Goal: Information Seeking & Learning: Learn about a topic

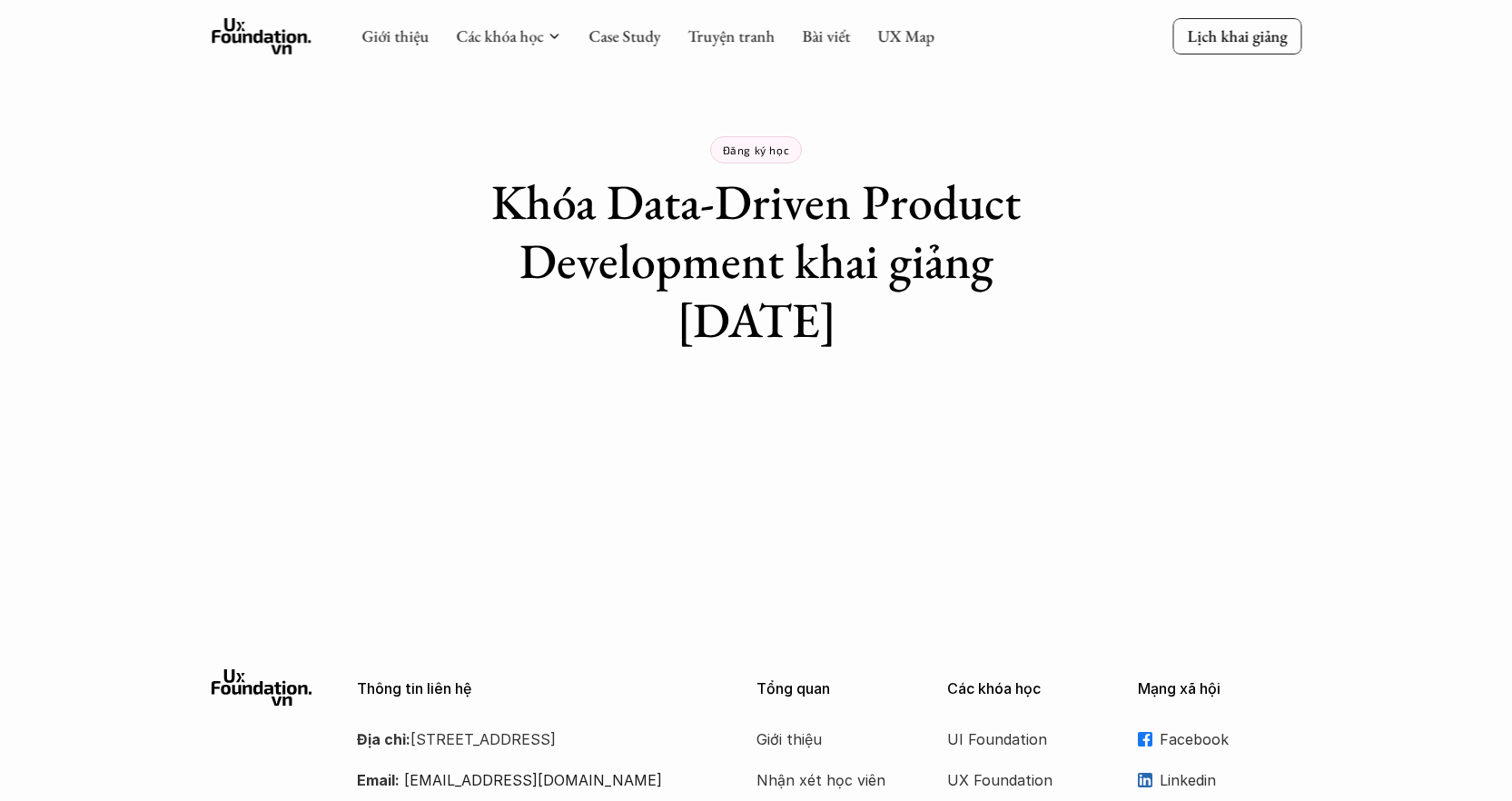
click at [620, 49] on div "Giới thiệu Các khóa học Case Study Truyện tranh Bài viết UX Map" at bounding box center [648, 35] width 573 height 36
click at [620, 42] on link "Case Study" at bounding box center [624, 35] width 72 height 21
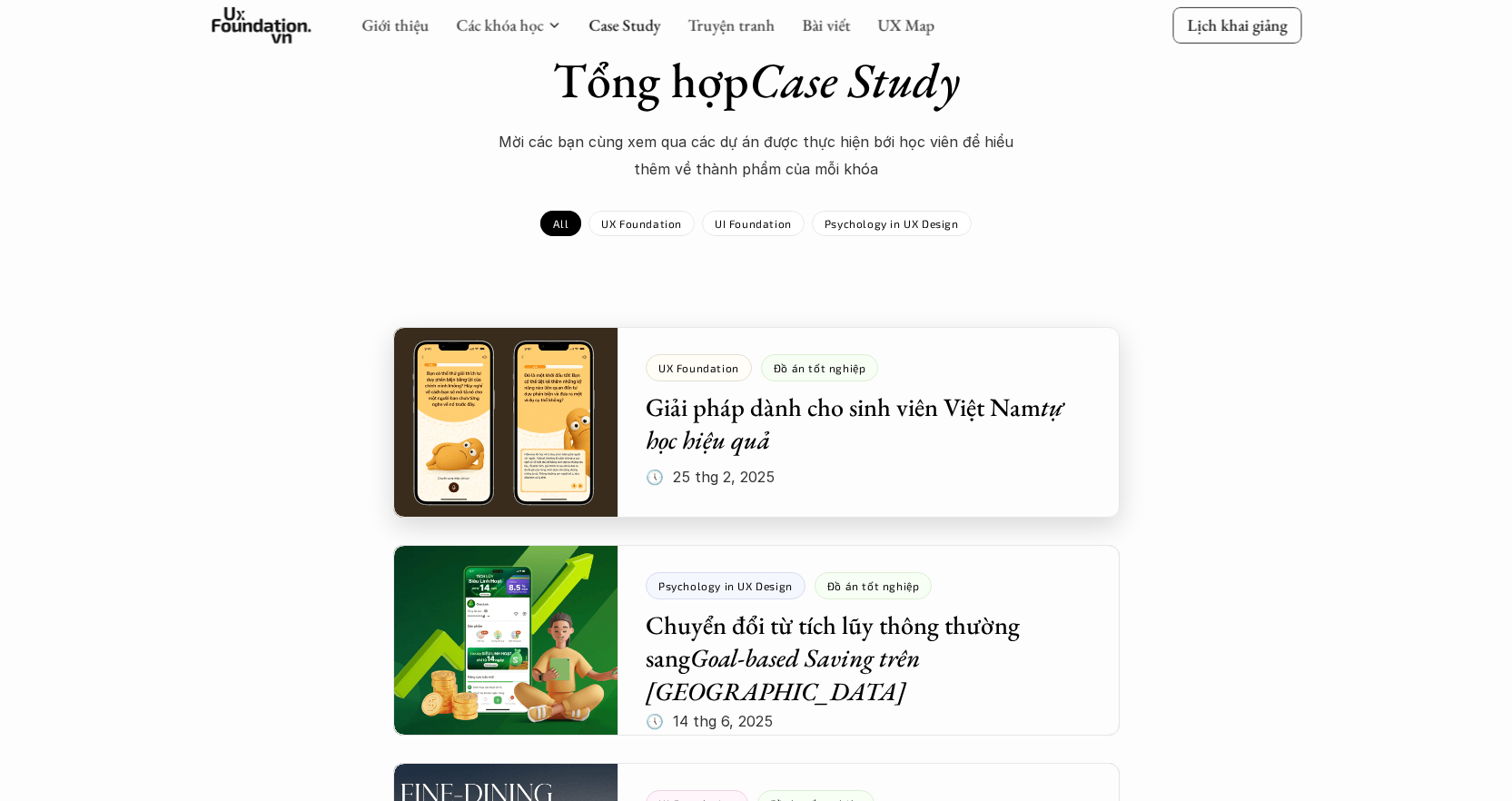
scroll to position [119, 0]
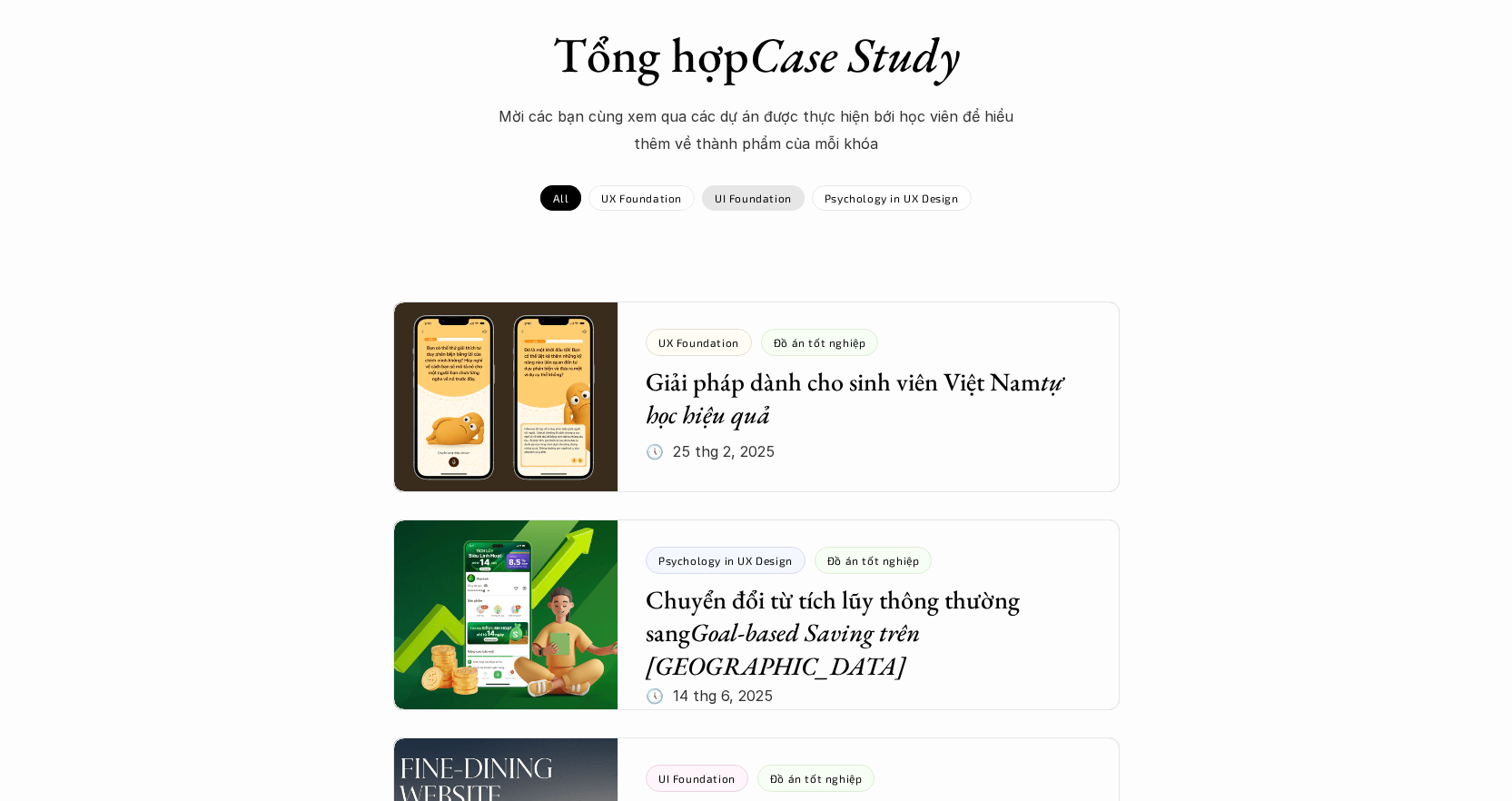
click at [741, 198] on p "UI Foundation" at bounding box center [753, 198] width 78 height 13
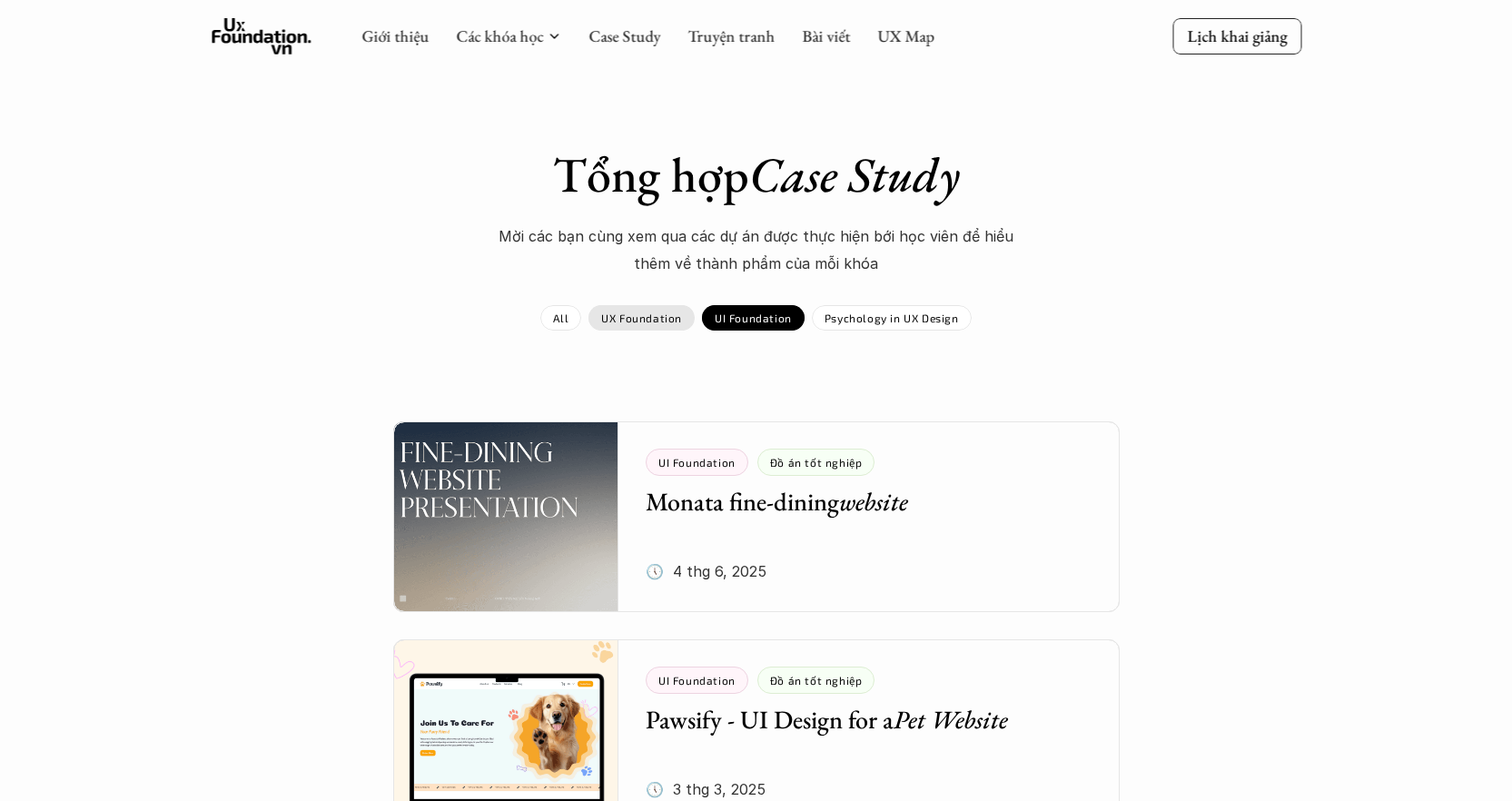
click at [657, 314] on p "UX Foundation" at bounding box center [642, 318] width 81 height 13
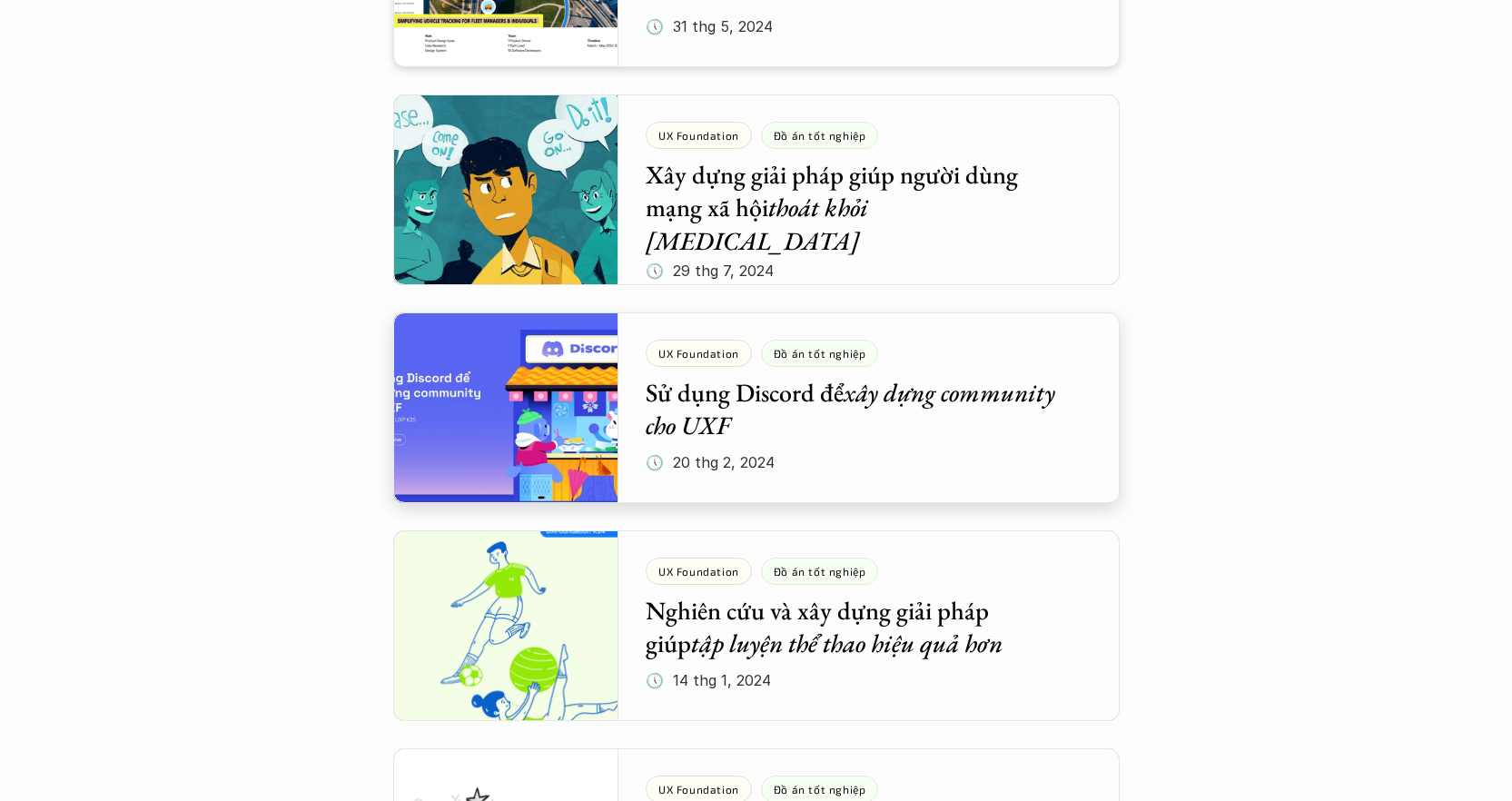
scroll to position [993, 0]
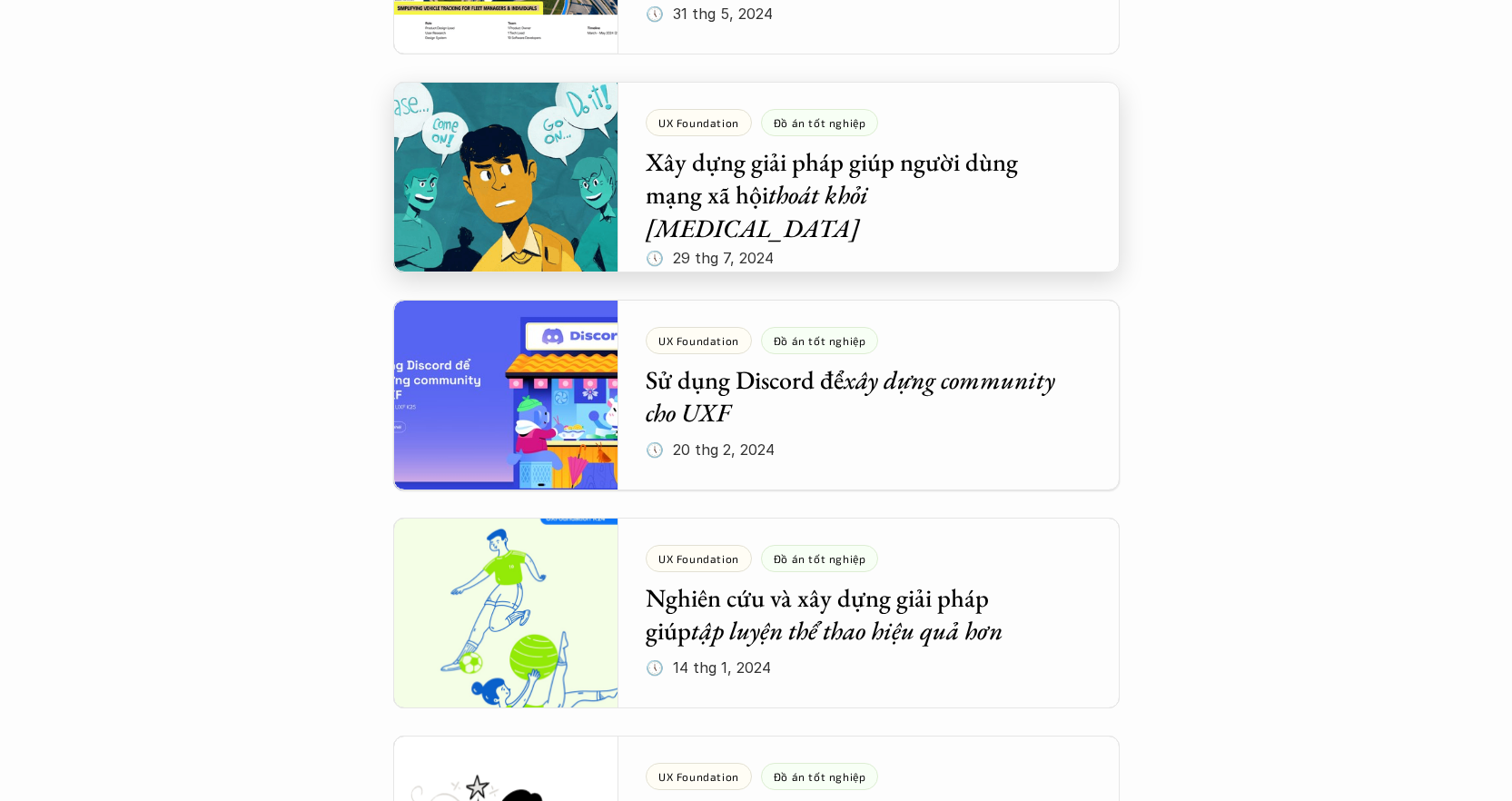
click at [717, 190] on div at bounding box center [756, 177] width 727 height 190
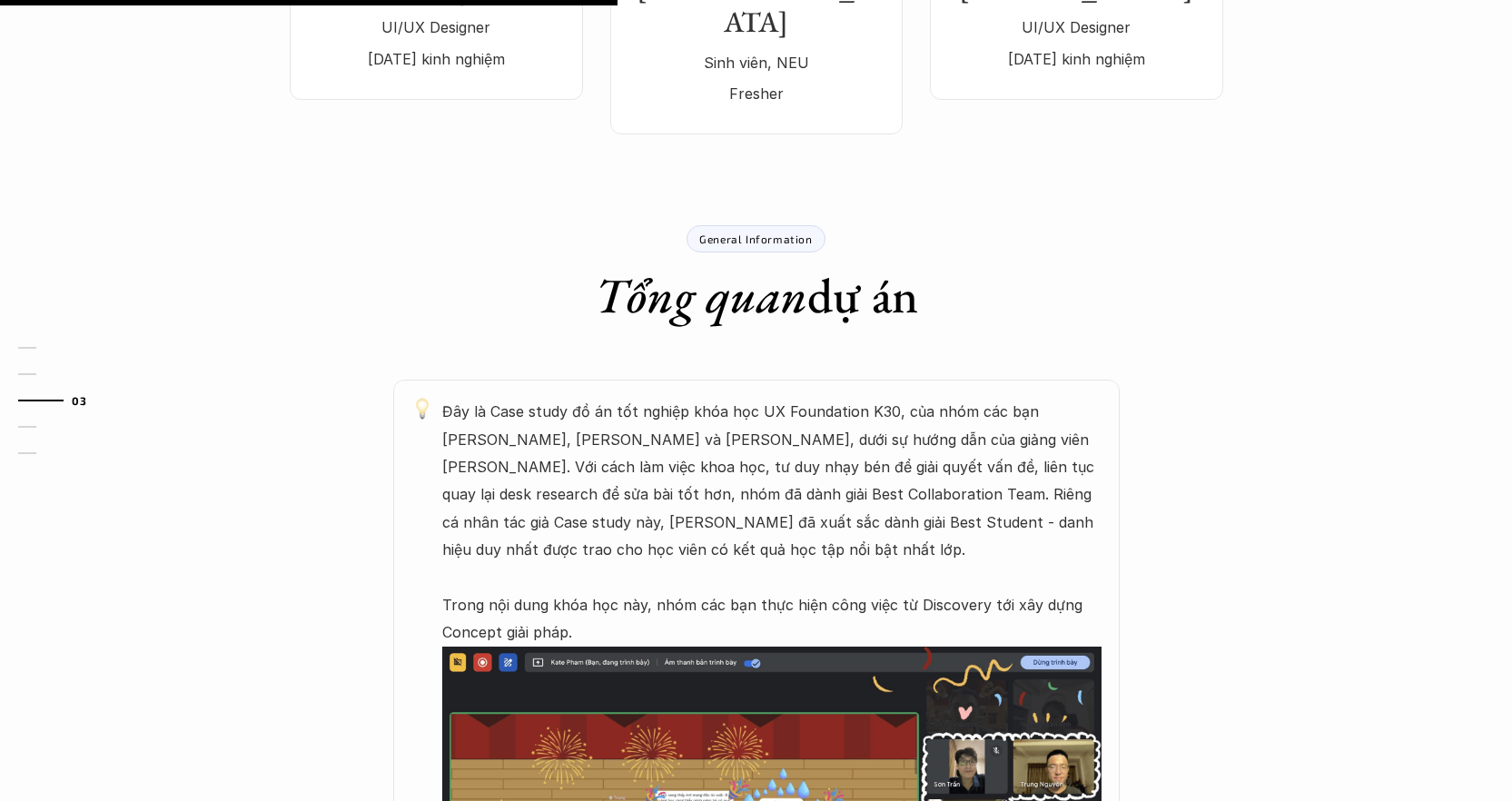
scroll to position [792, 0]
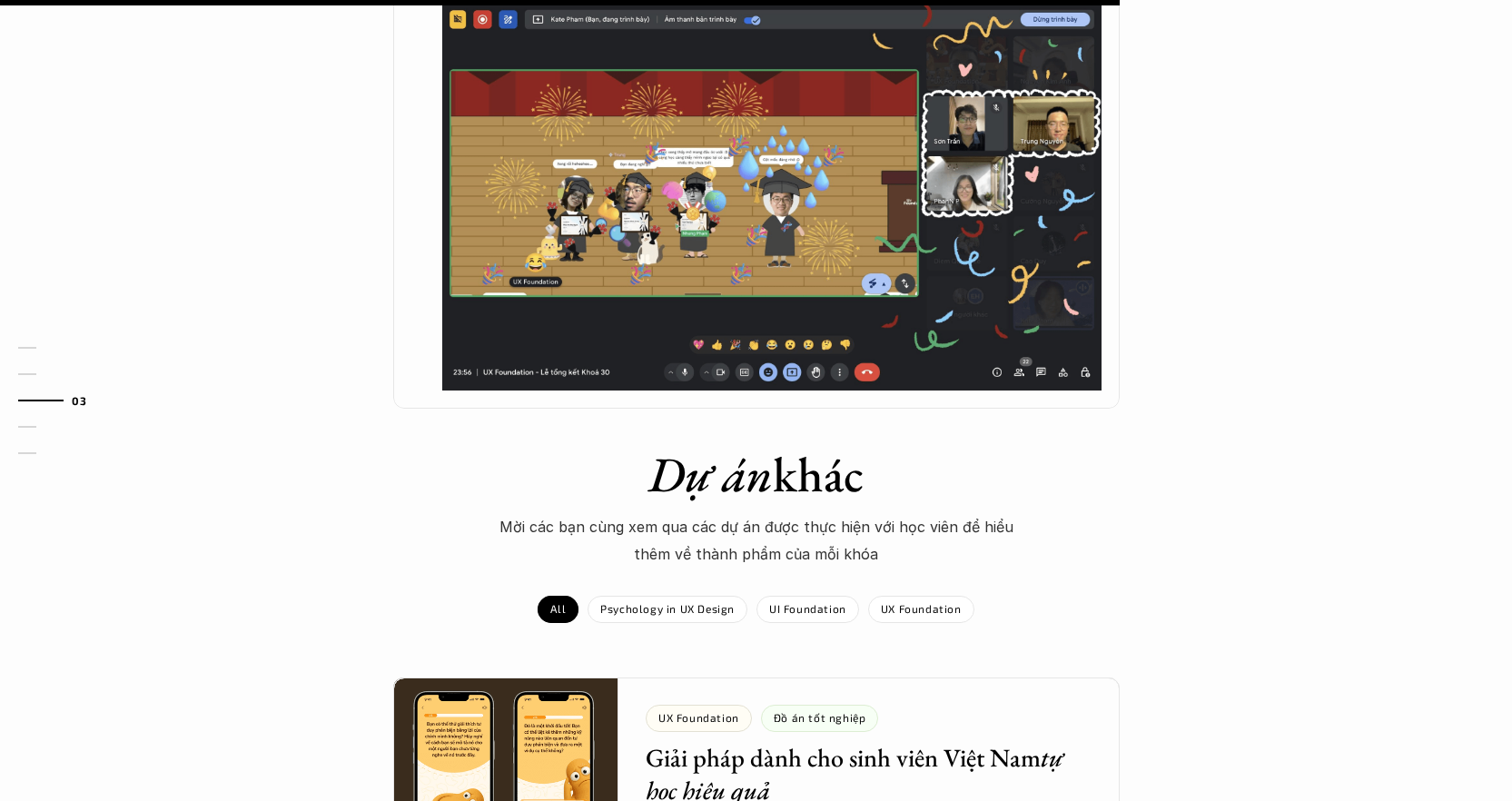
click at [708, 443] on em "Dự án" at bounding box center [710, 474] width 124 height 63
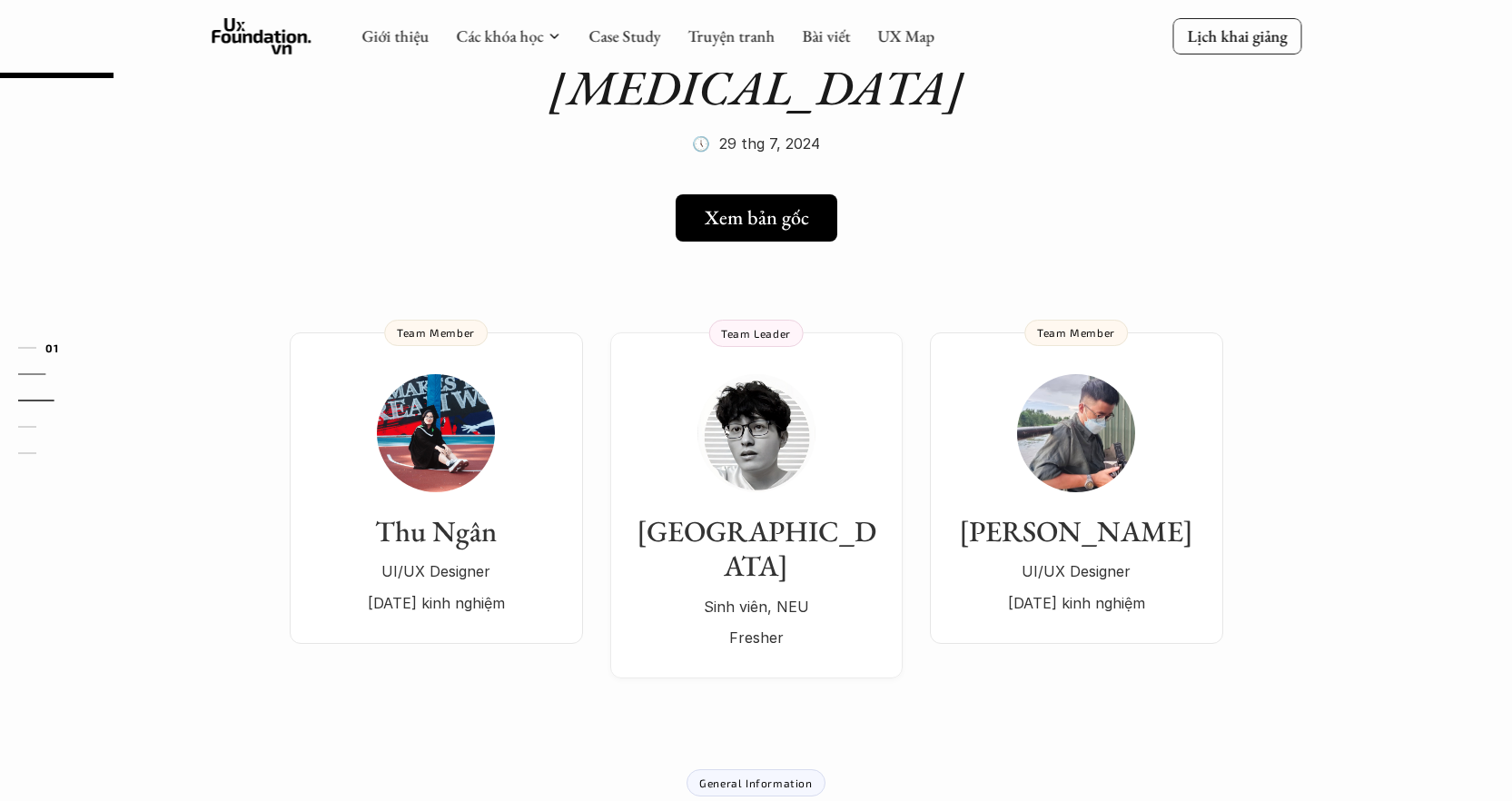
scroll to position [0, 0]
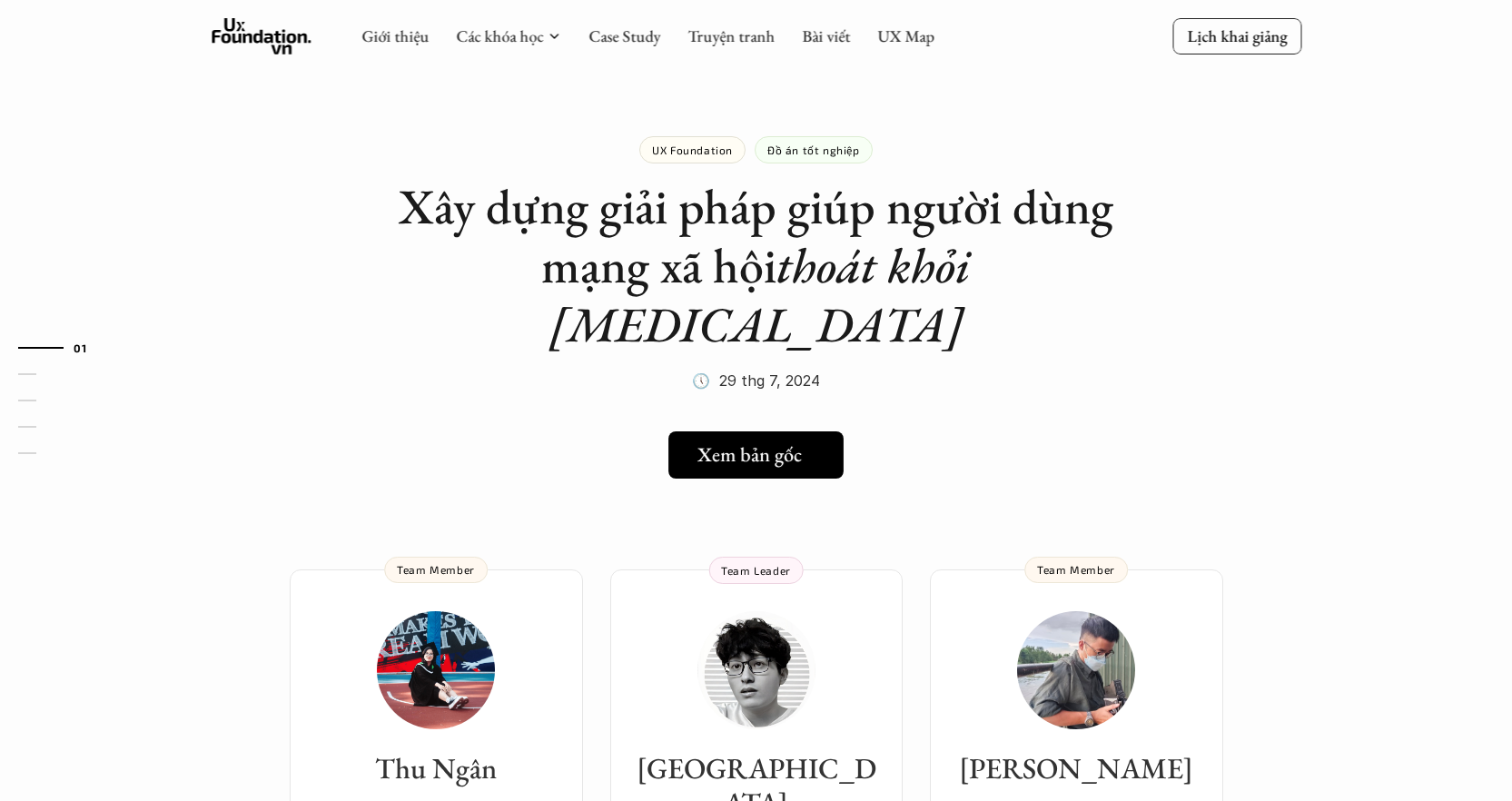
click at [728, 431] on link "Xem bản gốc" at bounding box center [756, 455] width 176 height 48
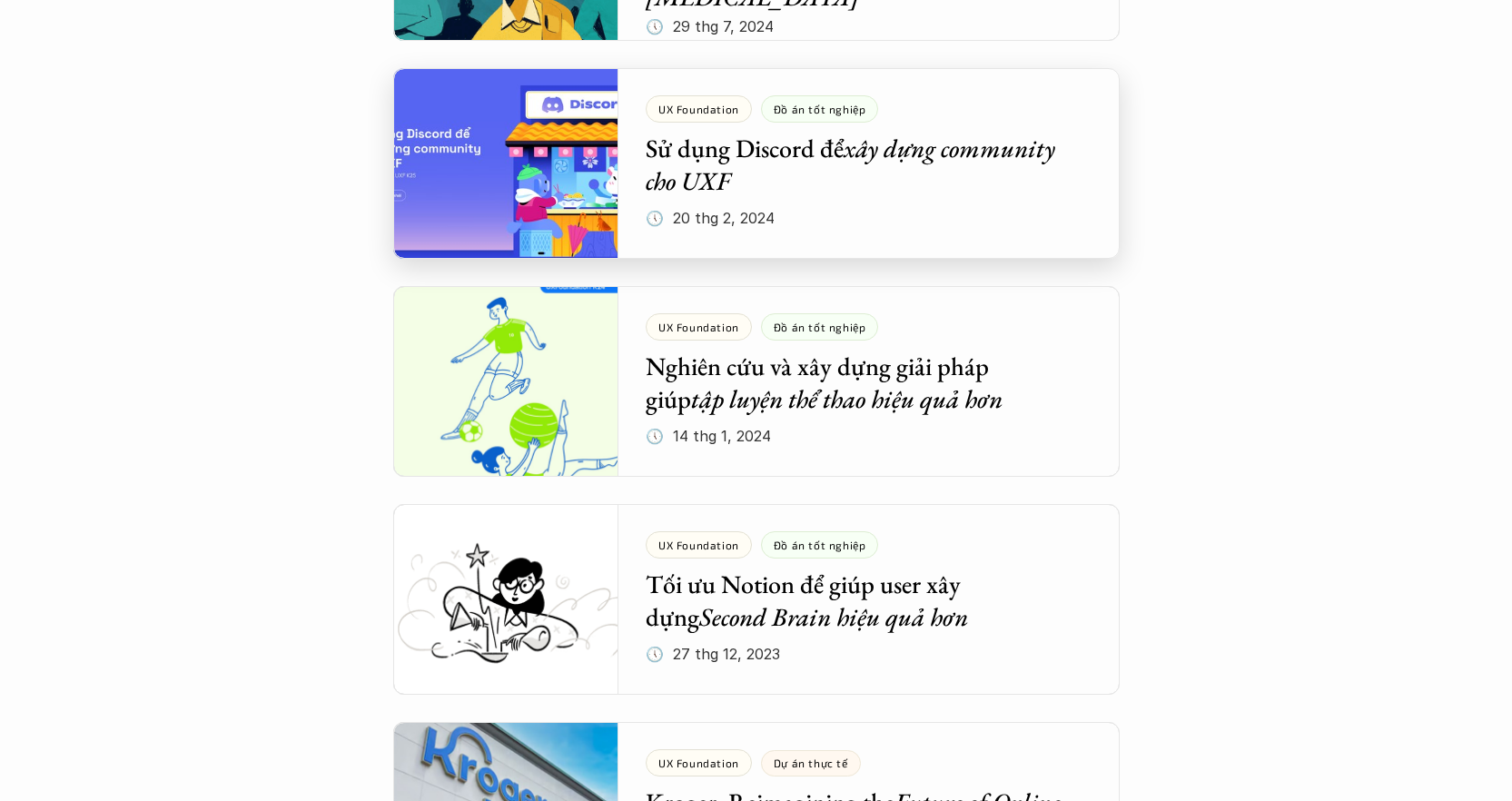
scroll to position [1230, 0]
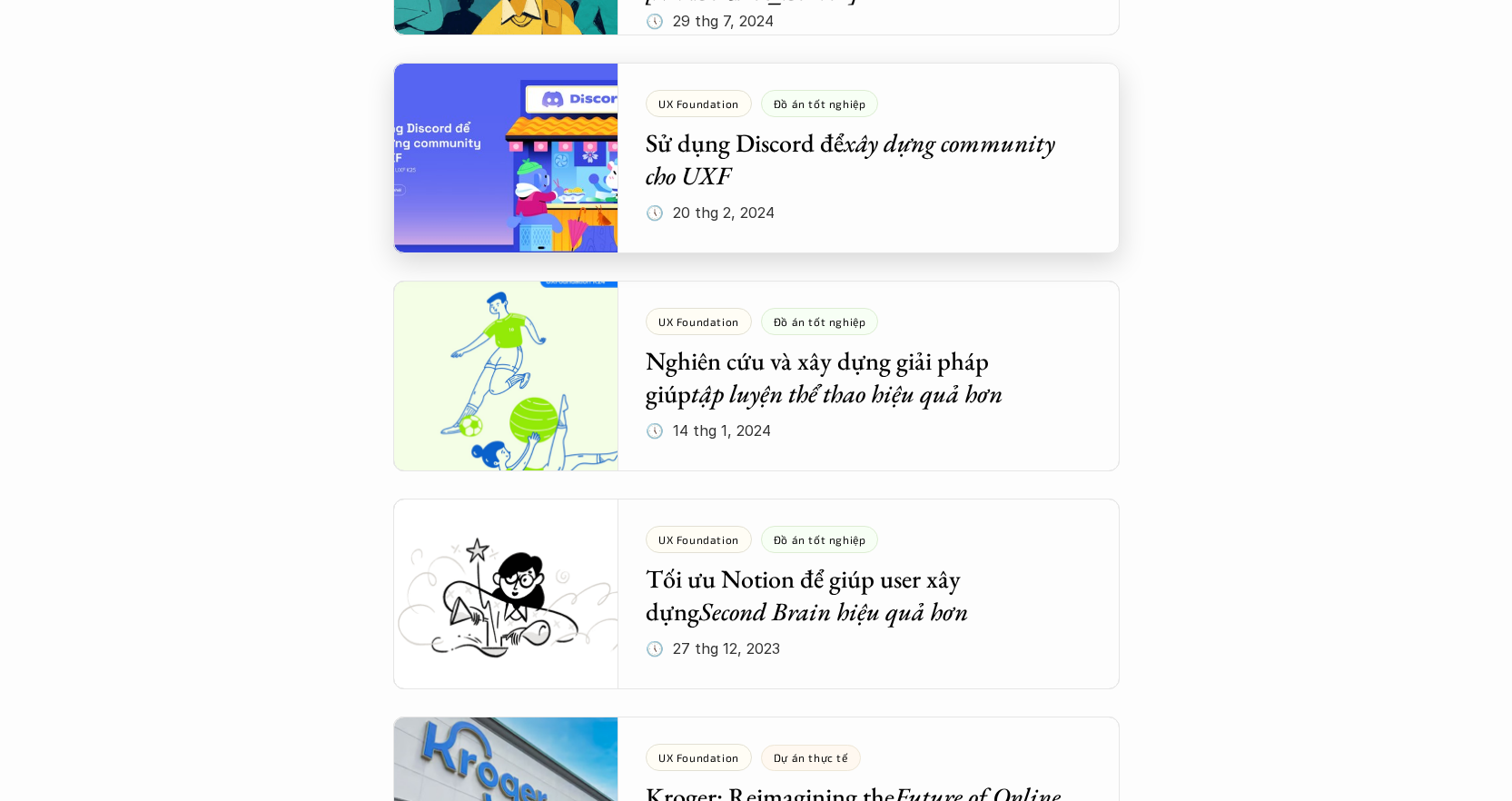
click at [714, 176] on div at bounding box center [756, 158] width 727 height 190
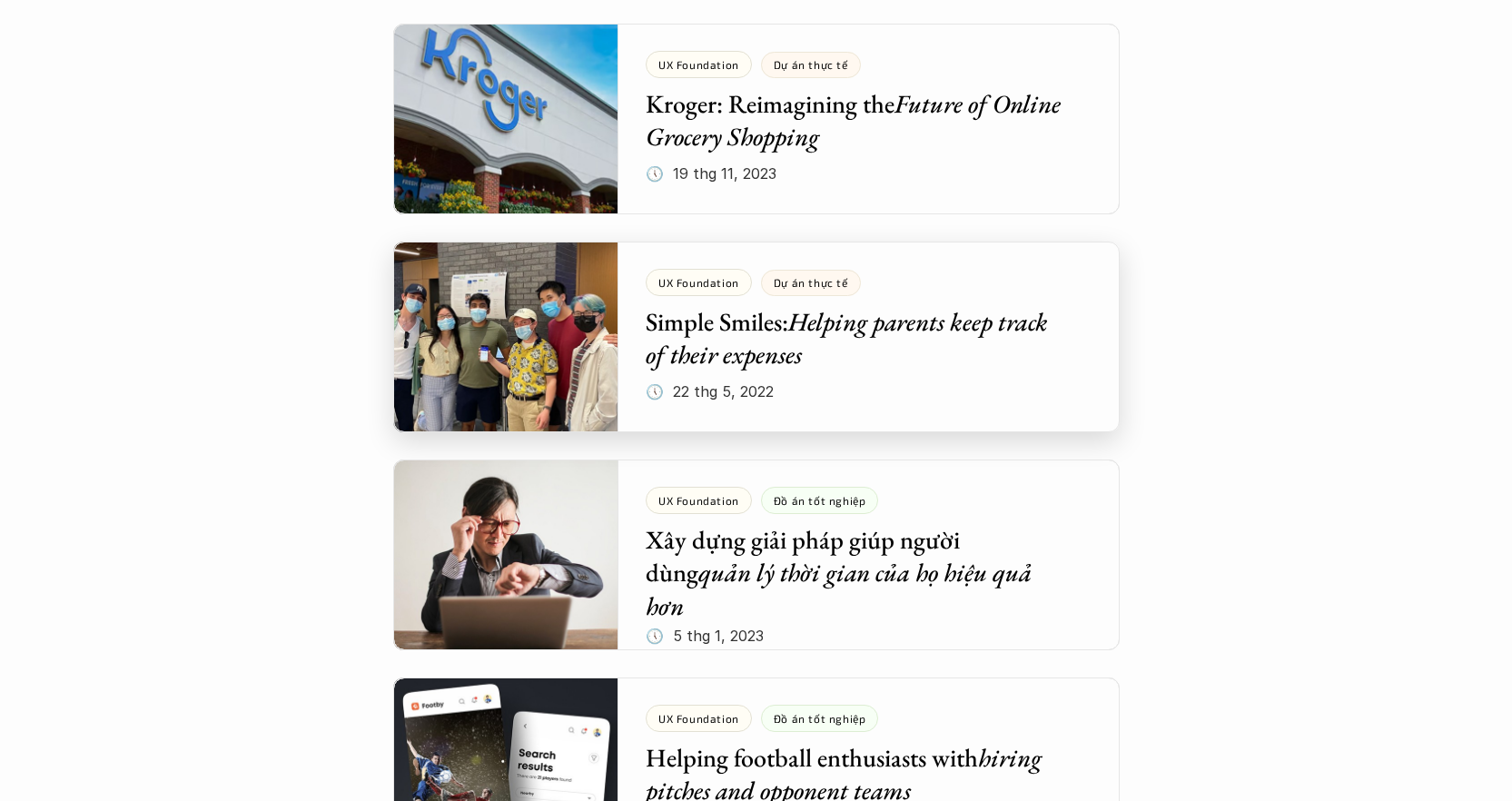
scroll to position [1924, 0]
click at [773, 368] on div at bounding box center [756, 336] width 727 height 190
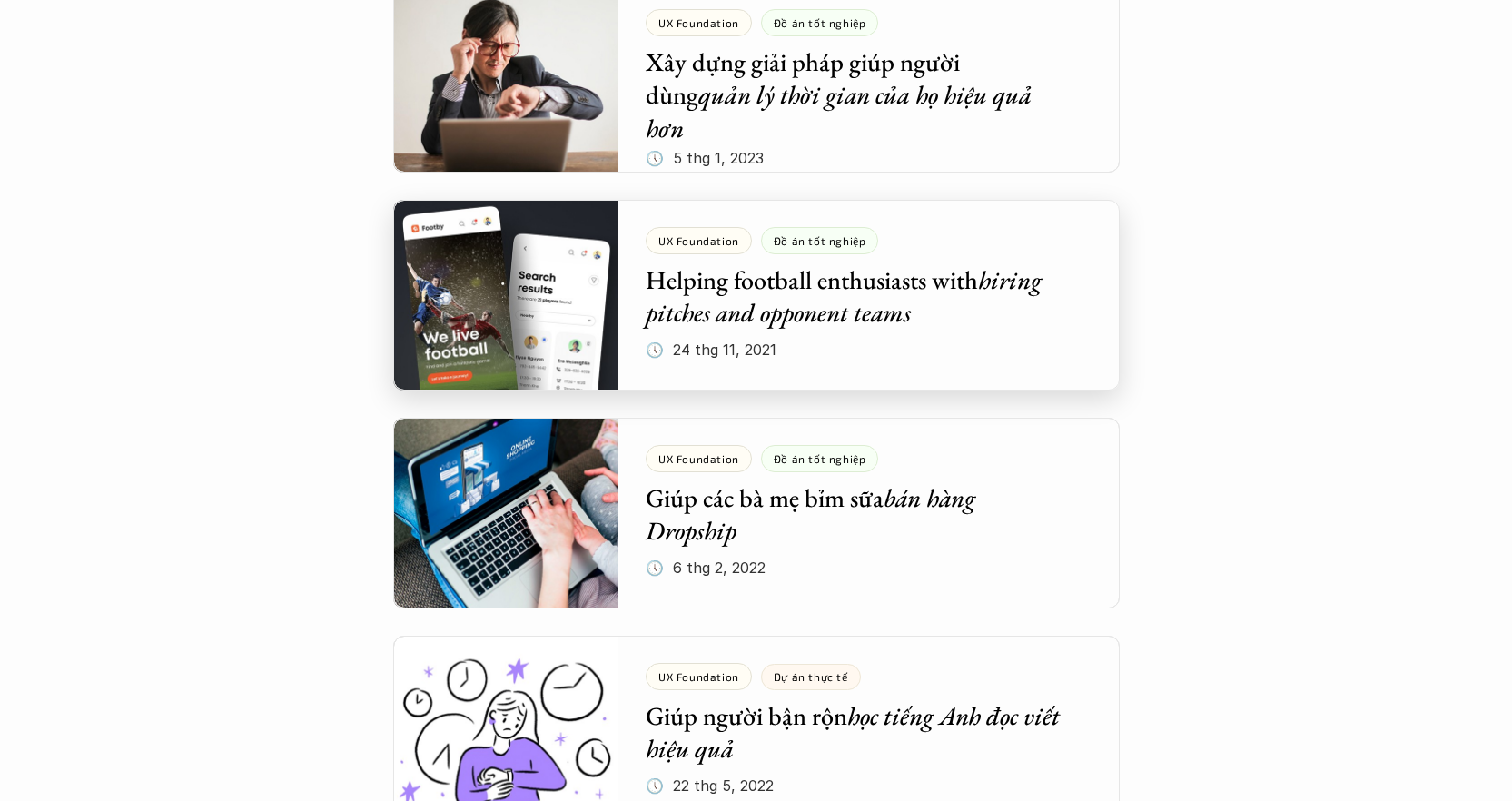
scroll to position [2412, 0]
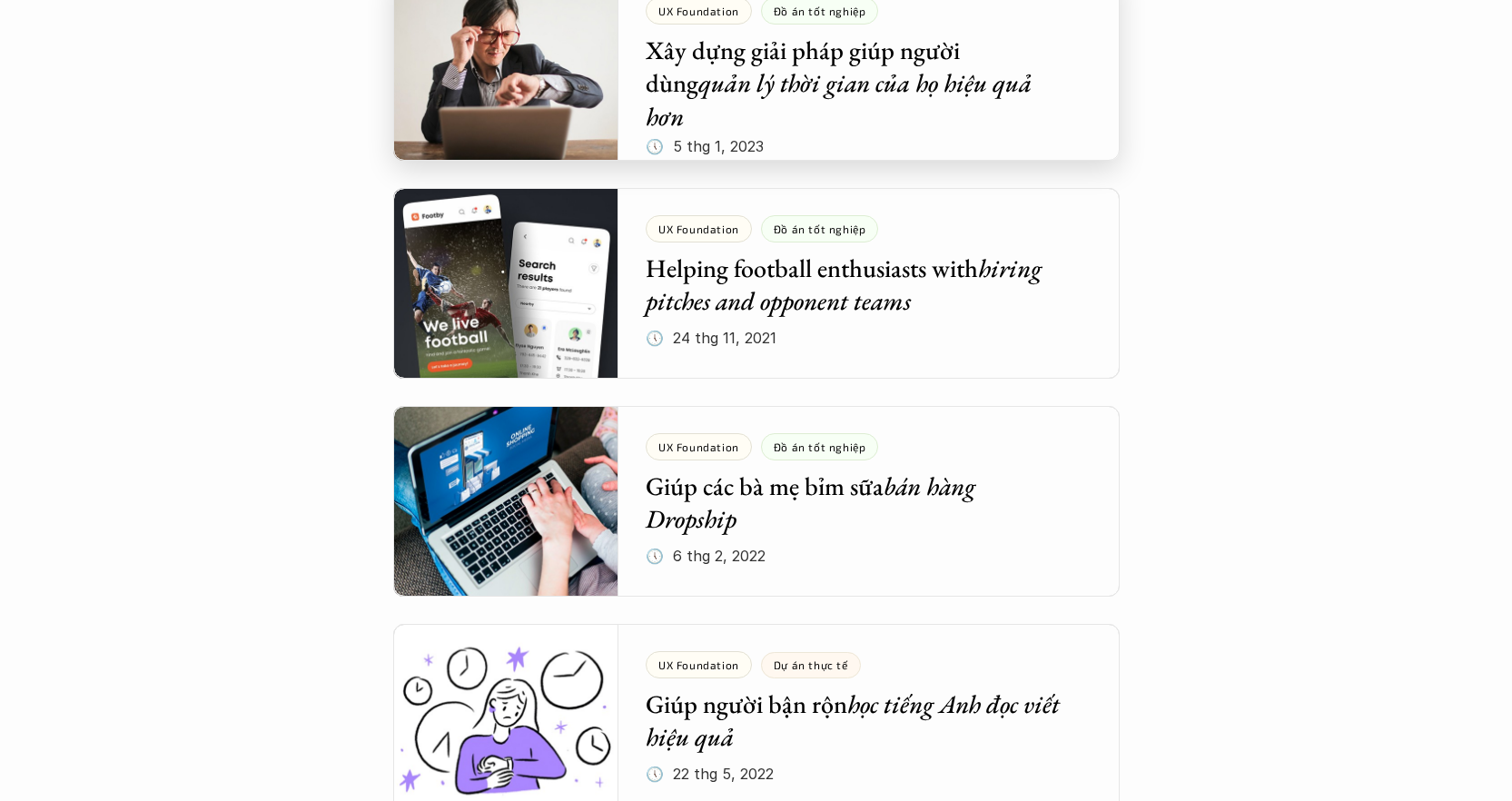
click at [791, 82] on div at bounding box center [756, 65] width 727 height 190
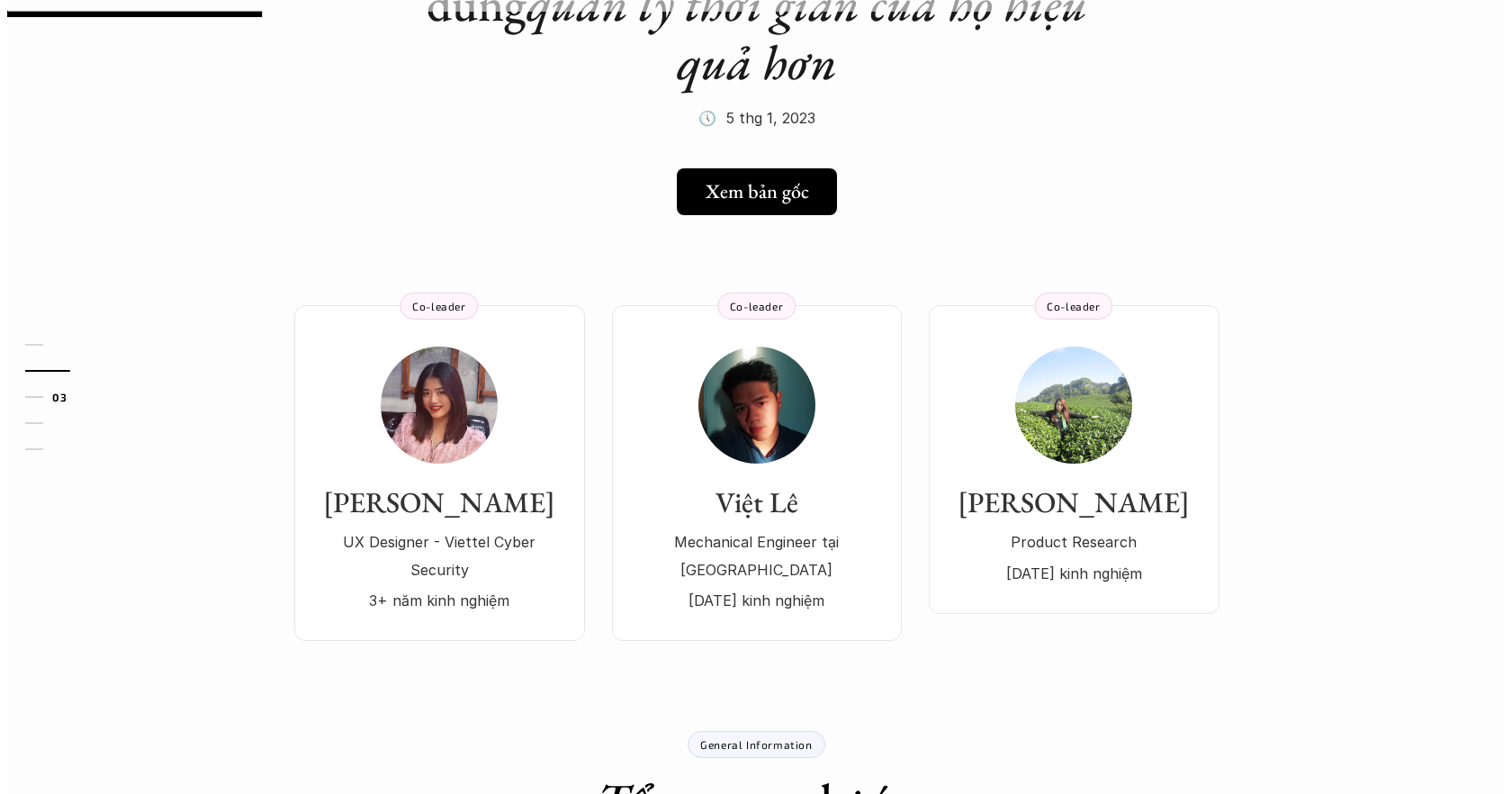
scroll to position [251, 0]
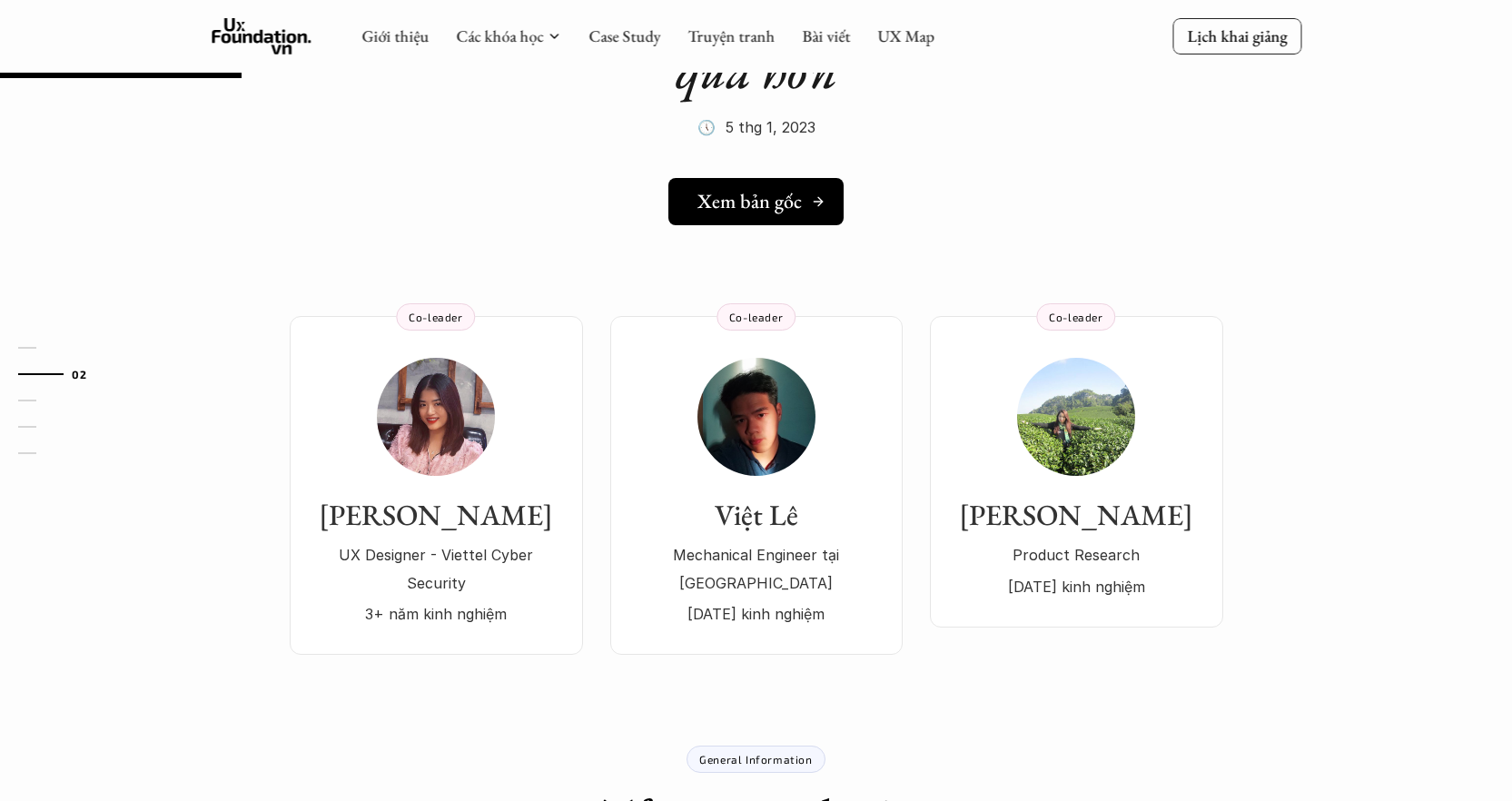
click at [769, 201] on h5 "Xem bản gốc" at bounding box center [750, 201] width 105 height 23
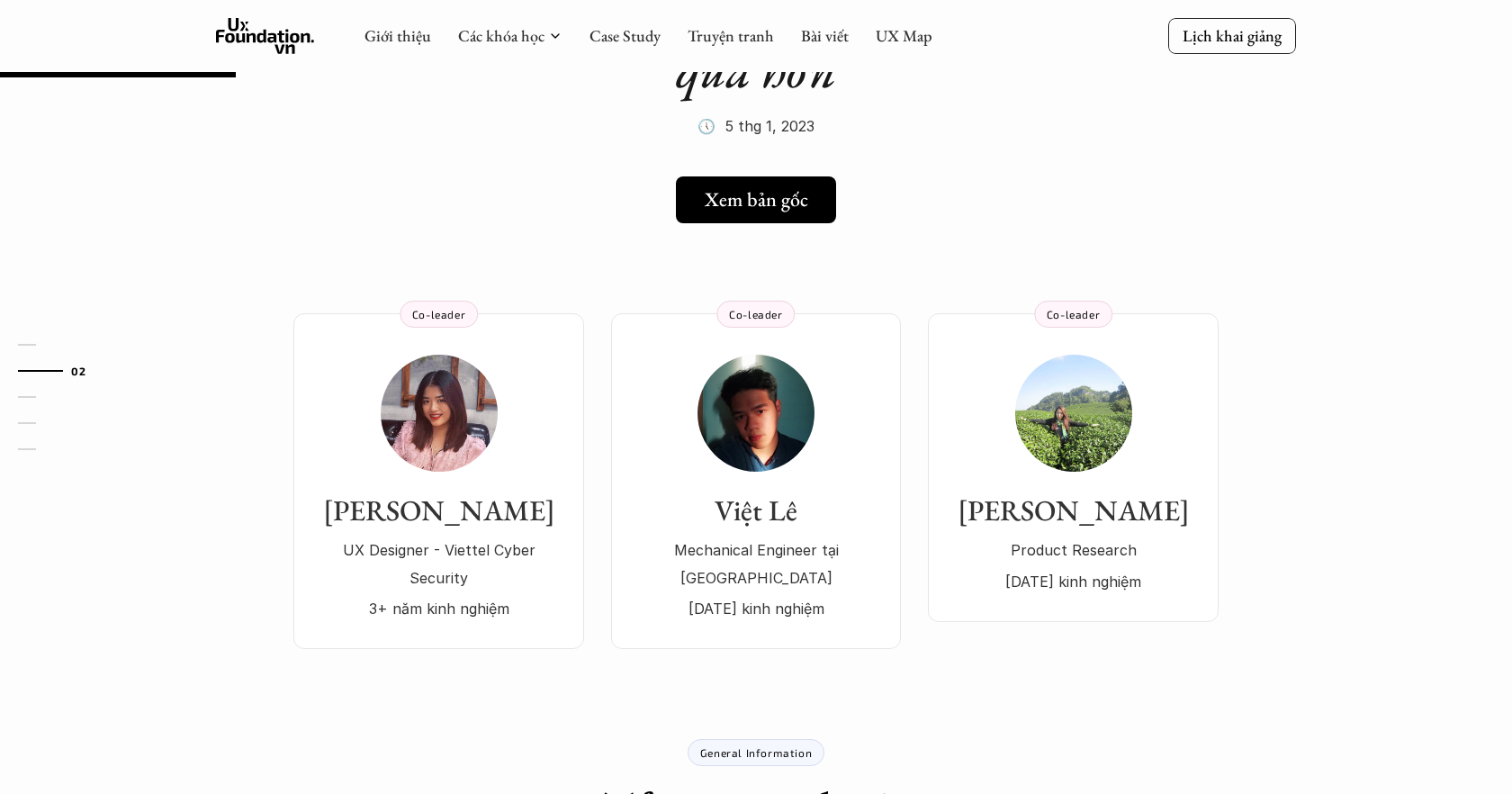
scroll to position [0, 0]
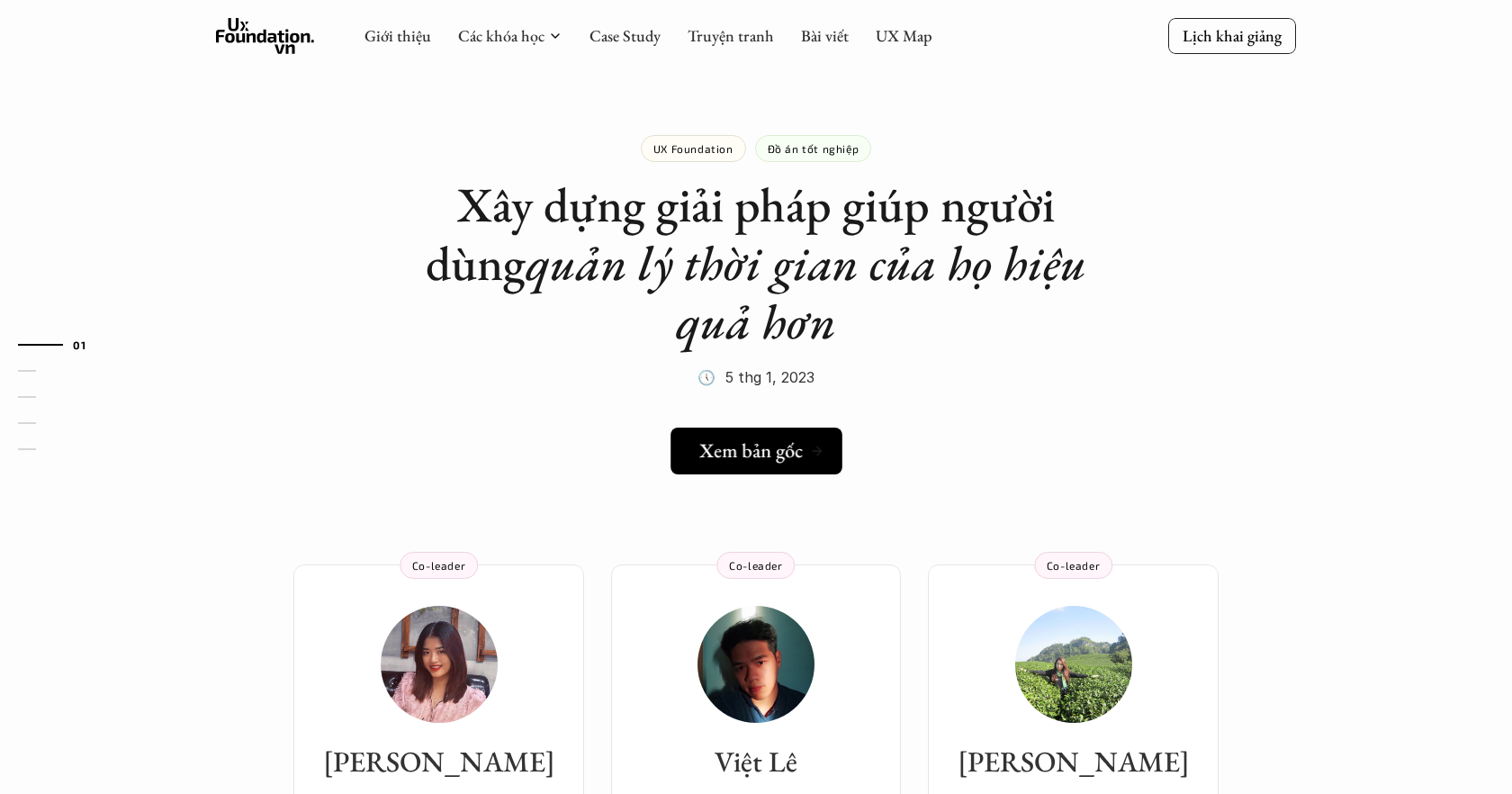
click at [760, 455] on h5 "Xem bản gốc" at bounding box center [751, 451] width 104 height 23
click at [619, 31] on link "Case Study" at bounding box center [625, 35] width 71 height 20
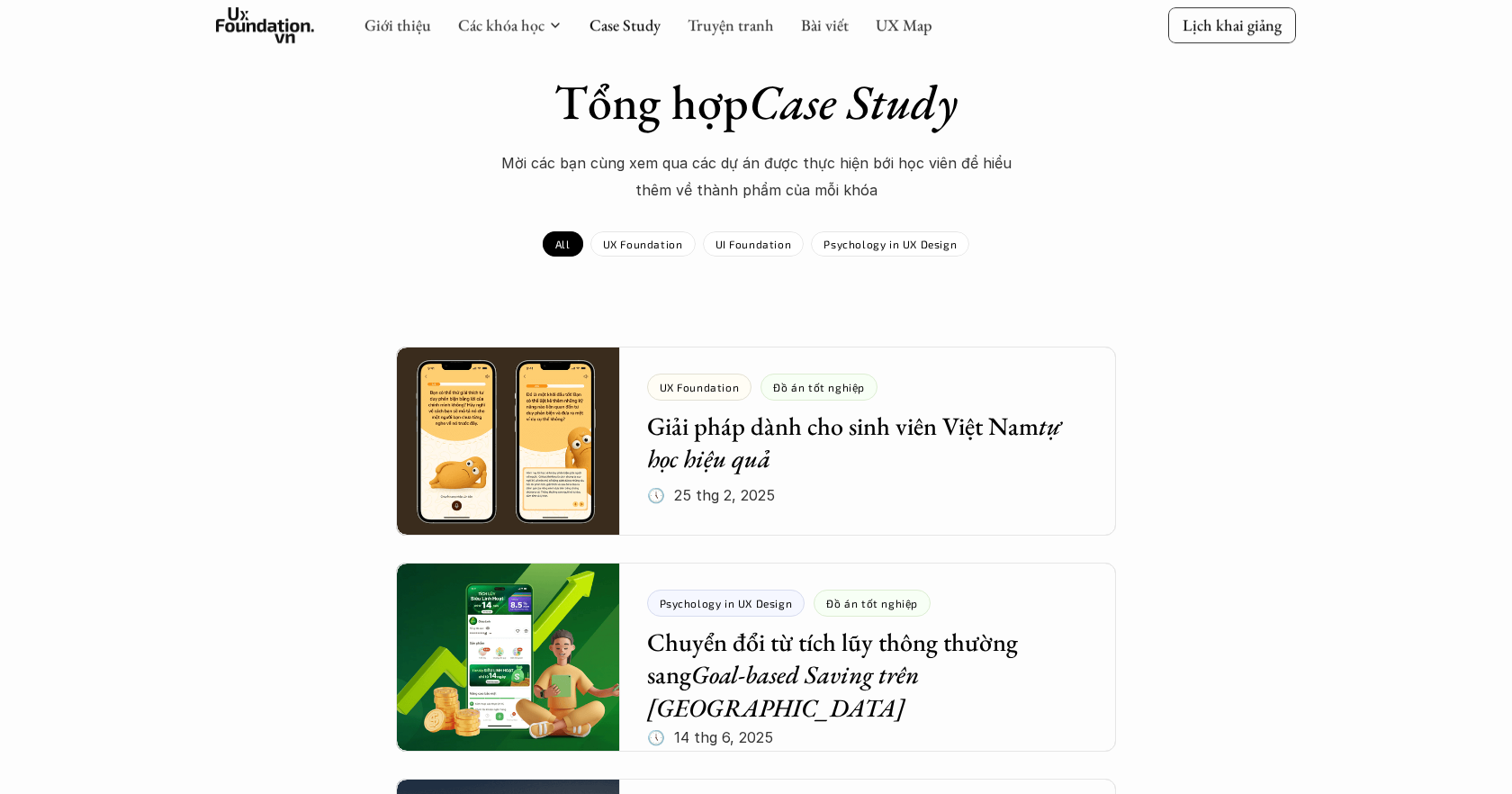
scroll to position [105, 0]
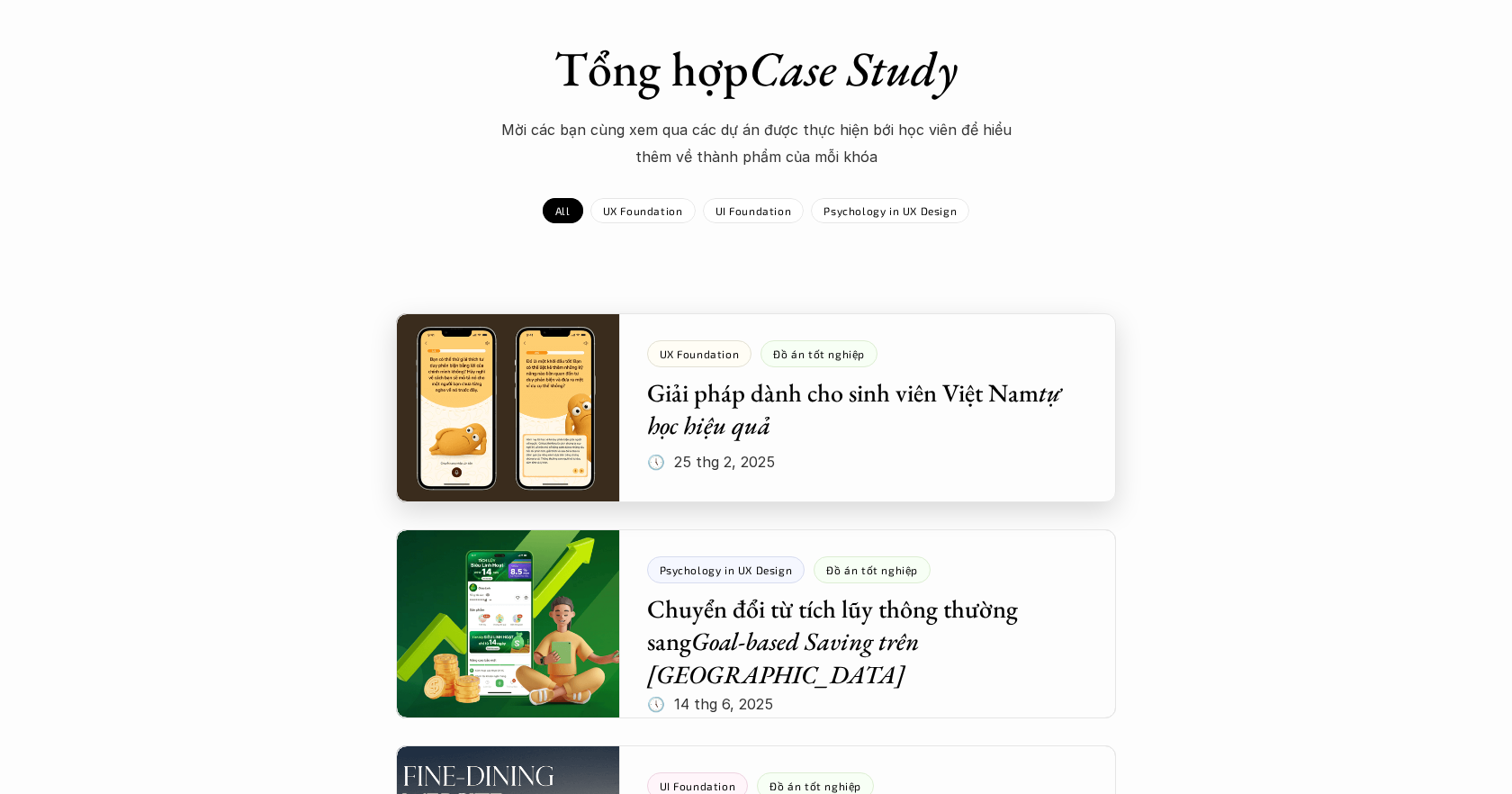
click at [700, 393] on div at bounding box center [756, 407] width 720 height 189
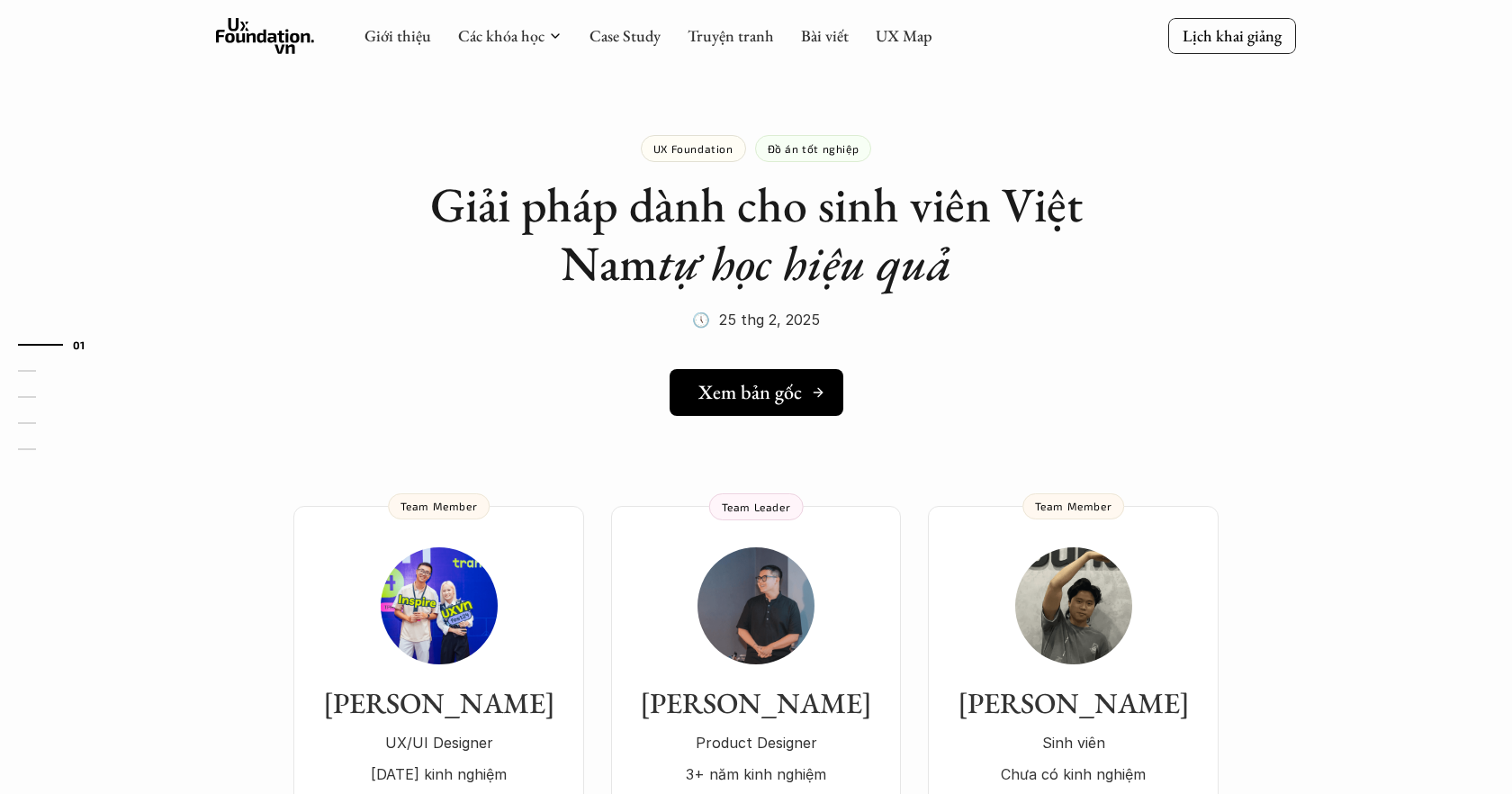
click at [700, 393] on h5 "Xem bản gốc" at bounding box center [750, 391] width 104 height 23
click at [638, 37] on link "Case Study" at bounding box center [625, 35] width 71 height 20
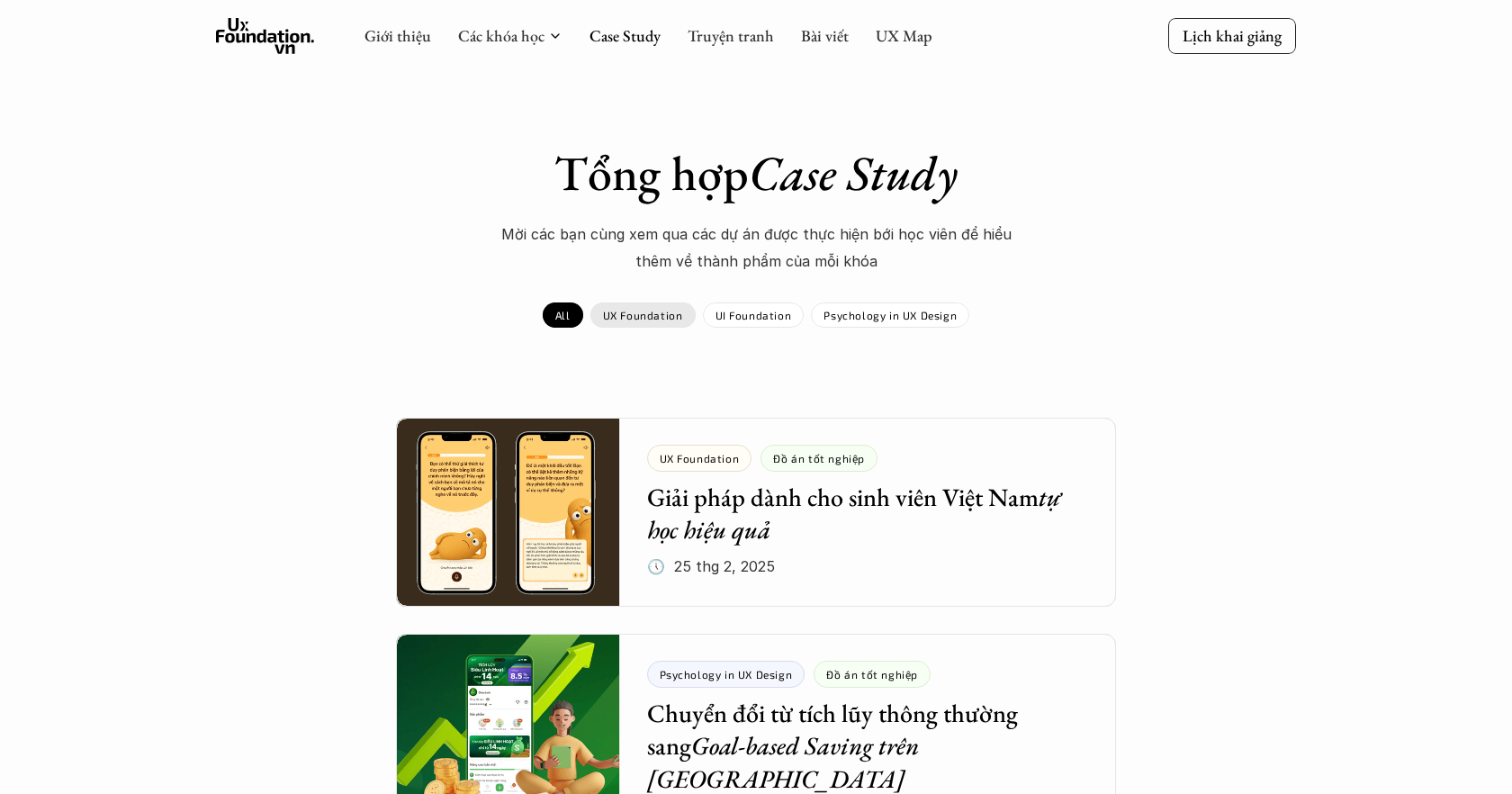
click at [638, 314] on p "UX Foundation" at bounding box center [643, 316] width 81 height 13
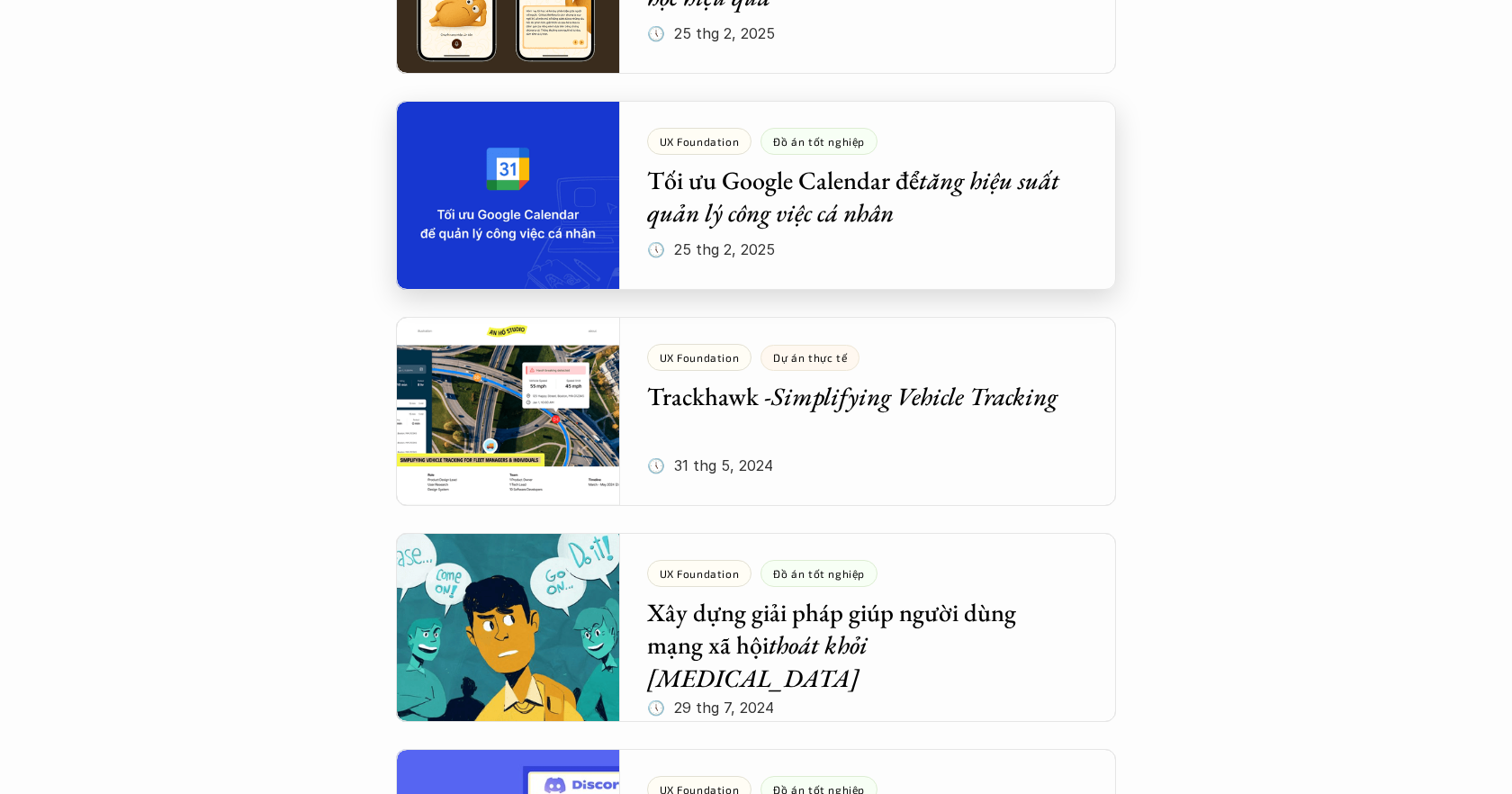
scroll to position [537, 0]
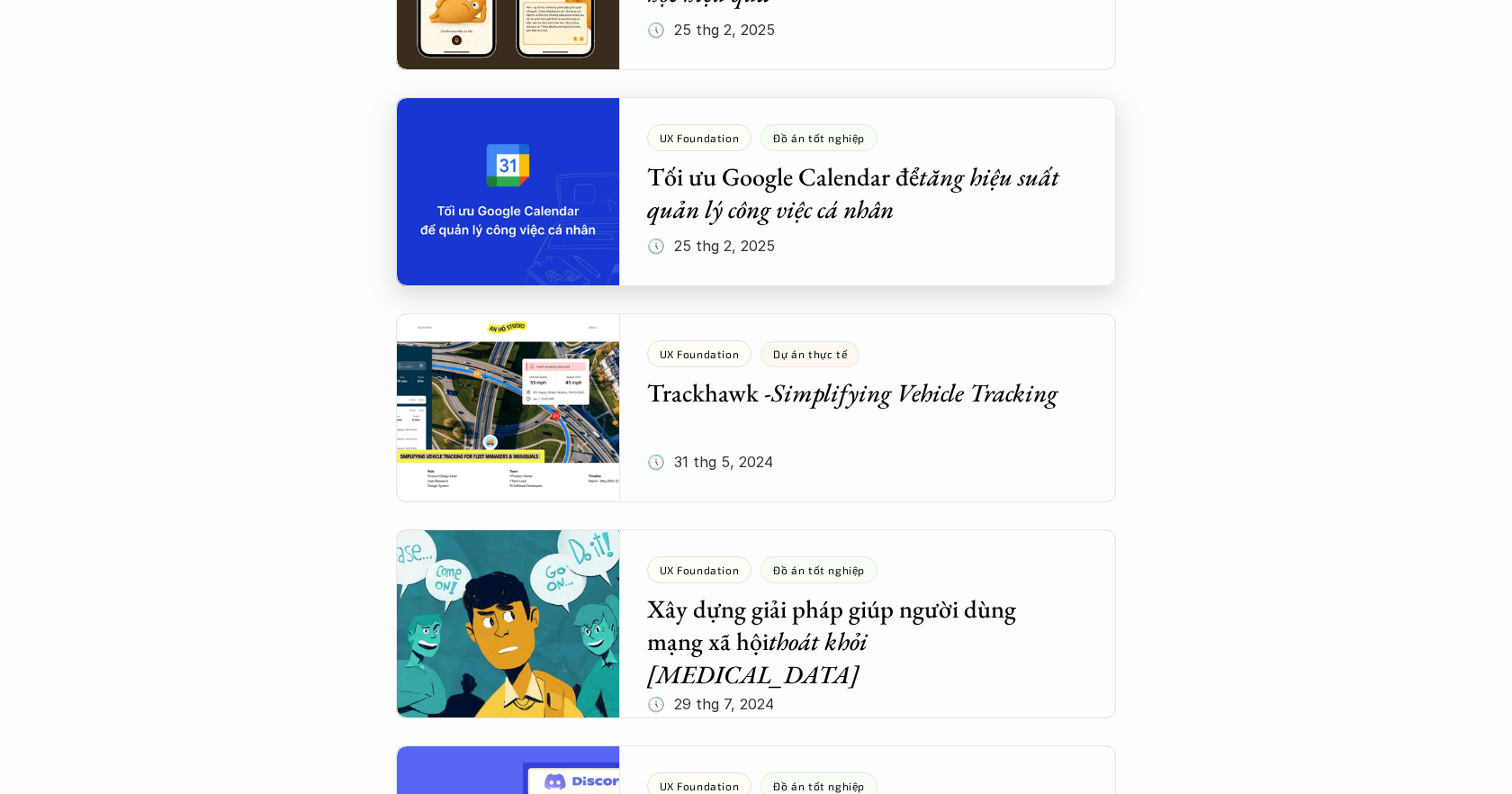
click at [724, 162] on div at bounding box center [756, 192] width 720 height 189
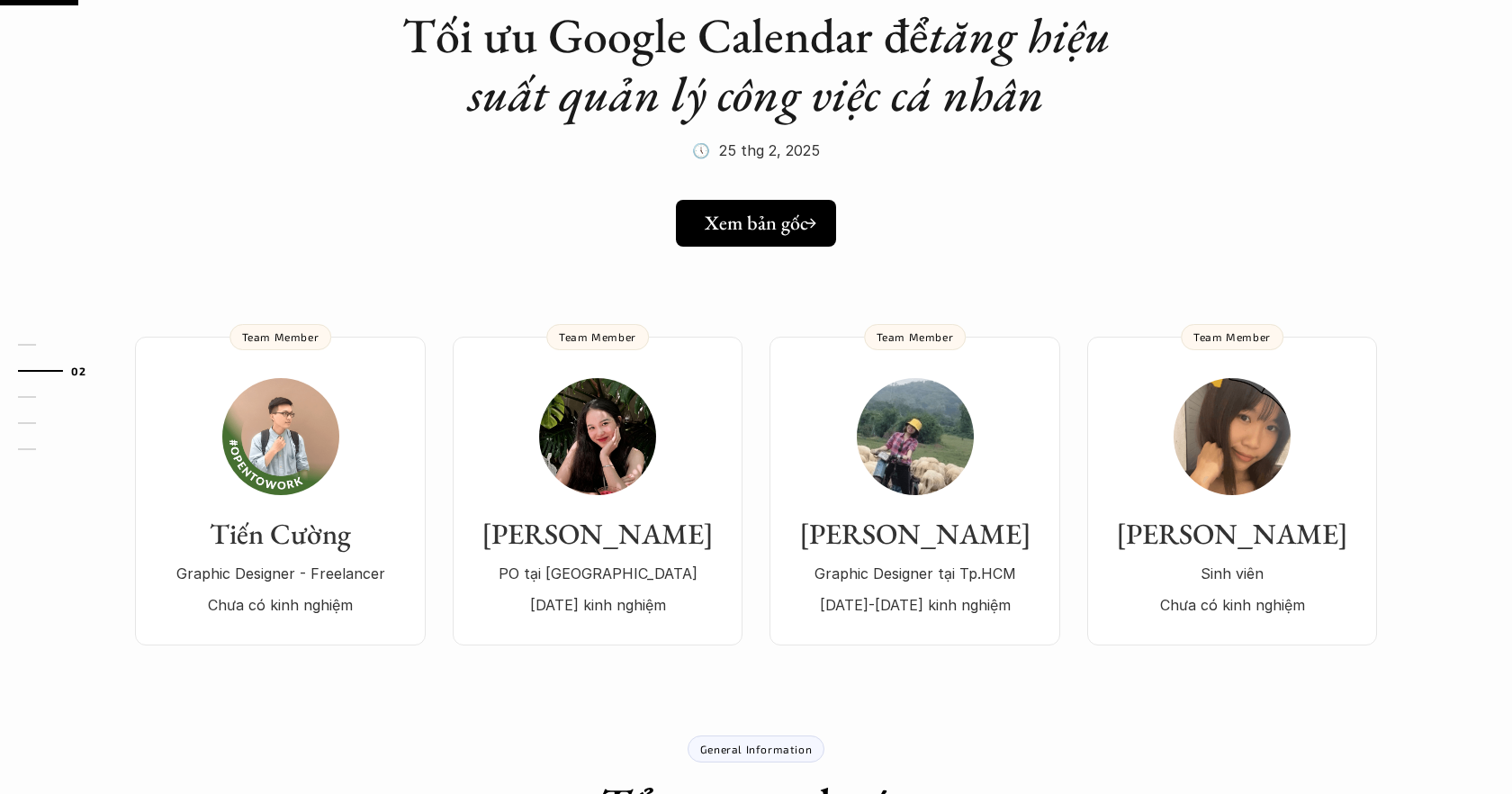
scroll to position [212, 0]
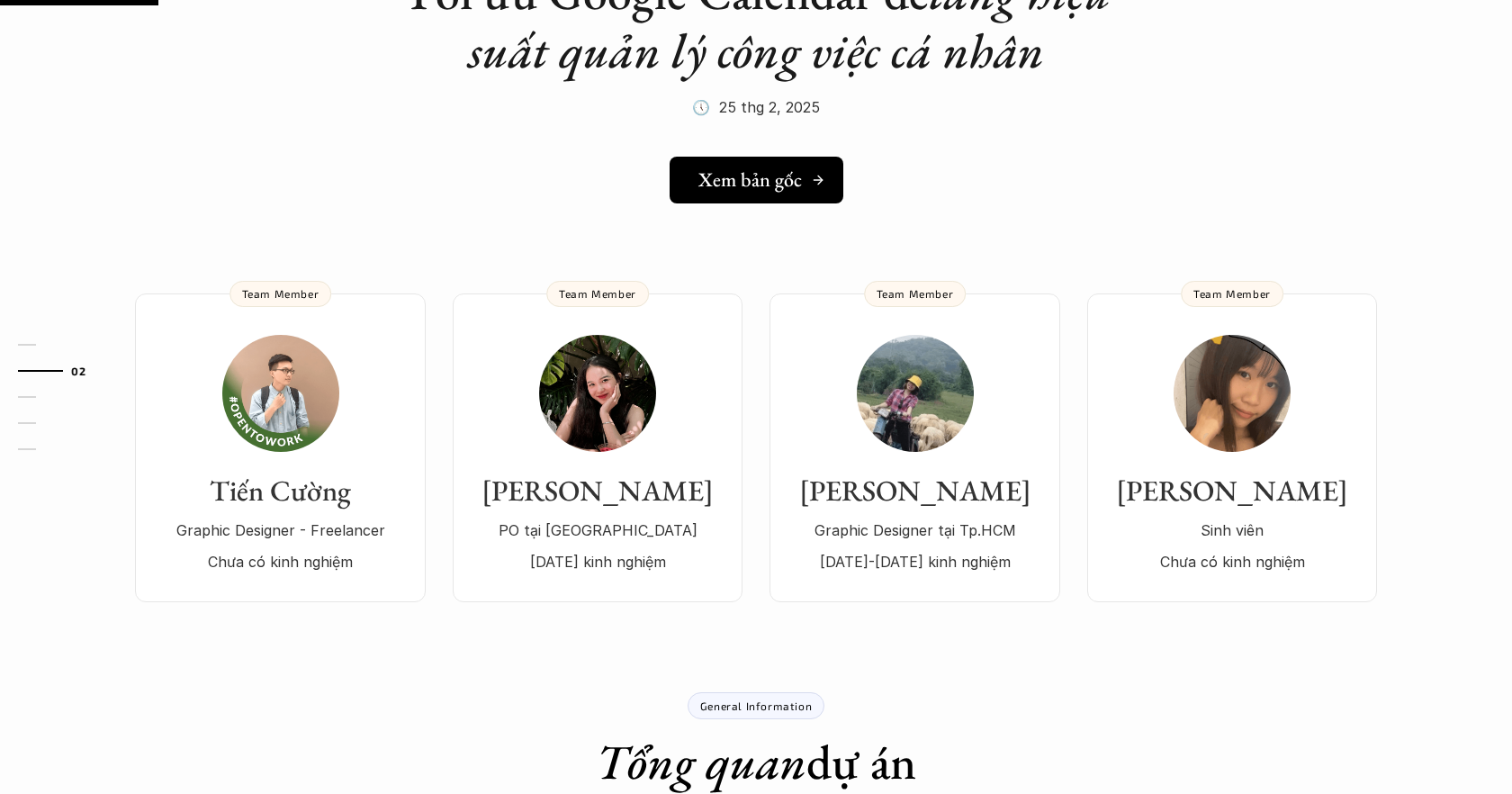
click at [737, 168] on h5 "Xem bản gốc" at bounding box center [750, 180] width 104 height 23
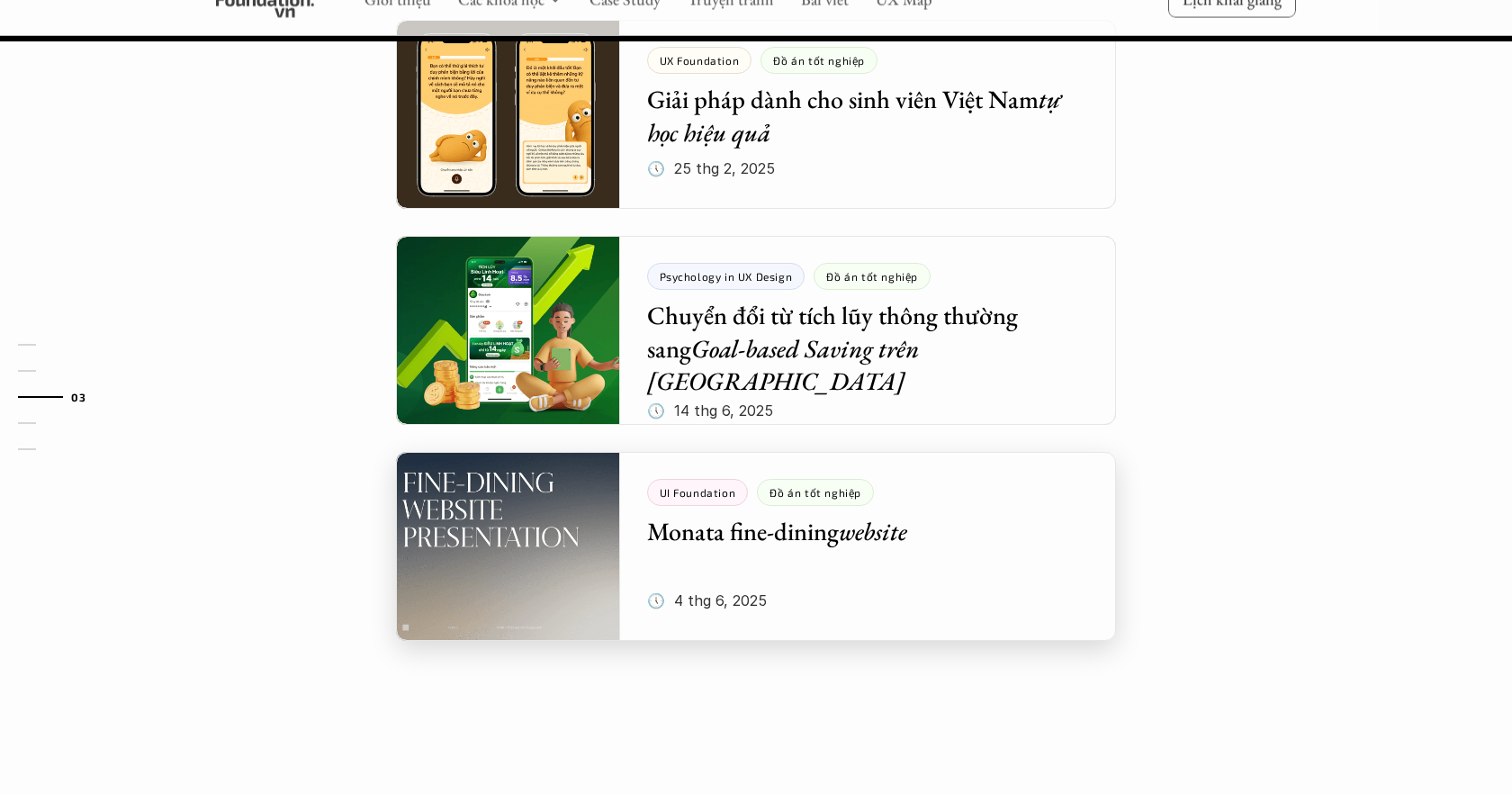
scroll to position [2111, 0]
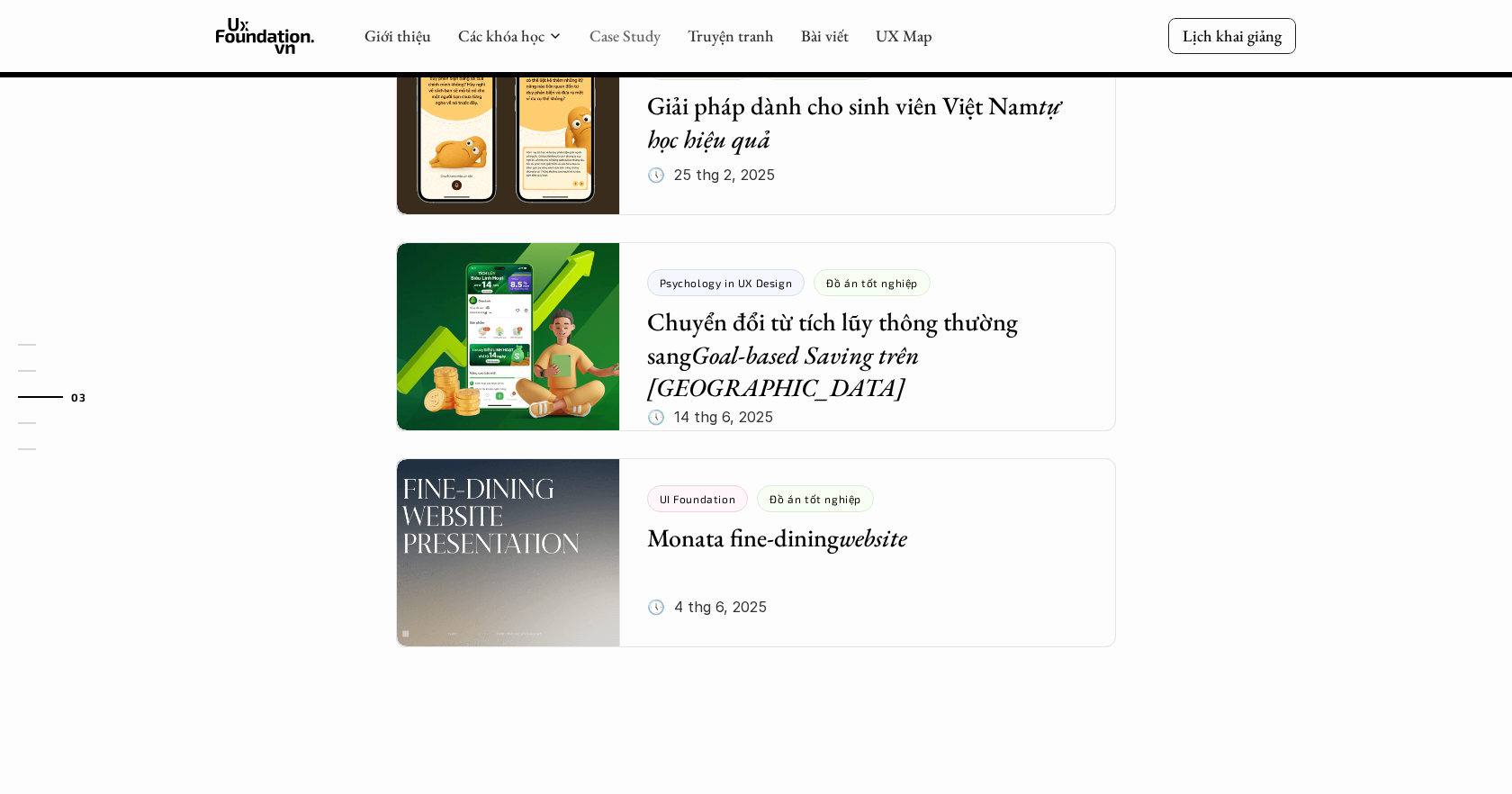
click at [619, 38] on link "Case Study" at bounding box center [625, 35] width 71 height 20
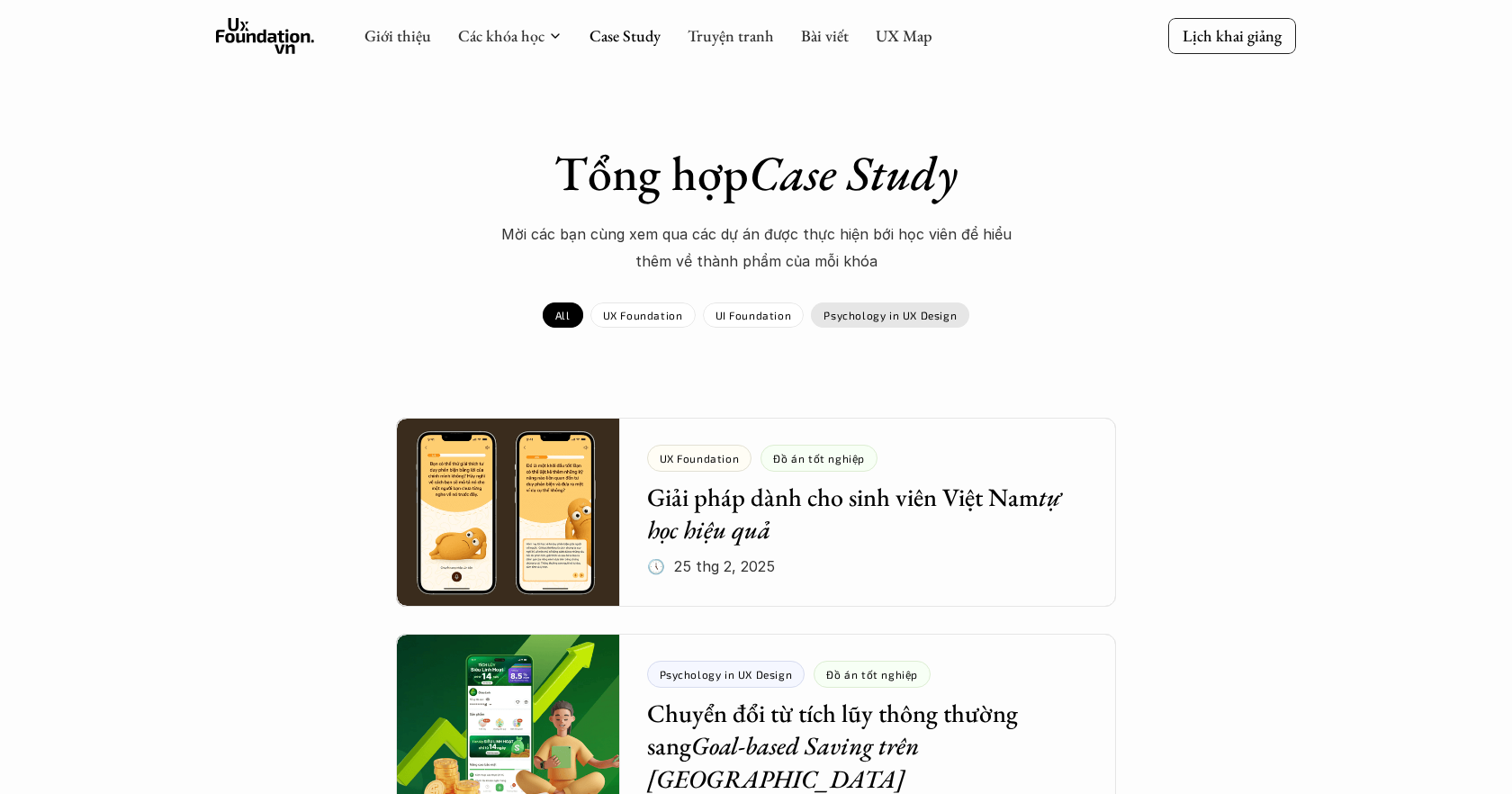
click at [880, 303] on div "Psychology in UX Design" at bounding box center [889, 315] width 158 height 25
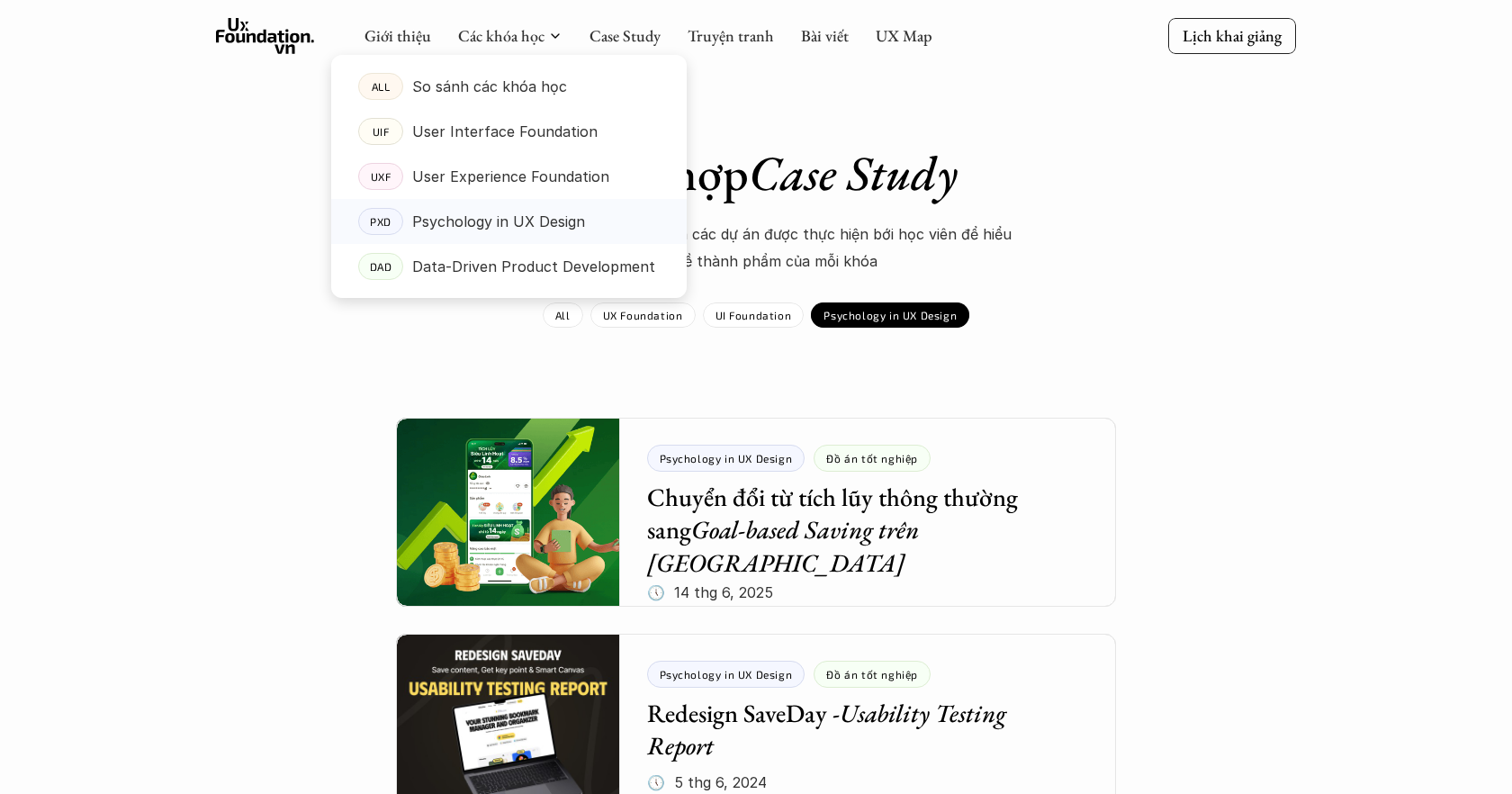
click at [482, 221] on p "Psychology in UX Design" at bounding box center [498, 221] width 173 height 27
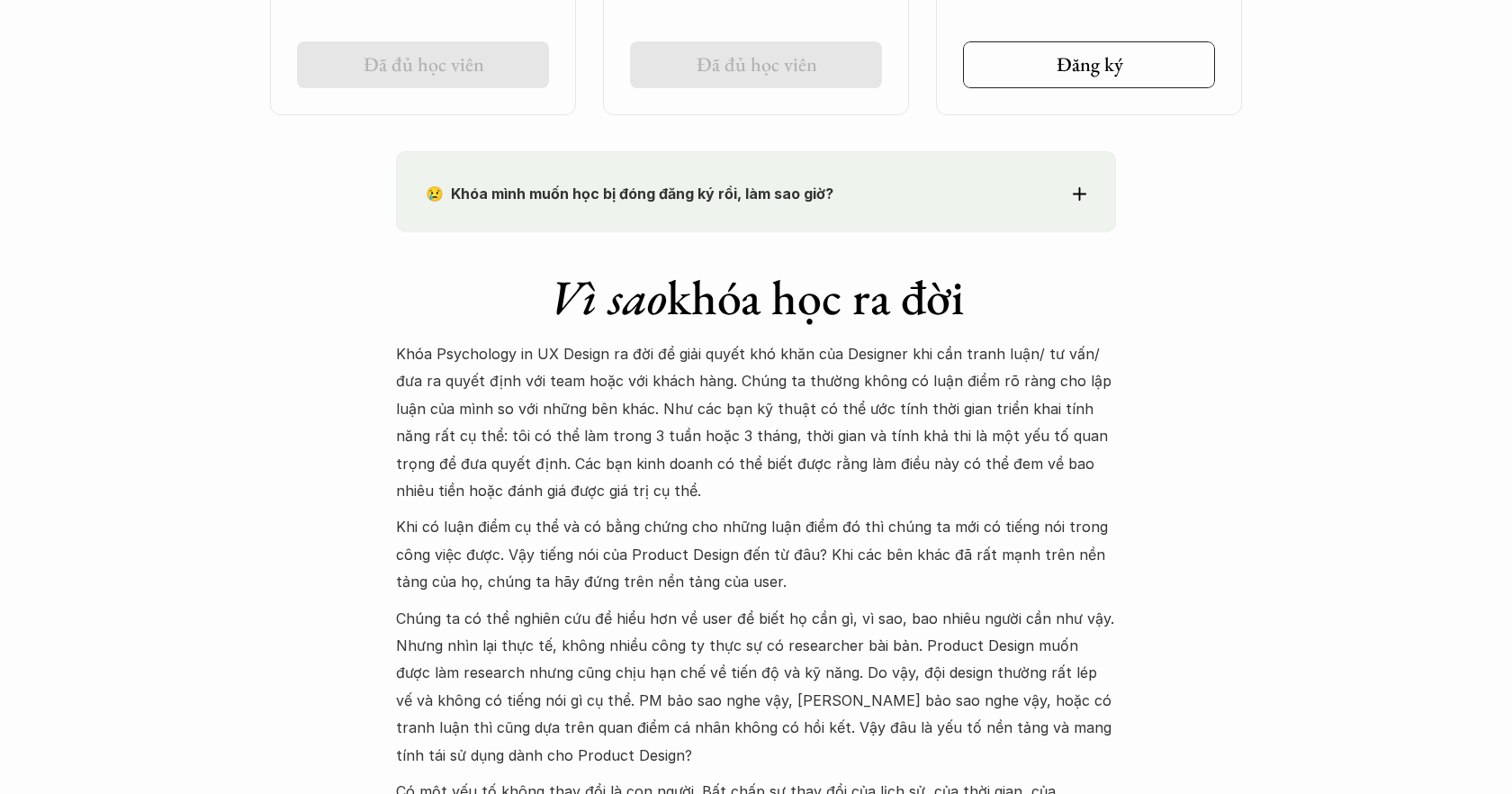
scroll to position [1579, 0]
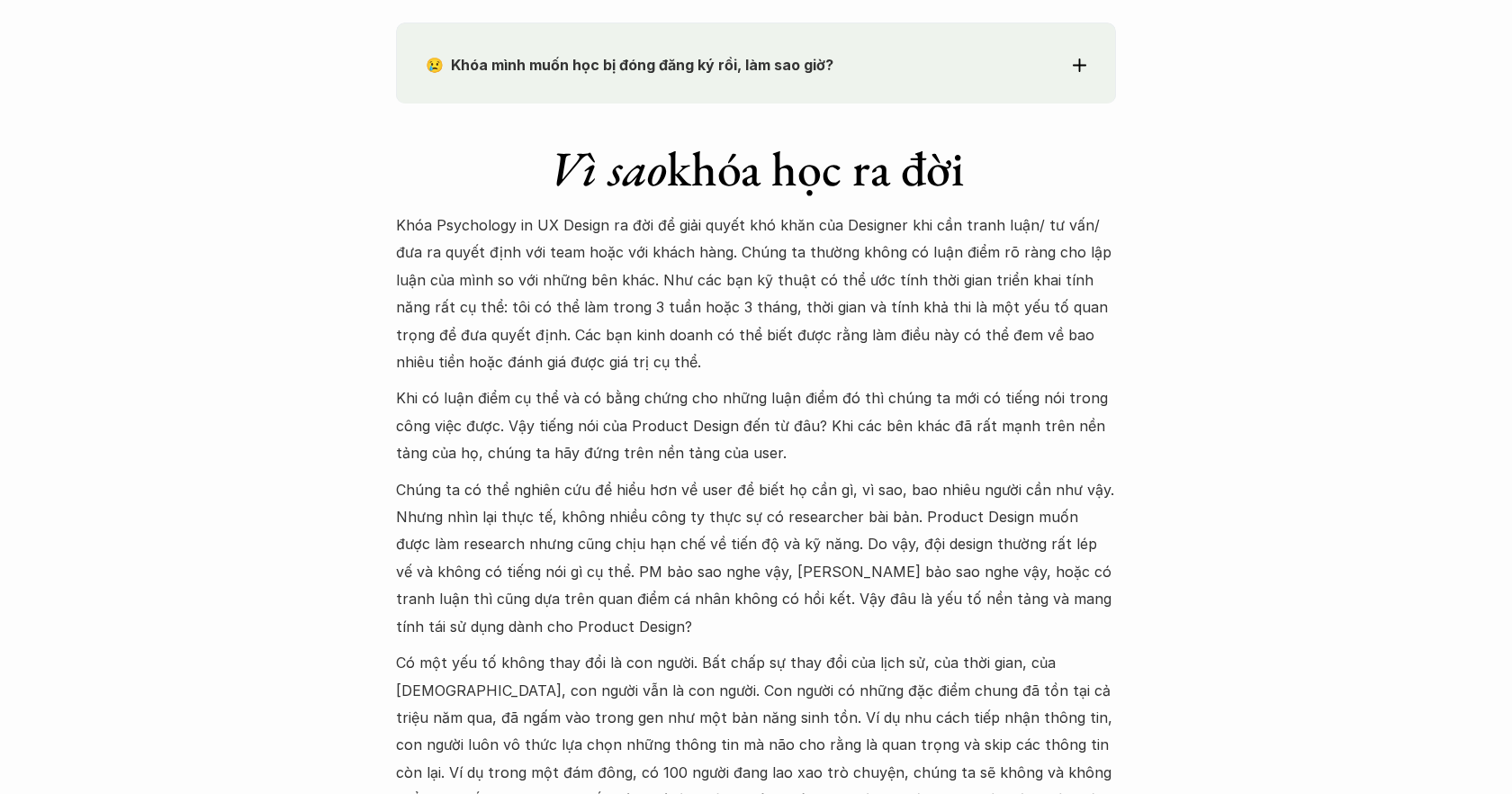
click at [592, 68] on strong "😢 Khóa mình muốn học bị đóng đăng ký rồi, làm sao giờ?" at bounding box center [629, 64] width 408 height 18
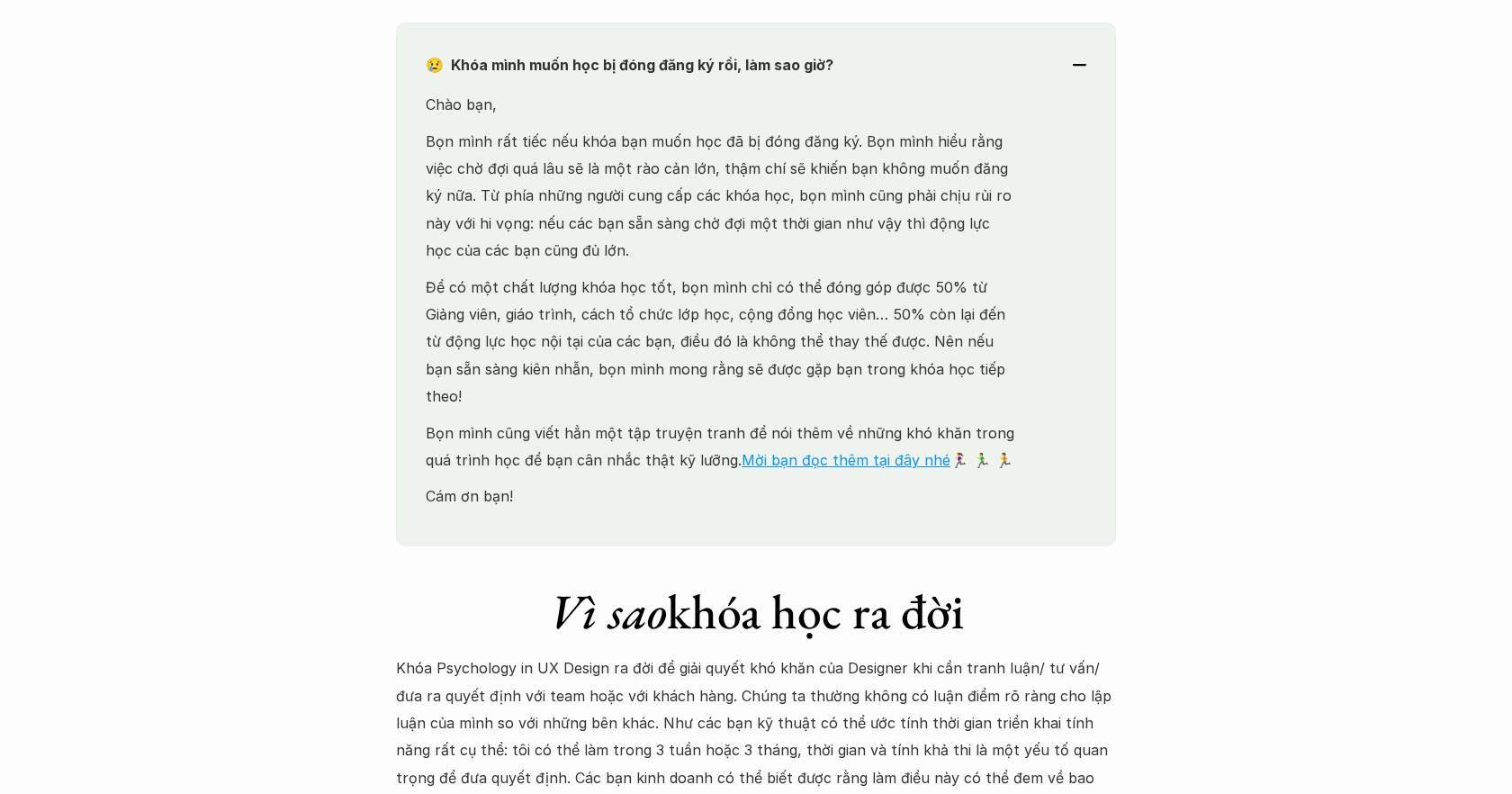
click at [592, 68] on strong "😢 Khóa mình muốn học bị đóng đăng ký rồi, làm sao giờ?" at bounding box center [629, 64] width 408 height 18
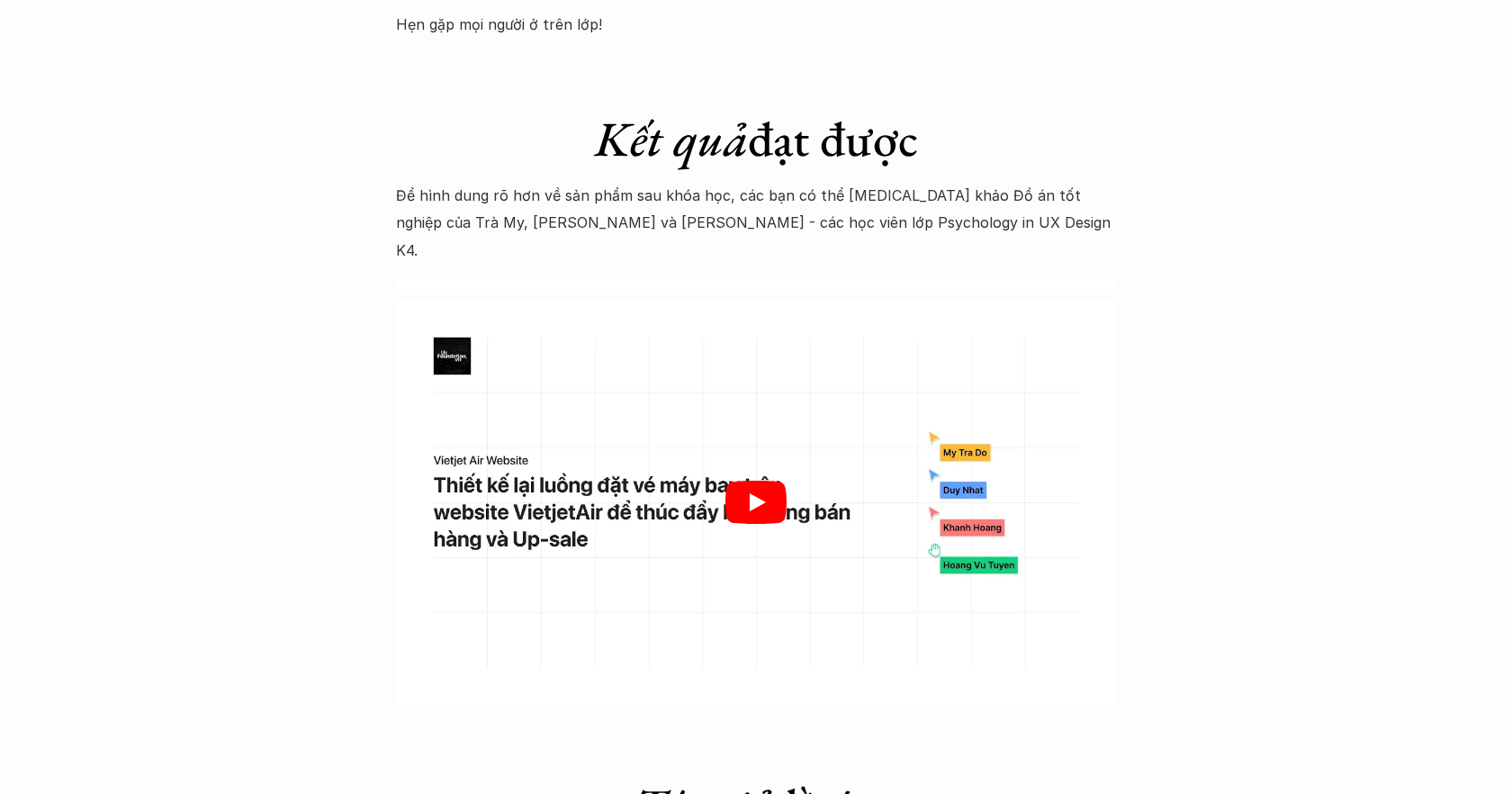
scroll to position [5418, 0]
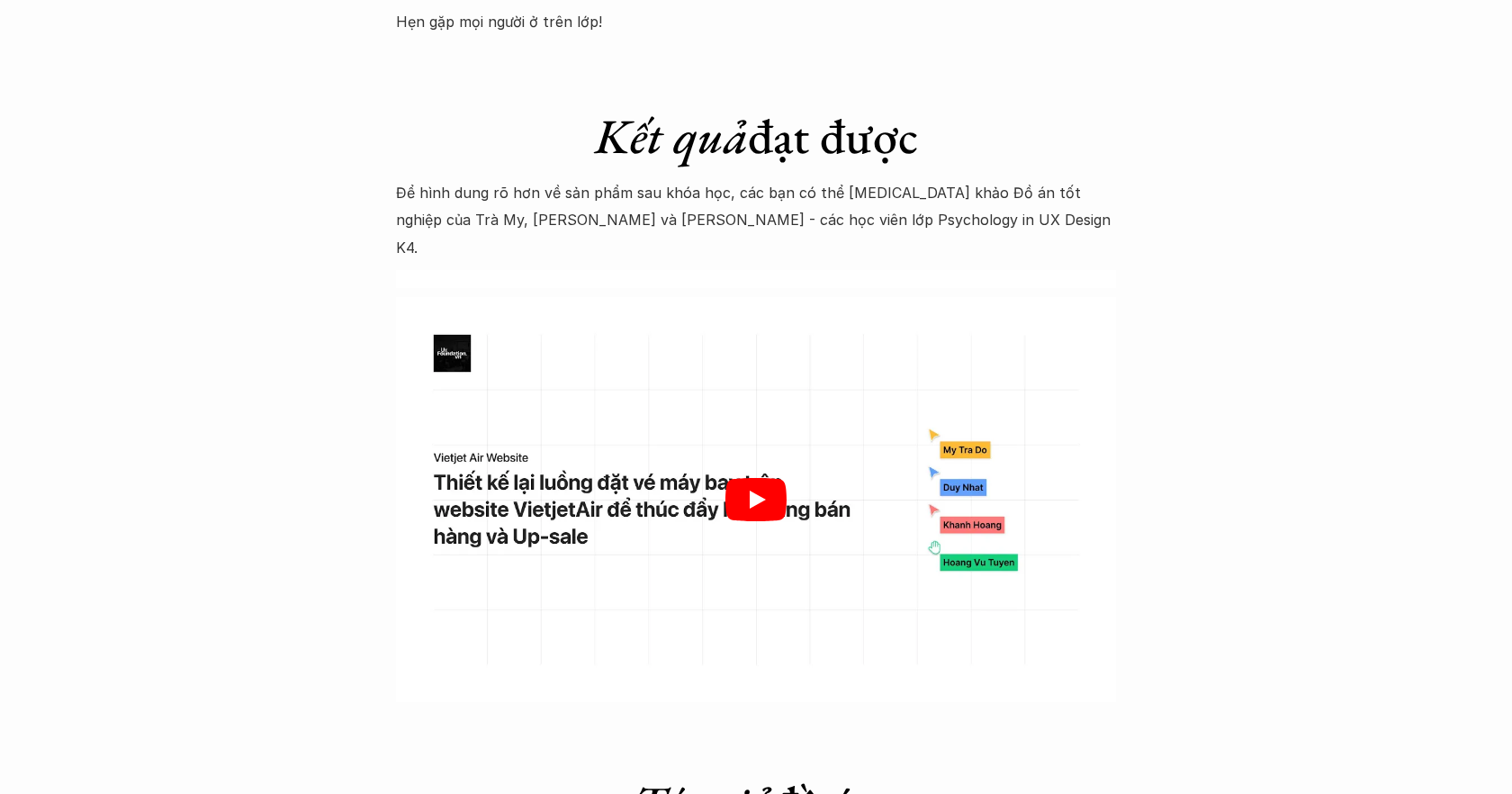
click at [699, 420] on div at bounding box center [756, 500] width 720 height 405
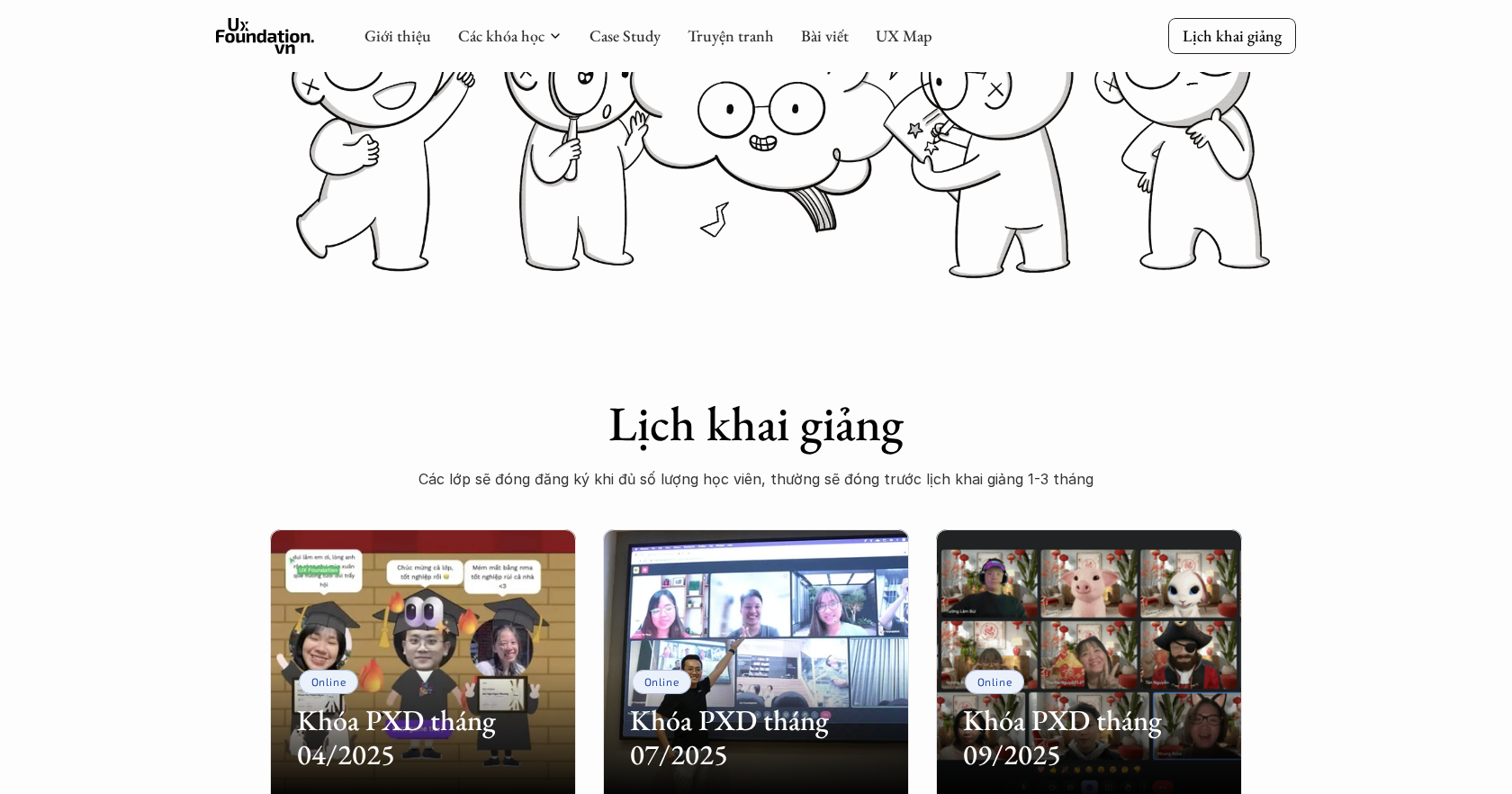
scroll to position [0, 0]
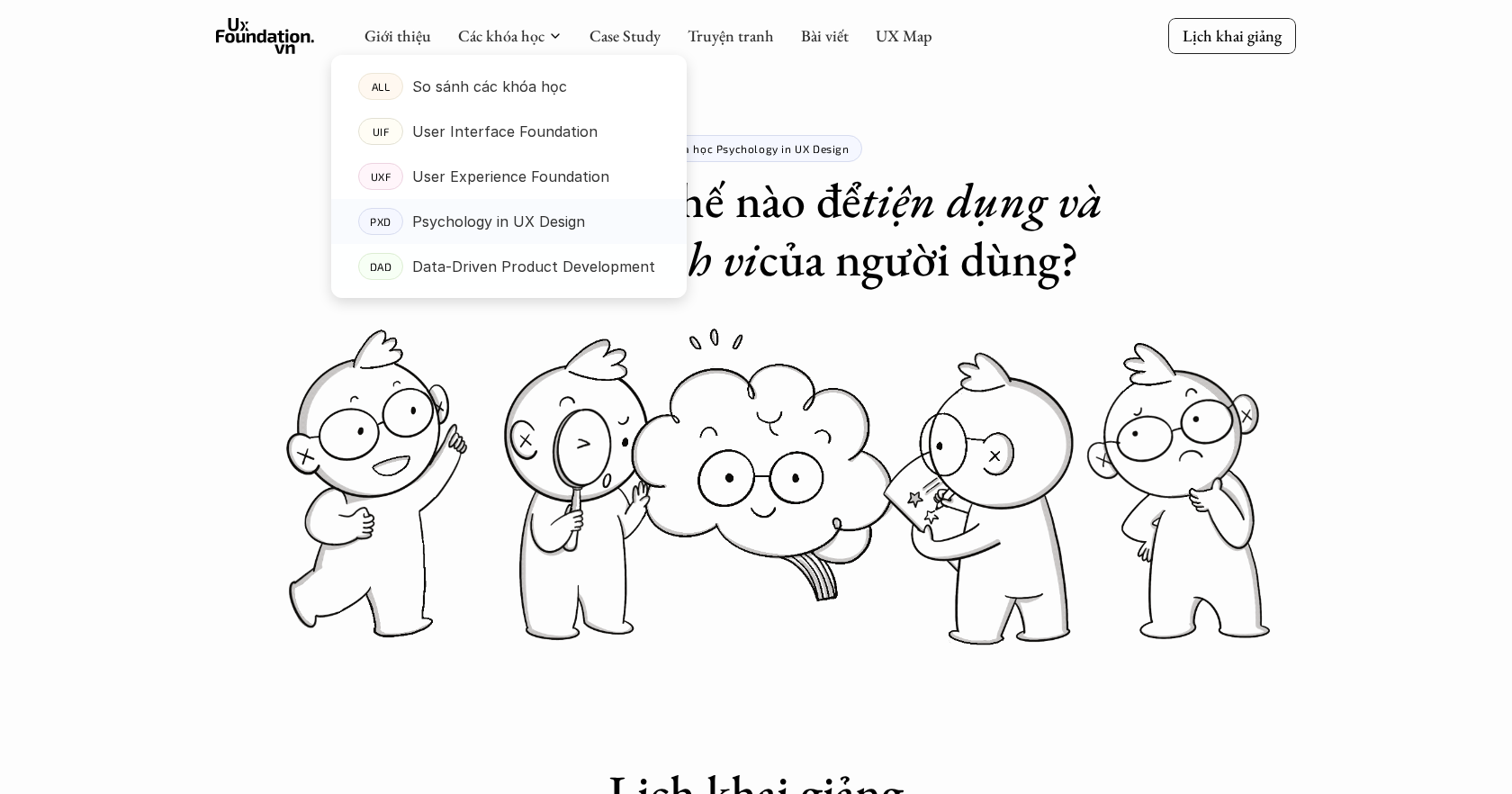
click at [485, 220] on p "Psychology in UX Design" at bounding box center [498, 221] width 173 height 27
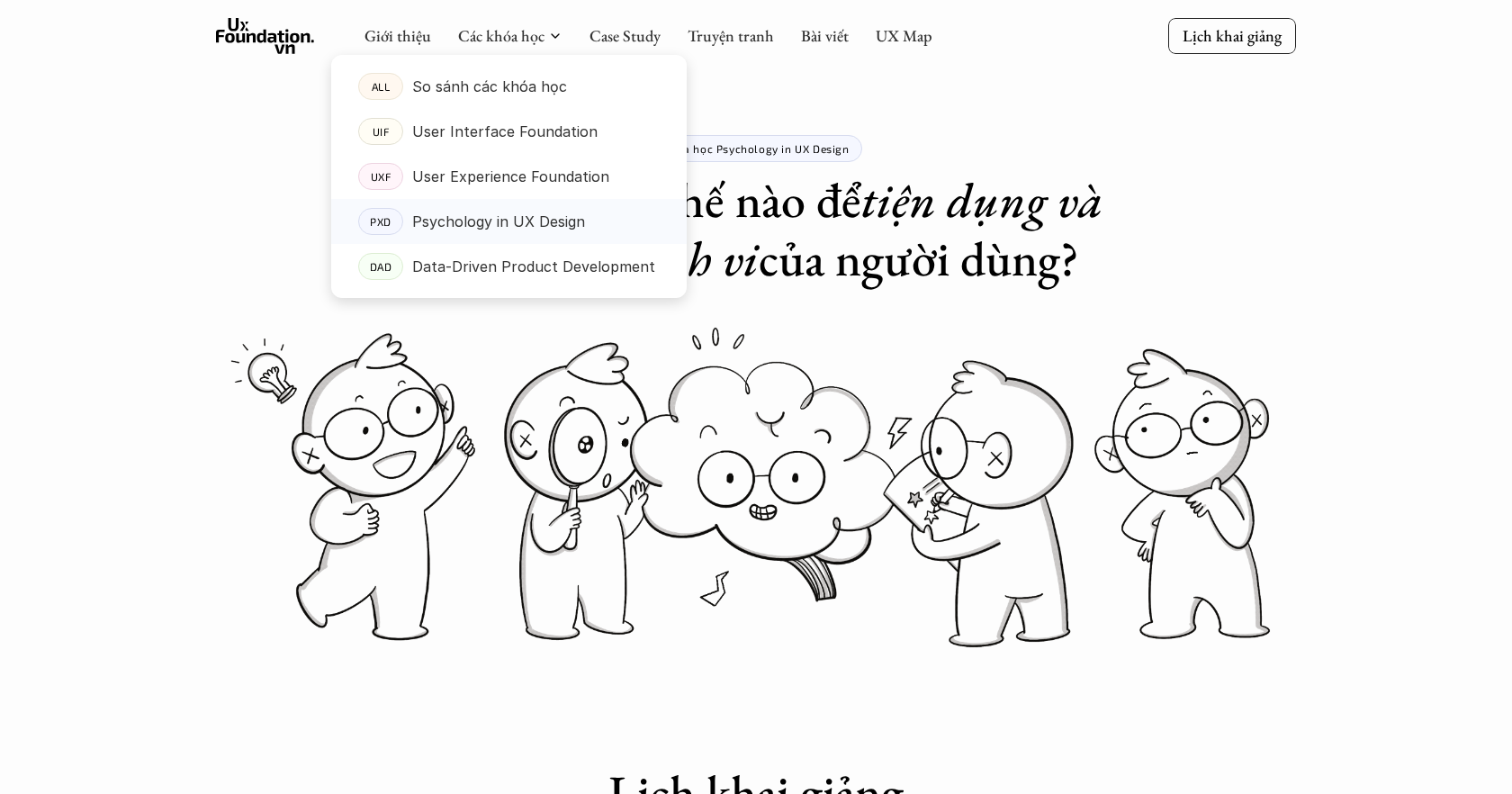
click at [515, 218] on p "Psychology in UX Design" at bounding box center [498, 221] width 173 height 27
click at [498, 267] on p "Data-Driven Product Development" at bounding box center [533, 266] width 243 height 27
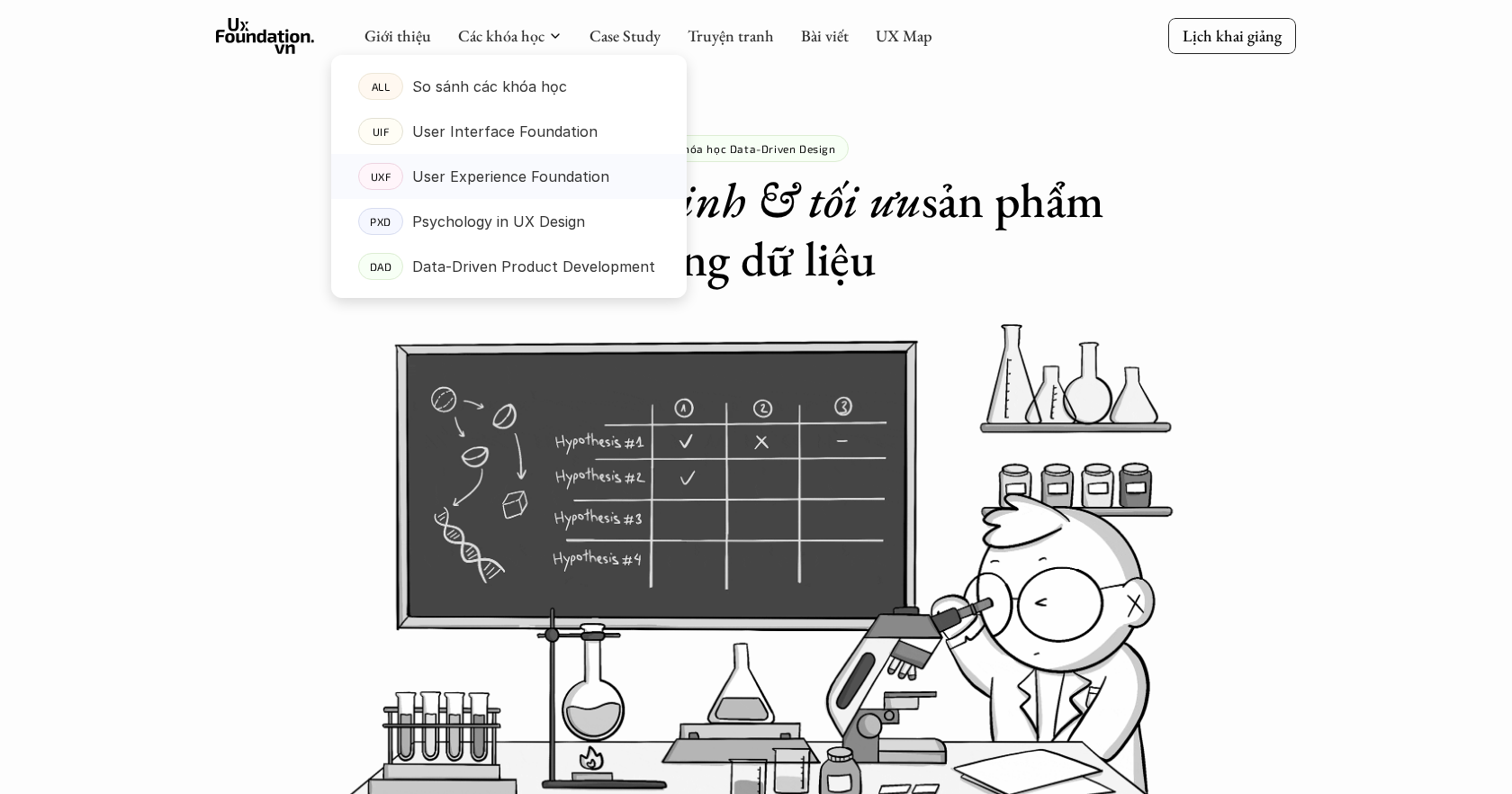
click at [451, 167] on p "User Experience Foundation" at bounding box center [510, 176] width 197 height 27
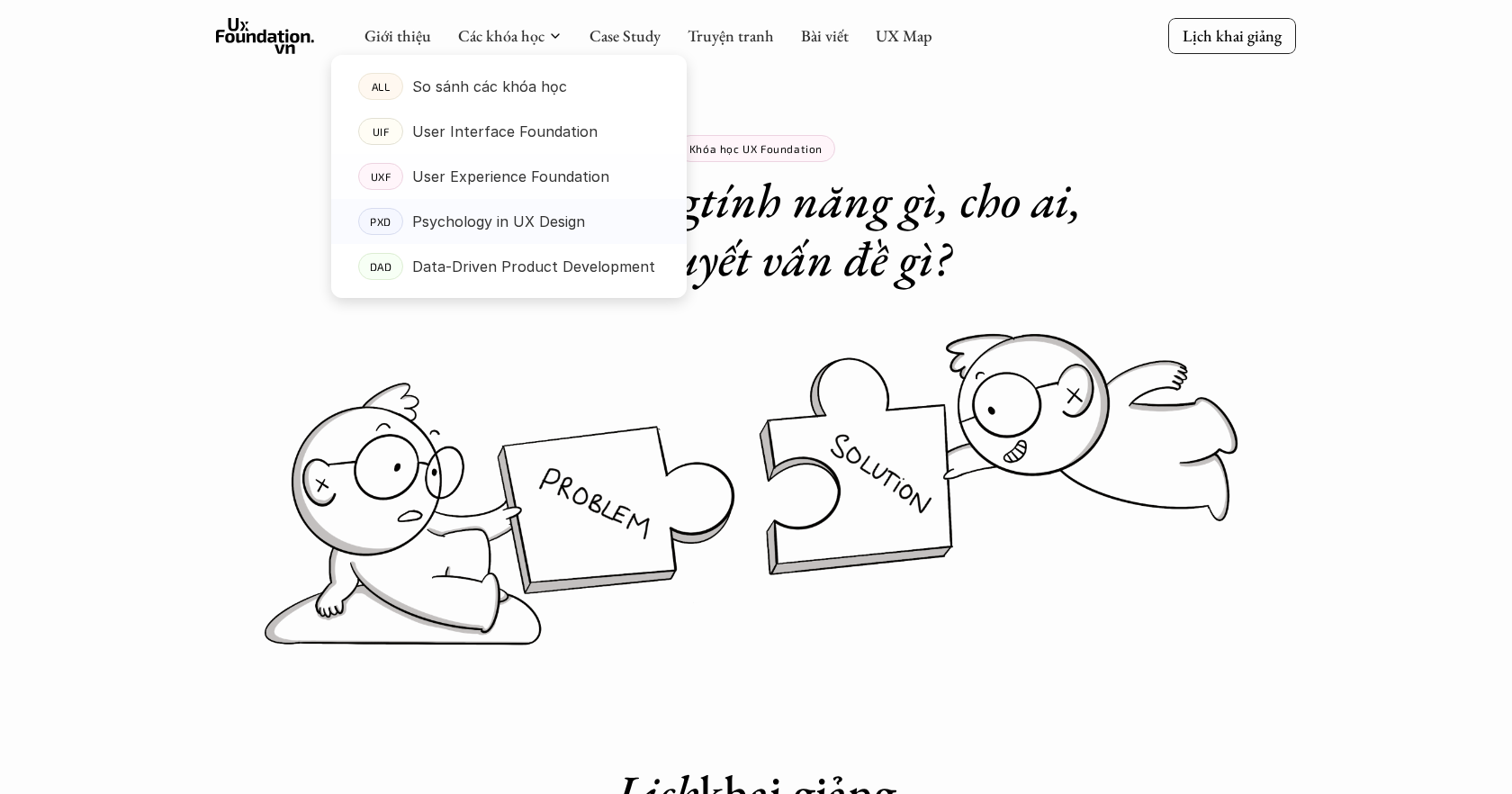
click at [460, 211] on p "Psychology in UX Design" at bounding box center [498, 221] width 173 height 27
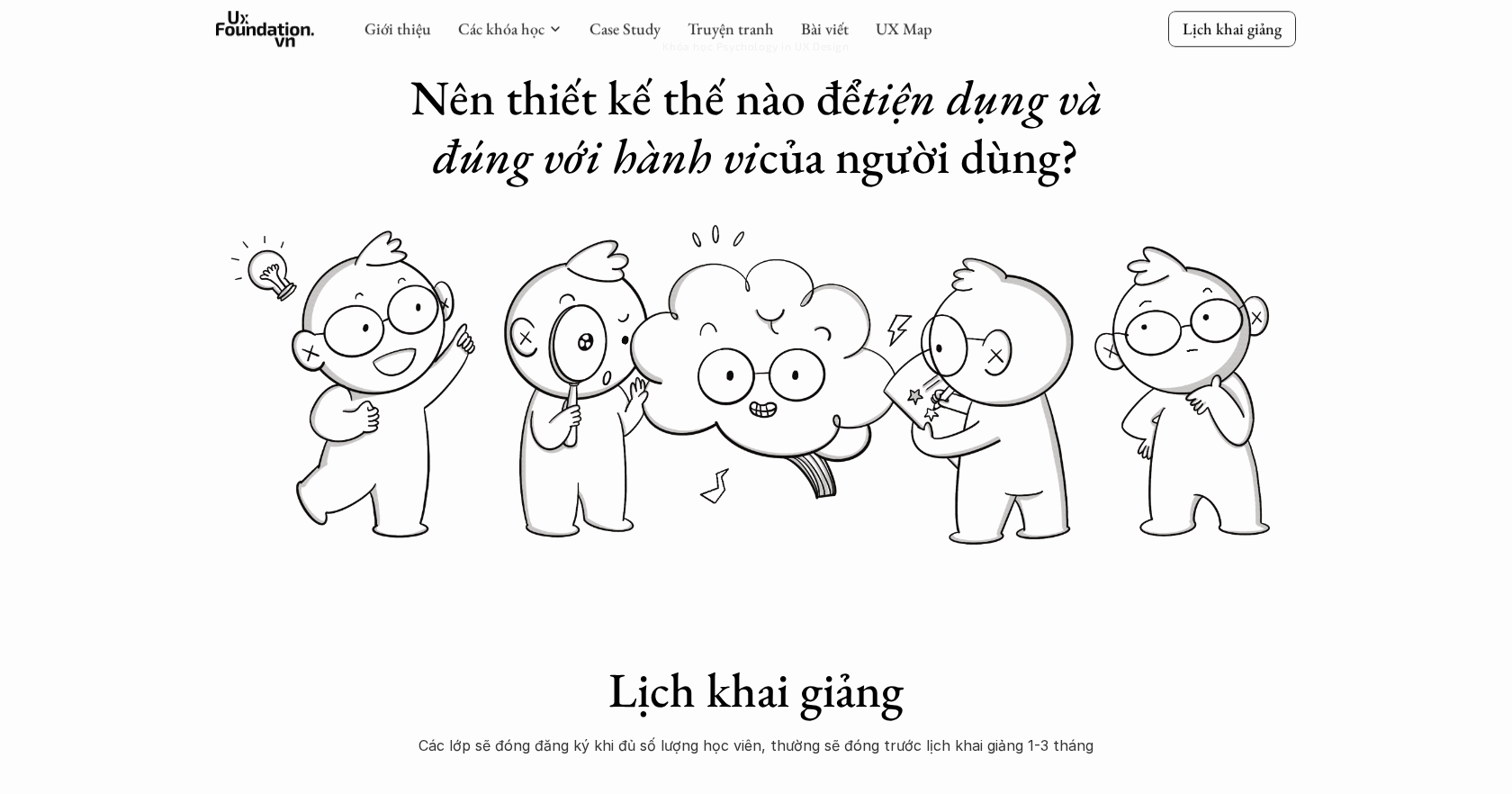
scroll to position [45, 0]
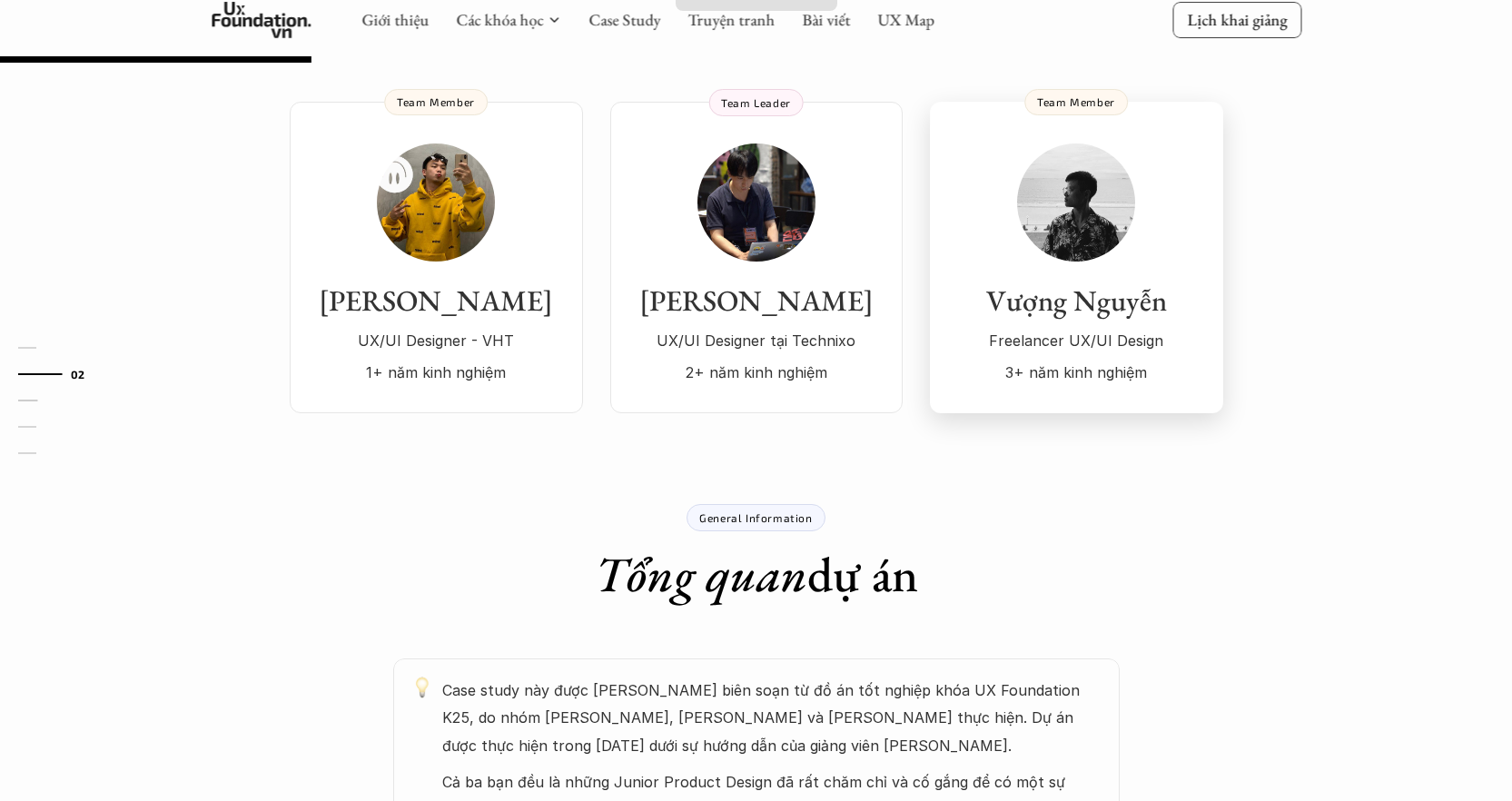
scroll to position [412, 0]
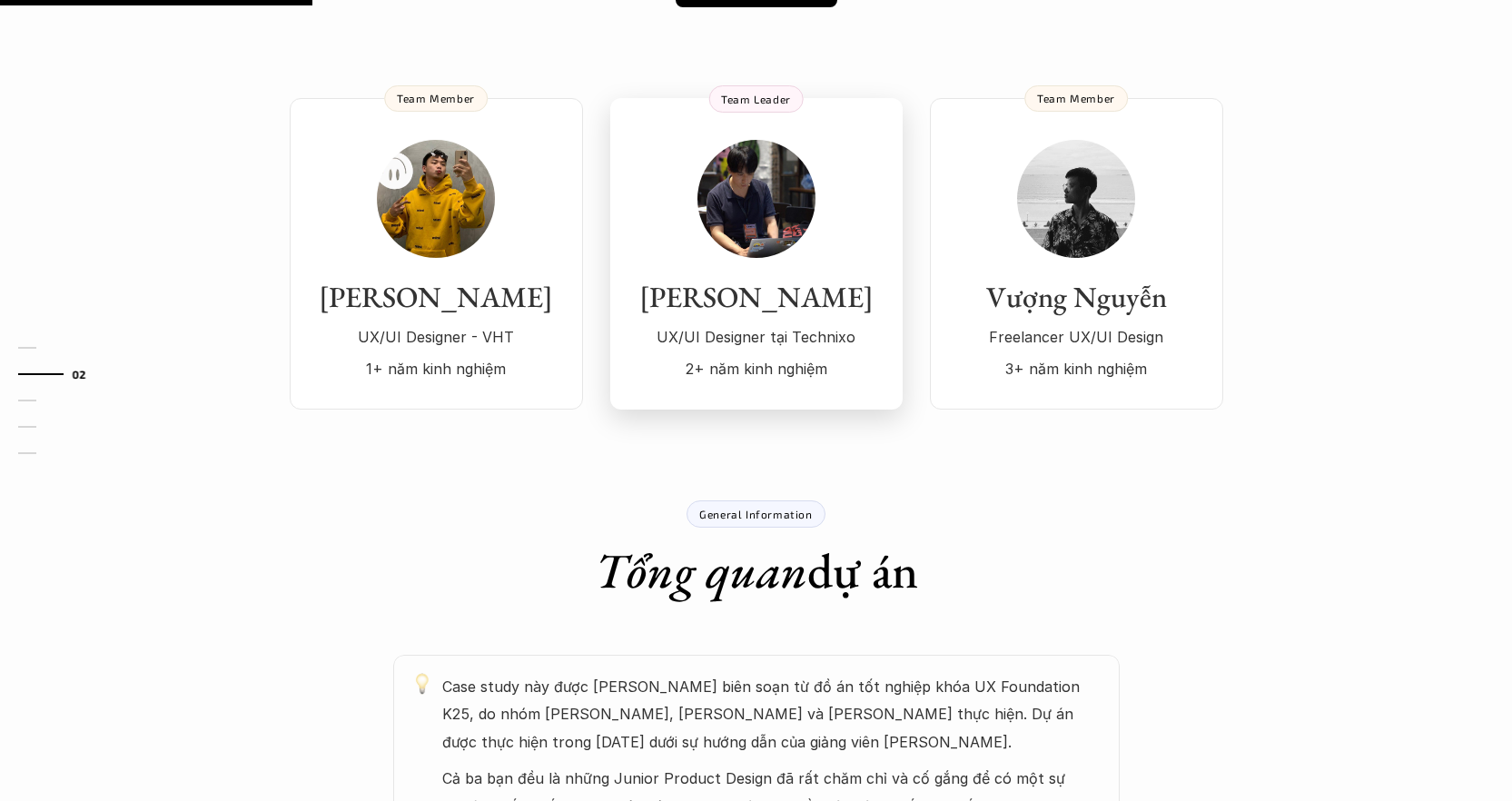
click at [824, 333] on p "UX/UI Designer tại Technixo" at bounding box center [756, 336] width 256 height 27
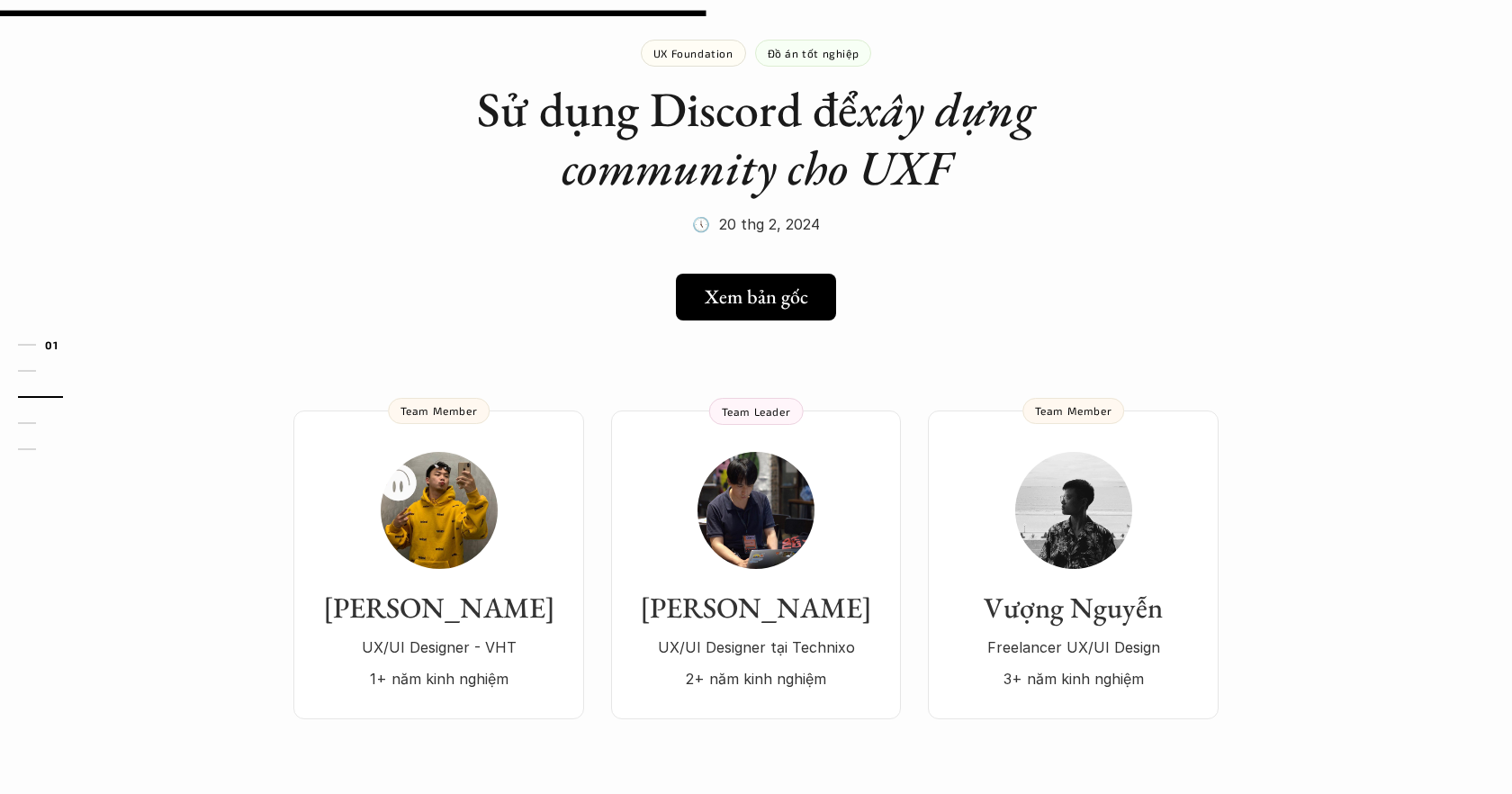
scroll to position [0, 0]
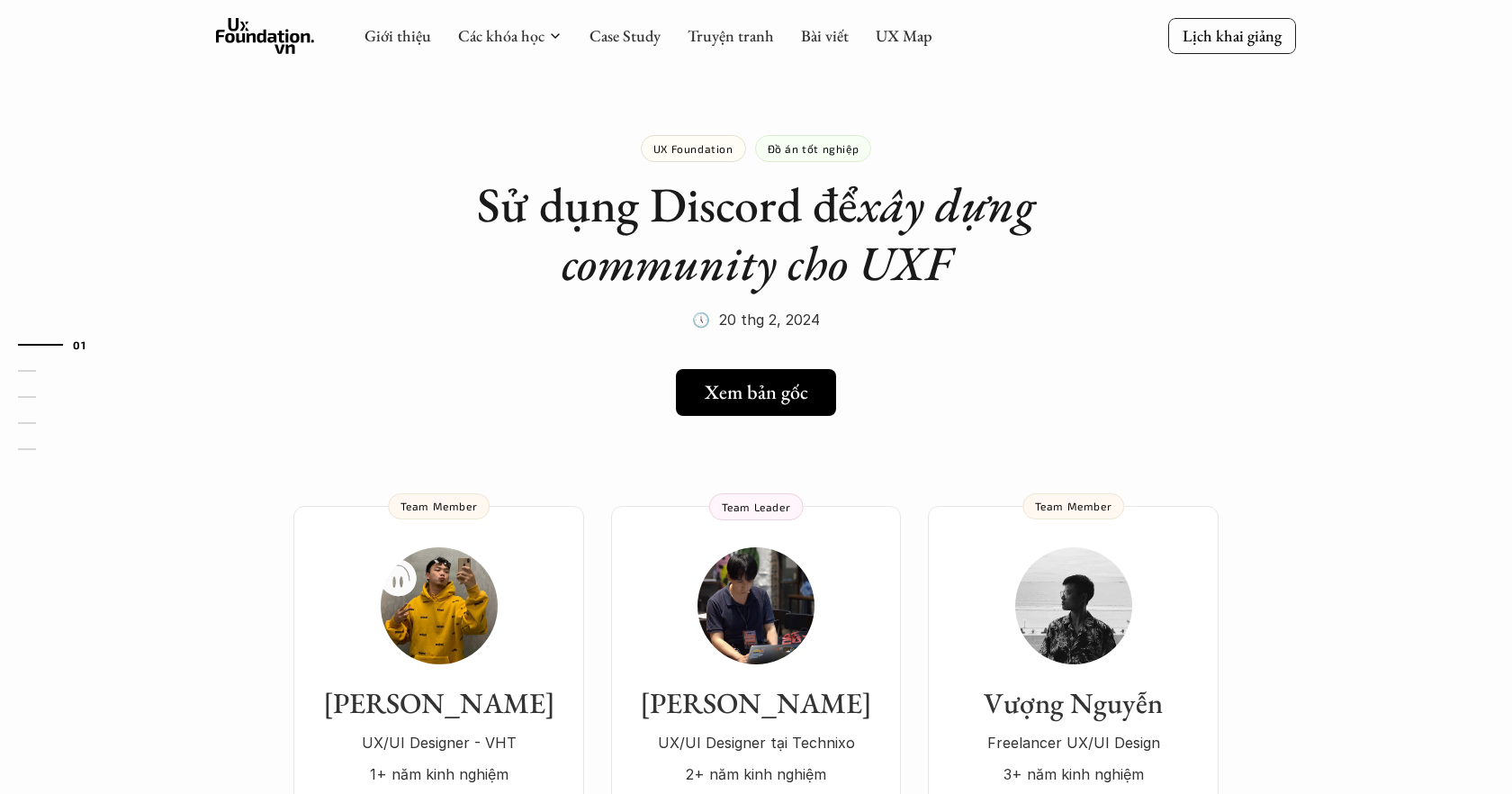
click at [691, 158] on div "UX Foundation" at bounding box center [693, 148] width 105 height 27
click at [627, 31] on link "Case Study" at bounding box center [625, 35] width 71 height 20
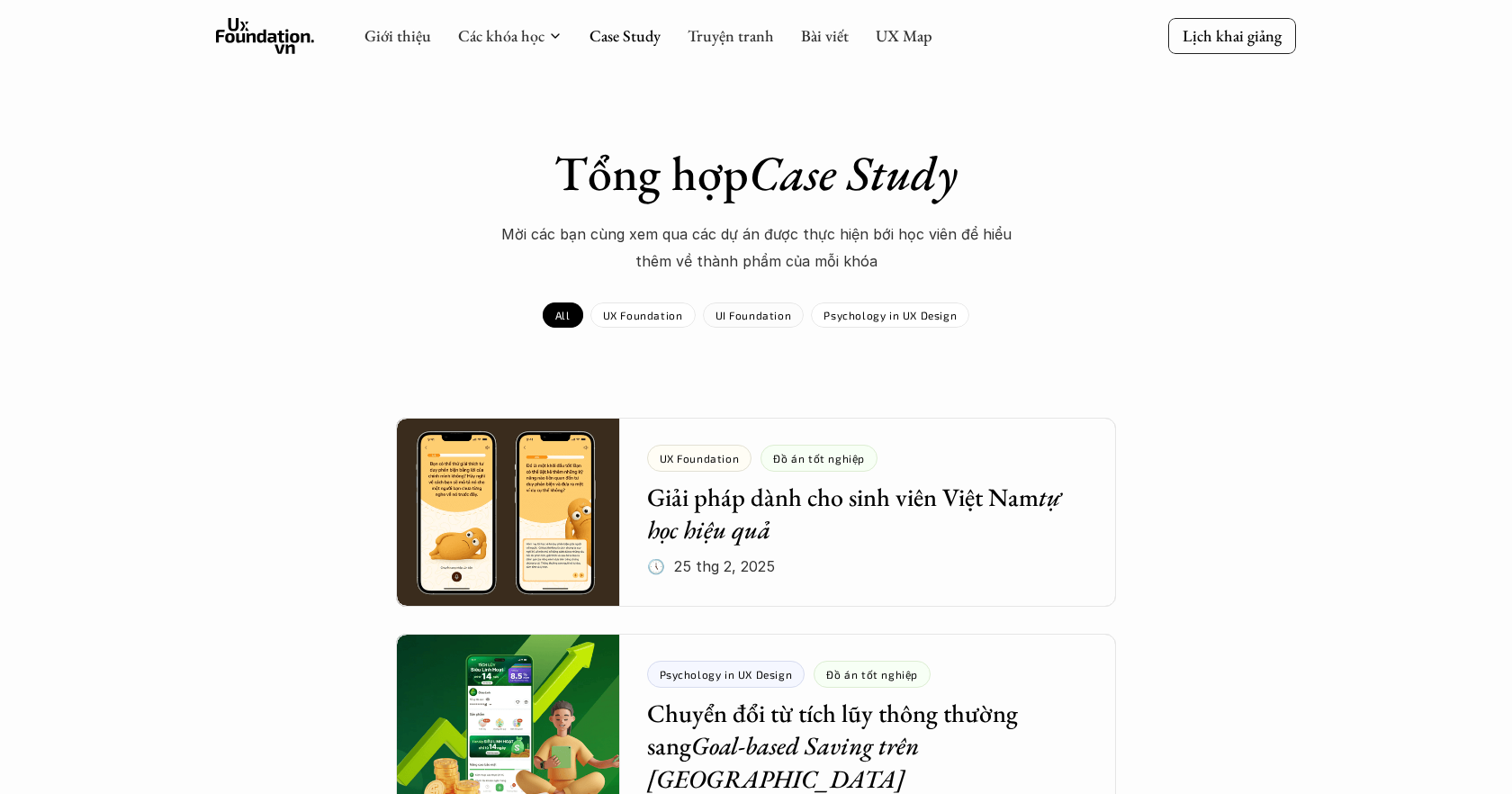
click at [641, 300] on div "Tổng hợp Case Study Mời các bạn cùng xem qua các dự án được thực hiện bới học v…" at bounding box center [756, 236] width 1044 height 183
click at [641, 311] on p "UX Foundation" at bounding box center [643, 316] width 81 height 13
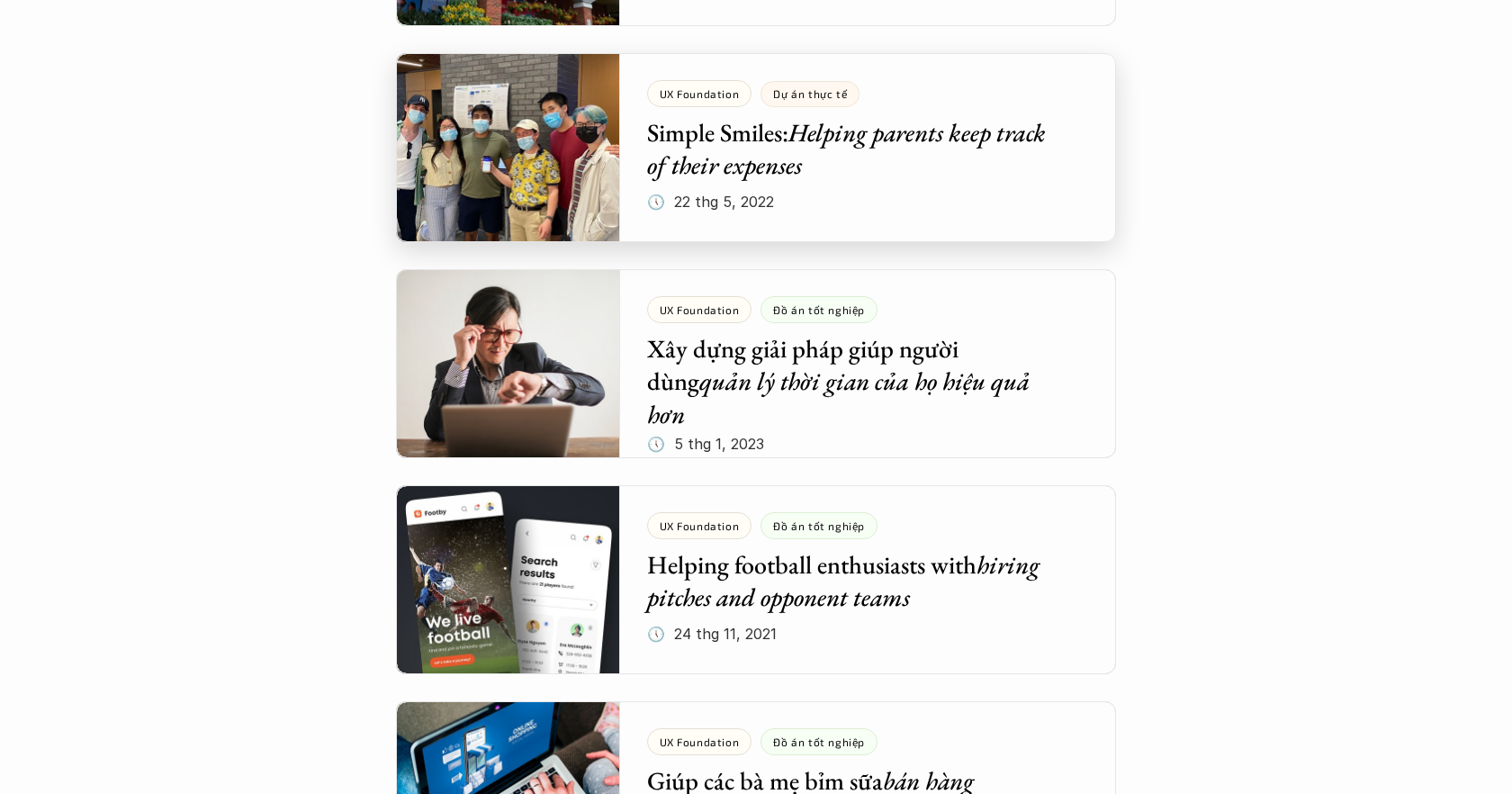
scroll to position [2093, 0]
click at [740, 139] on div at bounding box center [756, 146] width 720 height 189
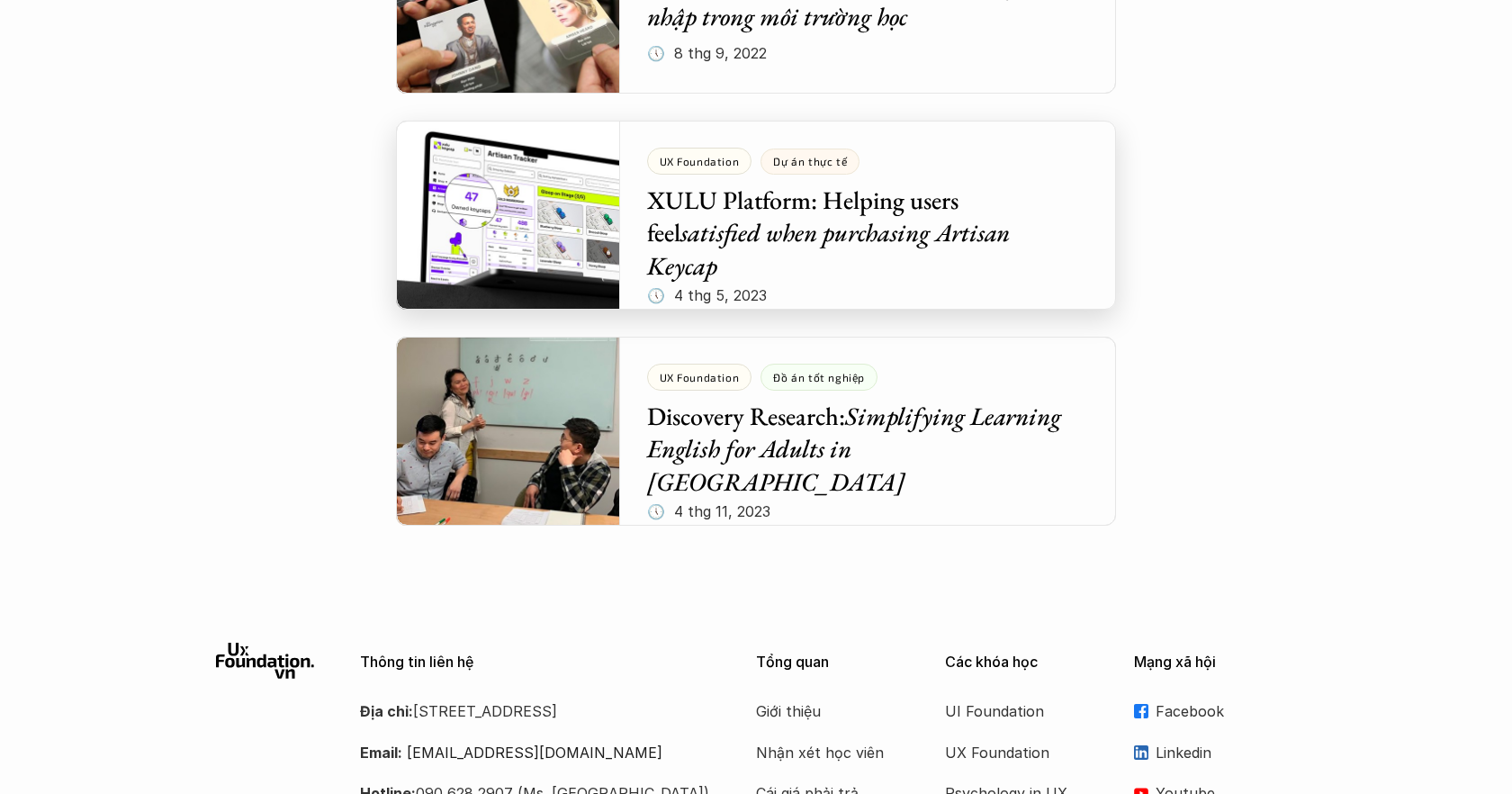
scroll to position [4186, 0]
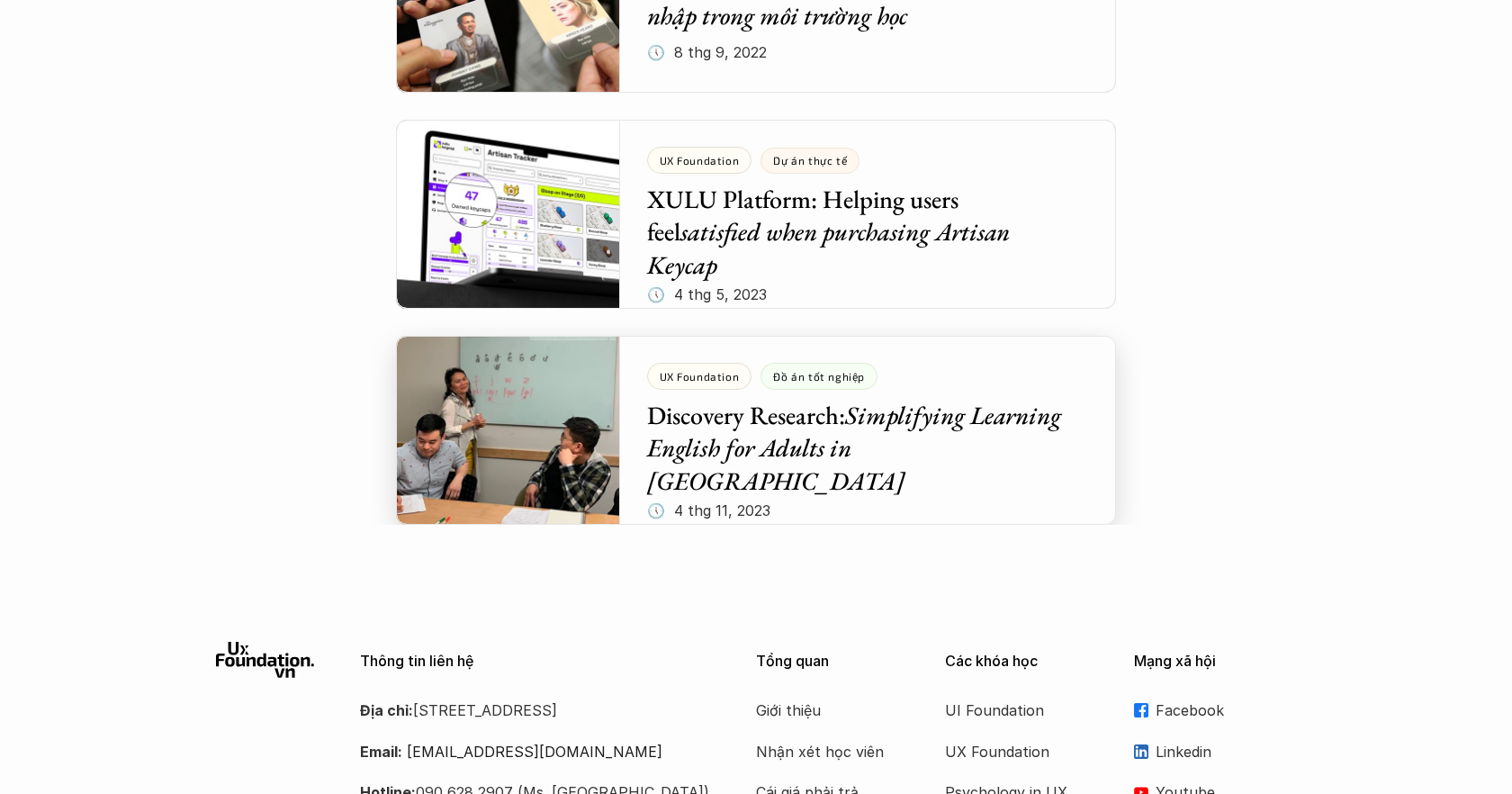
click at [832, 417] on div at bounding box center [756, 430] width 720 height 189
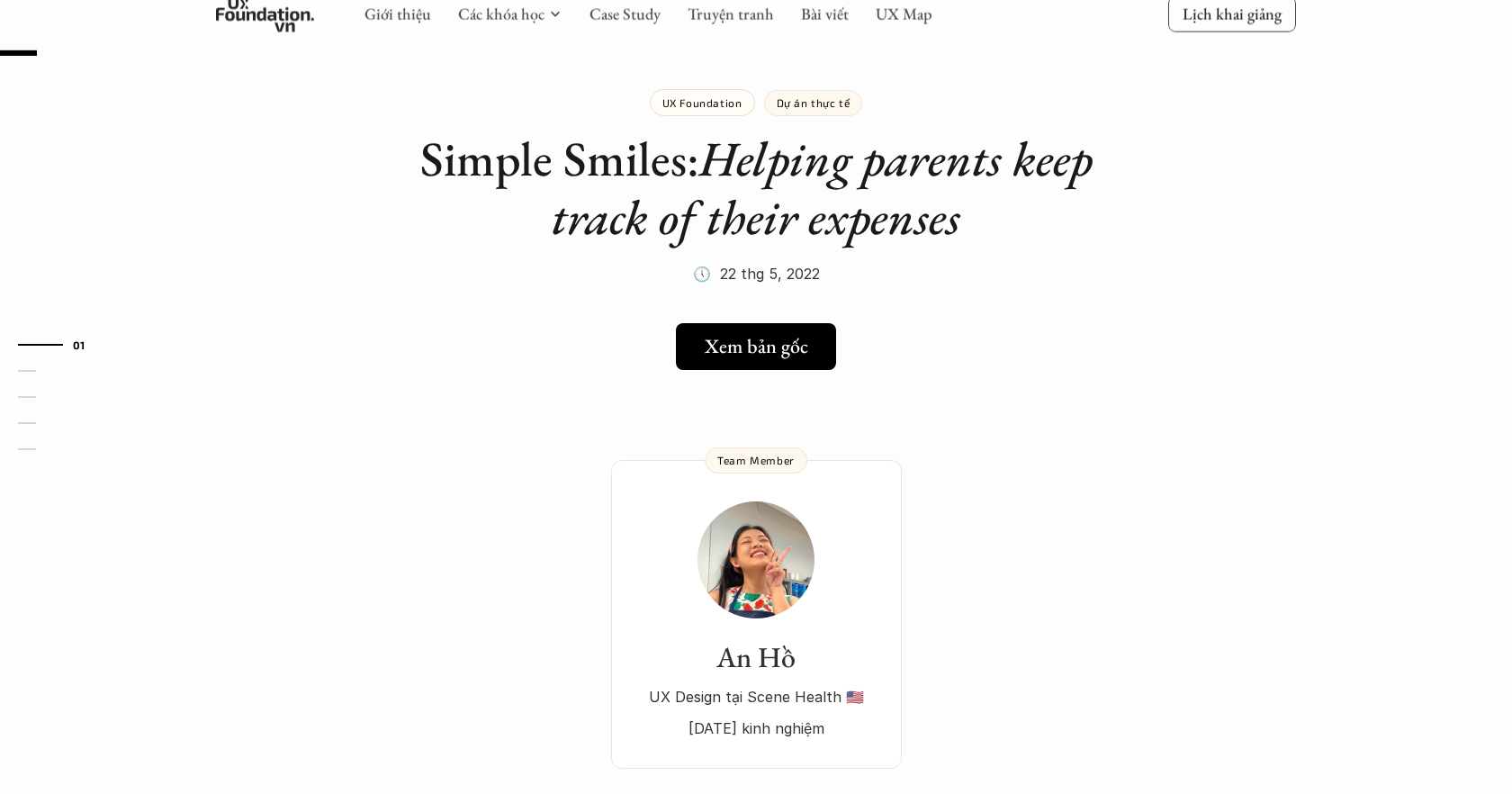
scroll to position [45, 0]
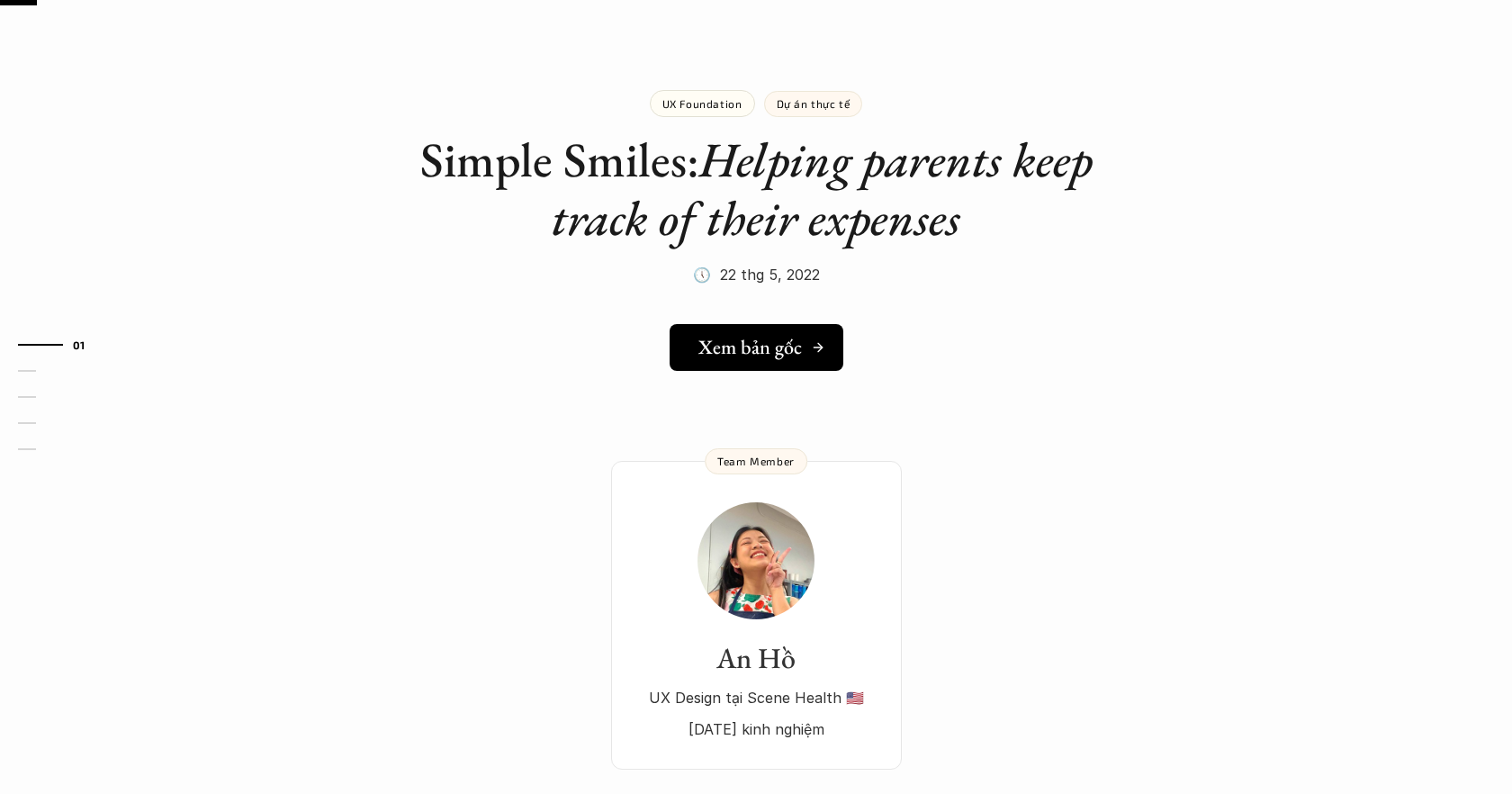
click at [798, 351] on h5 "Xem bản gốc" at bounding box center [750, 347] width 104 height 23
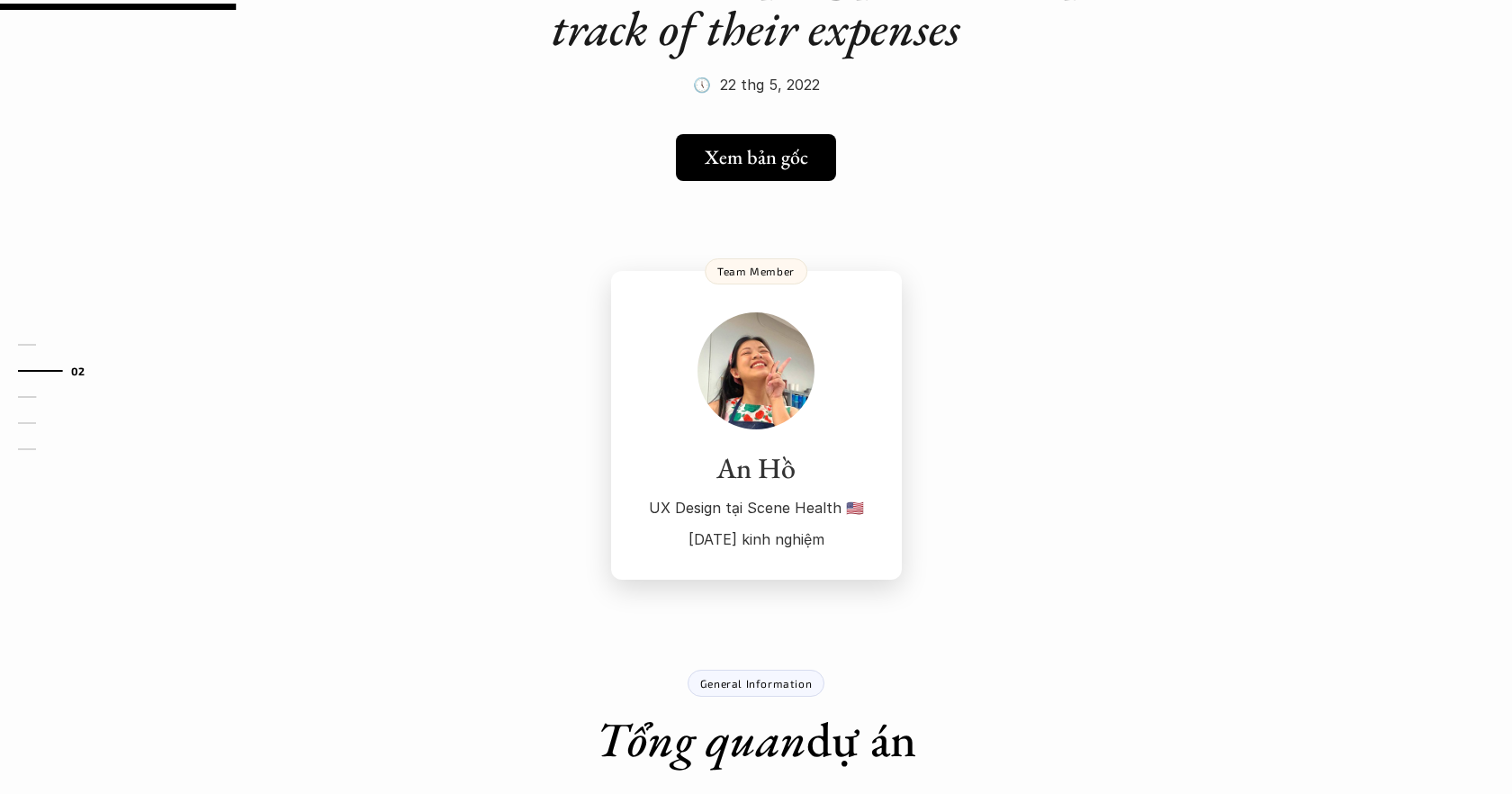
scroll to position [370, 0]
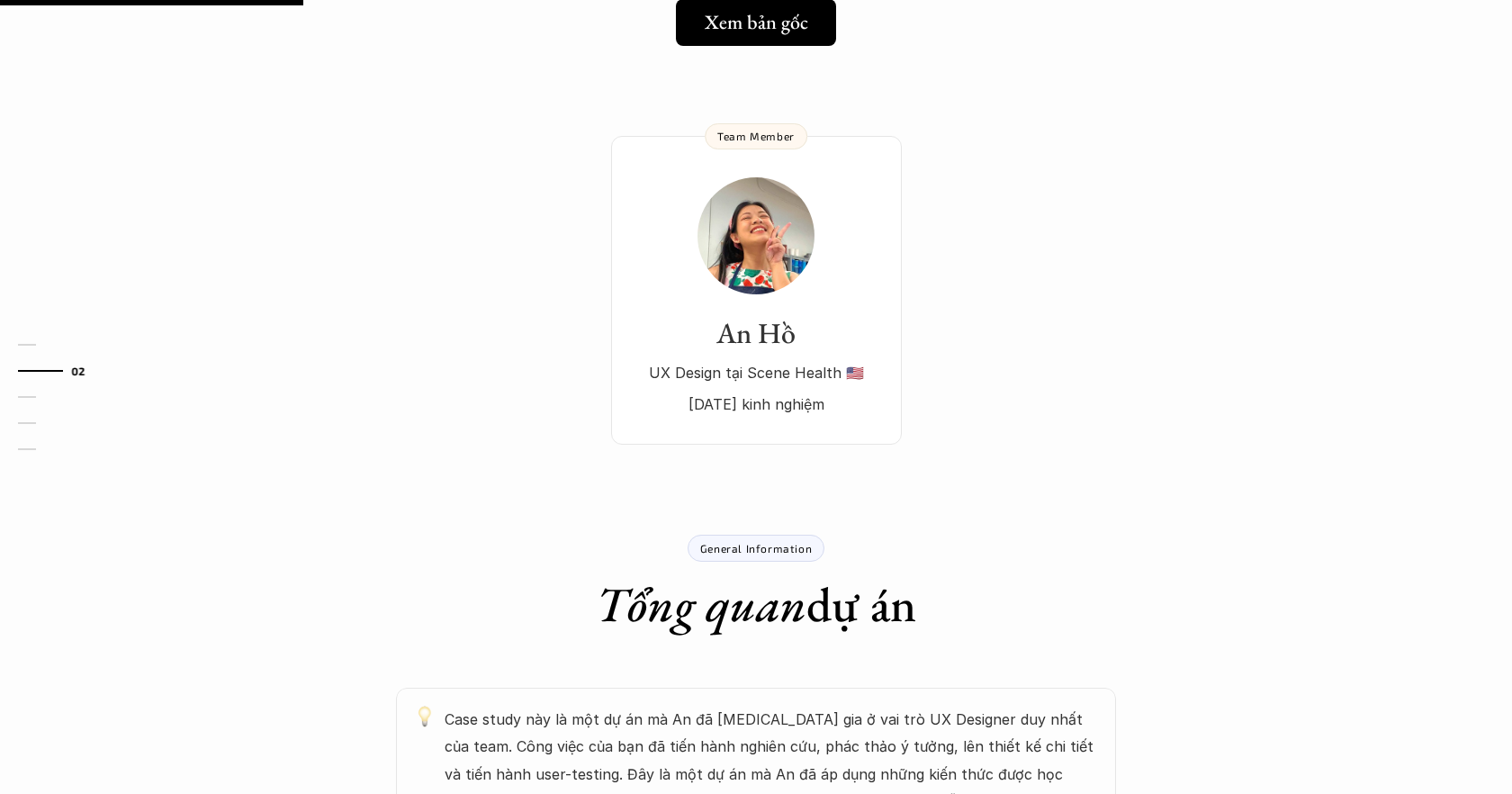
click at [770, 541] on p "General Information" at bounding box center [756, 548] width 112 height 13
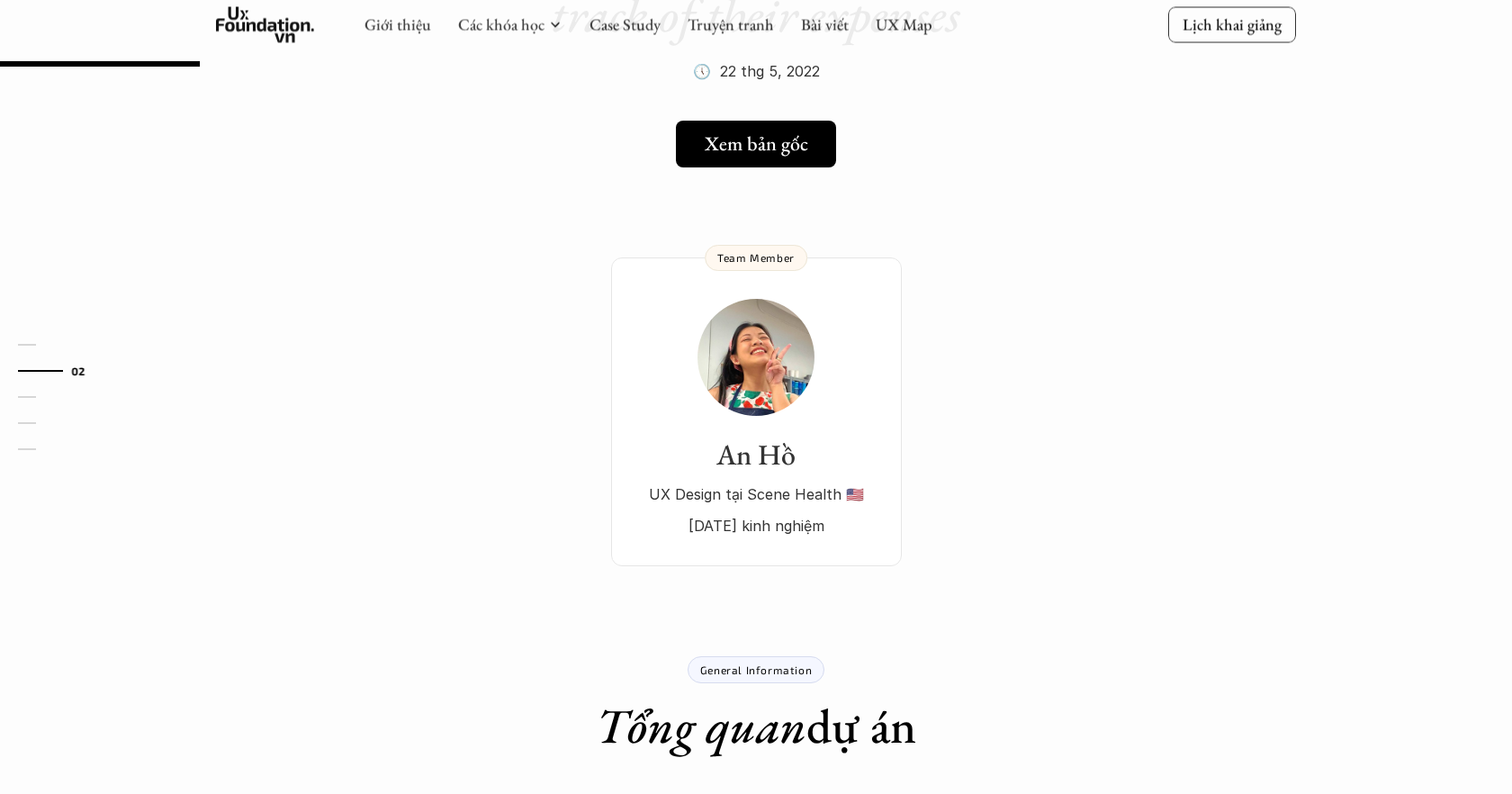
scroll to position [231, 0]
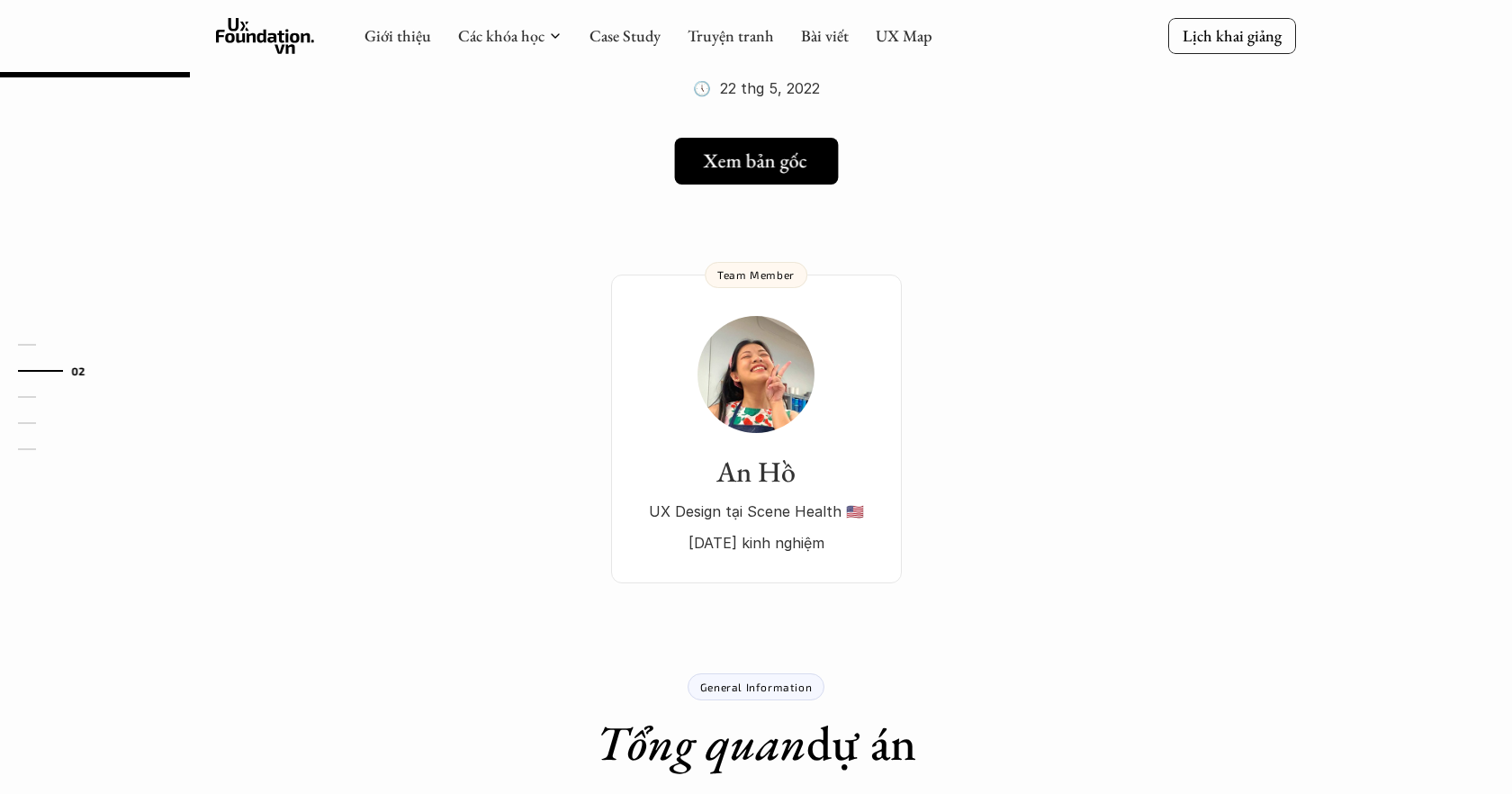
click at [760, 166] on h5 "Xem bản gốc" at bounding box center [754, 160] width 104 height 23
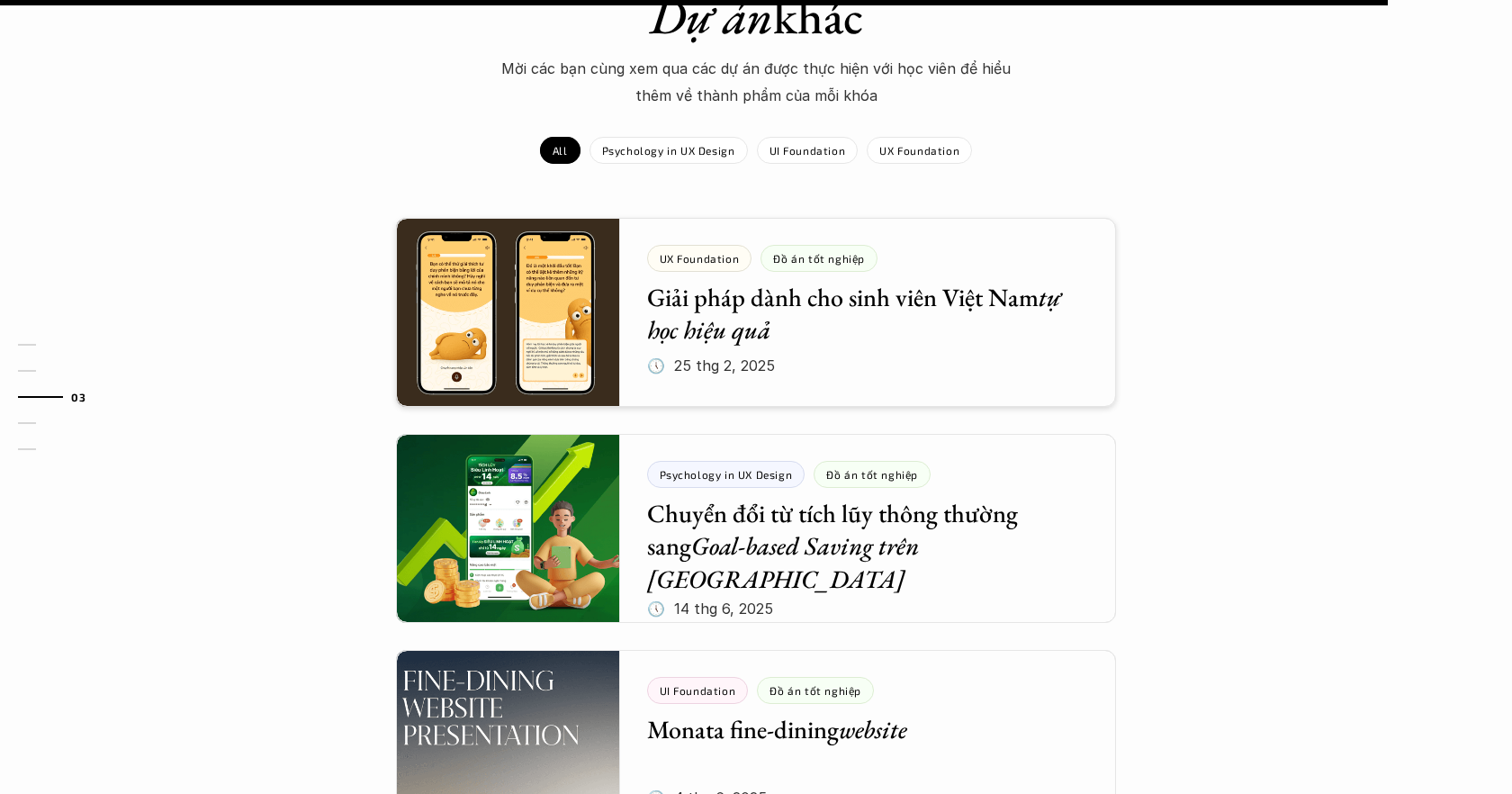
scroll to position [1713, 0]
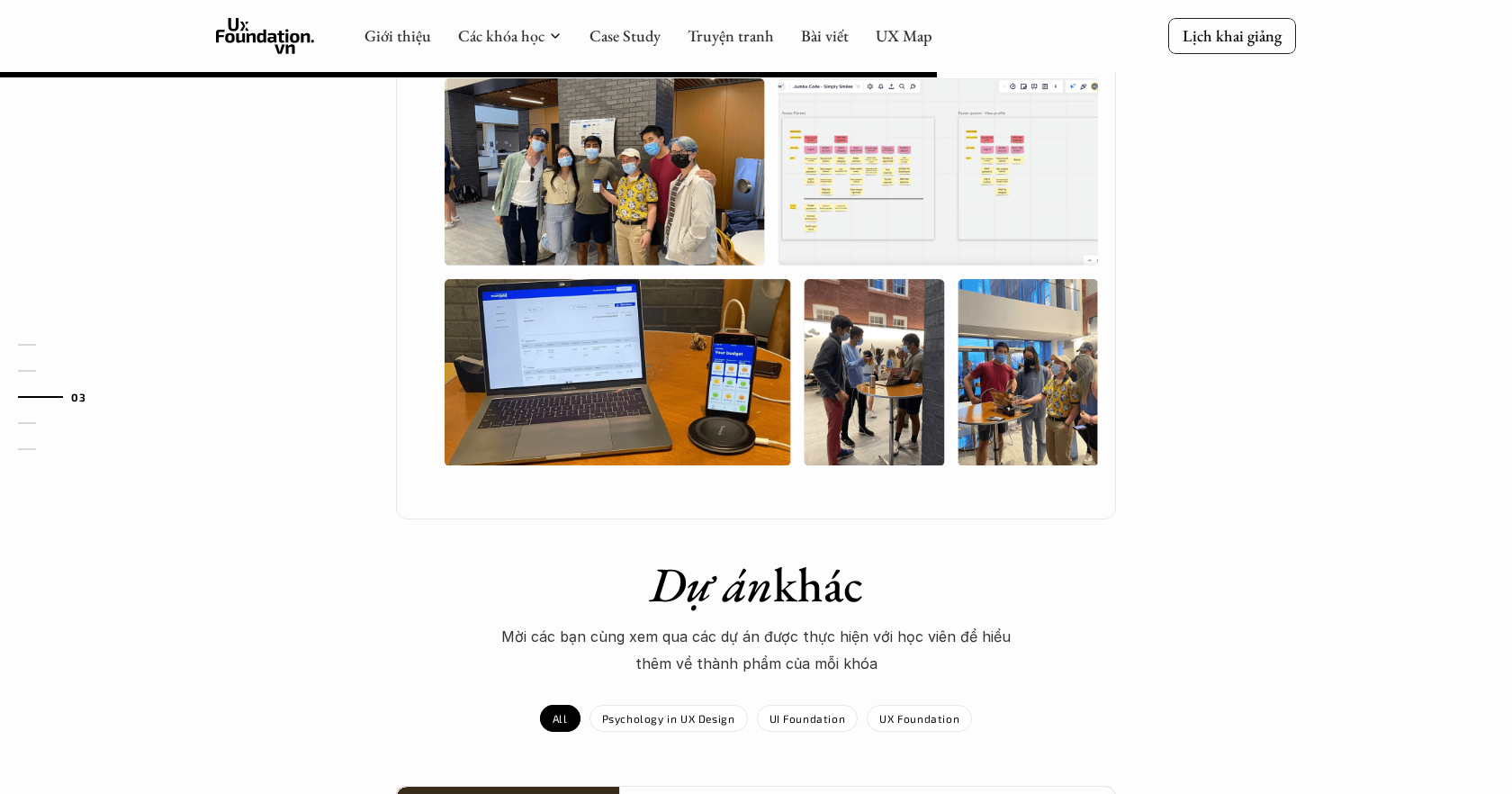
click at [710, 343] on img at bounding box center [771, 272] width 653 height 387
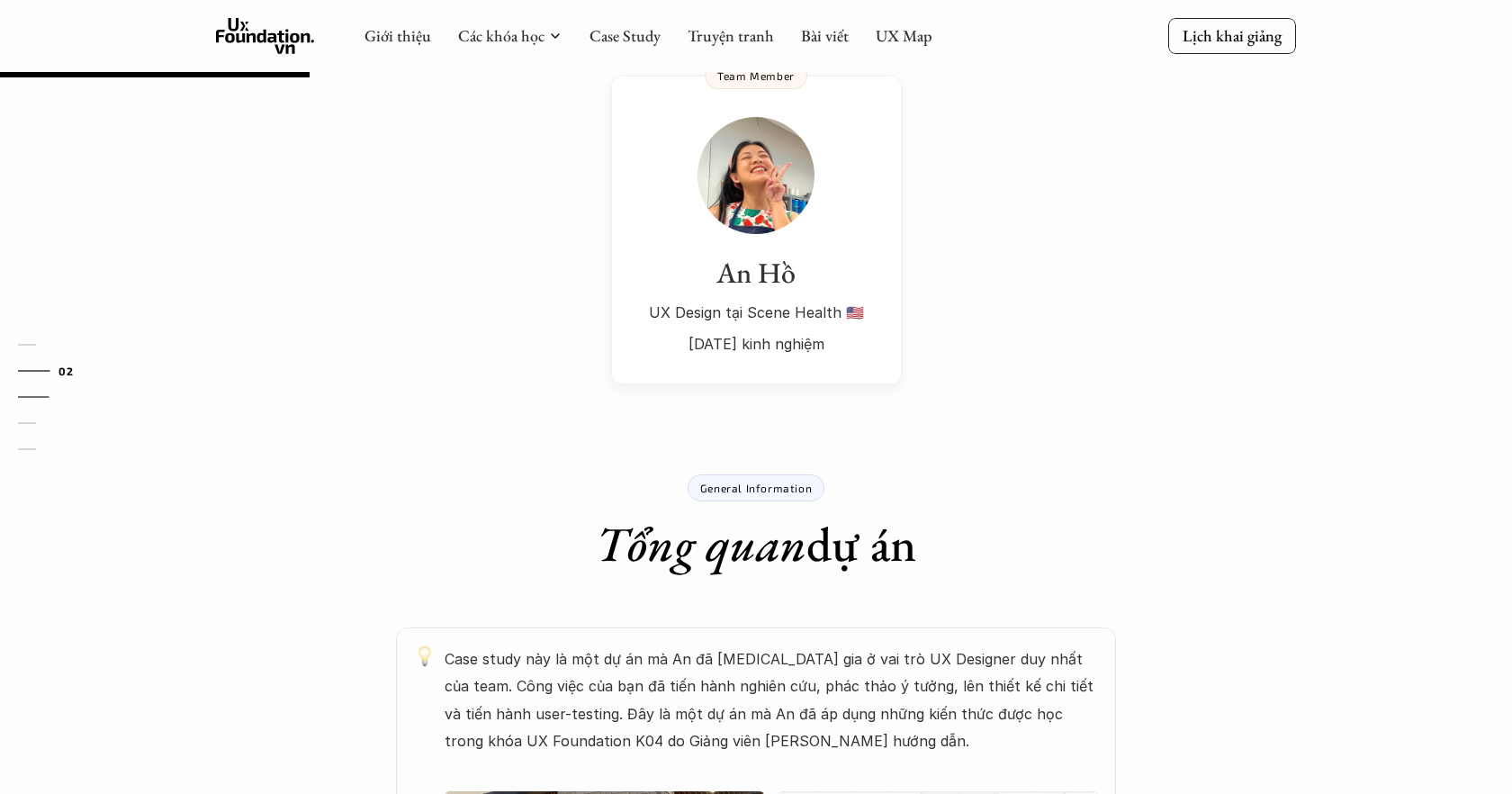
scroll to position [378, 0]
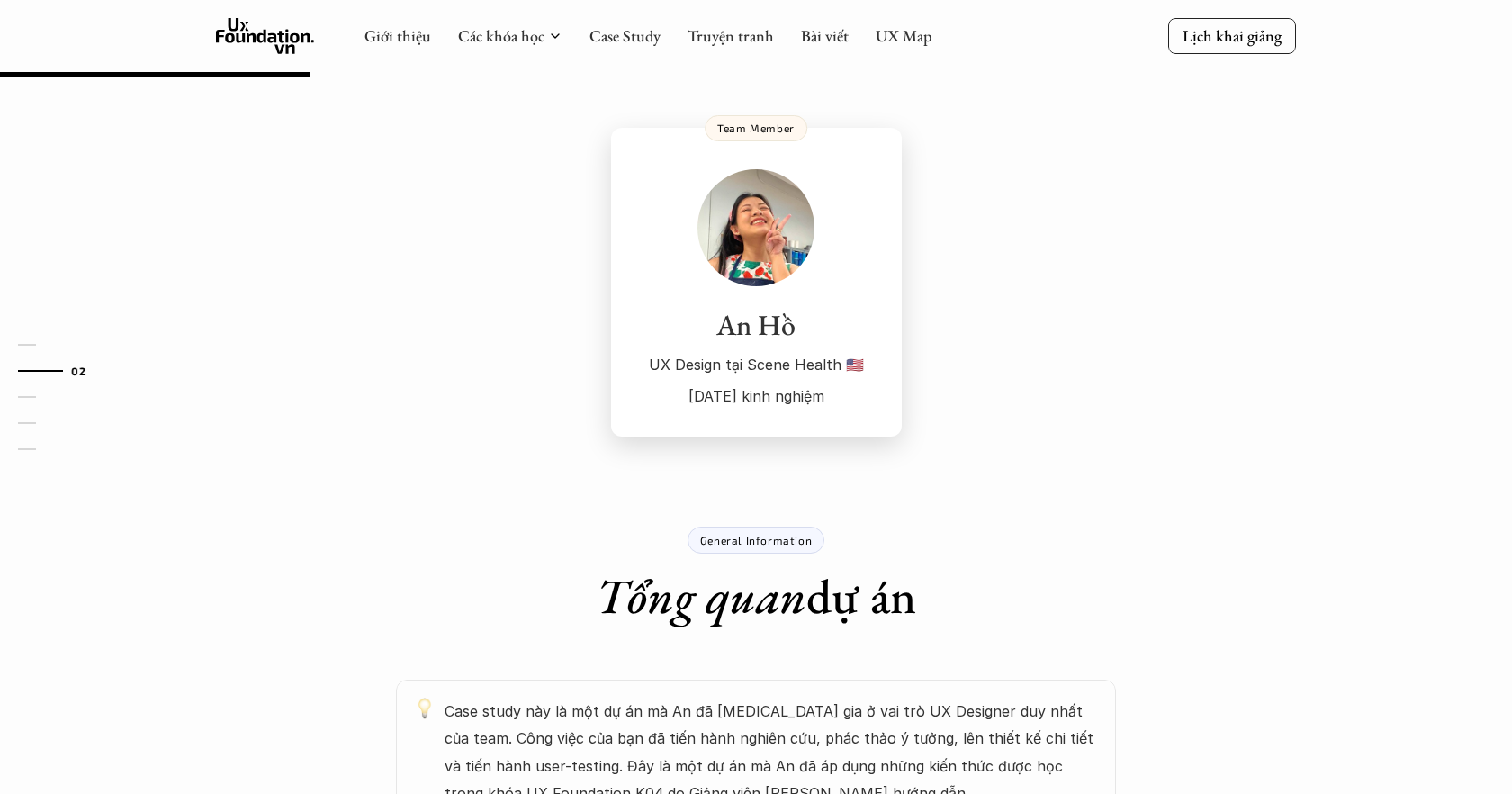
click at [793, 357] on p "UX Design tại Scene Health 🇺🇸" at bounding box center [756, 364] width 254 height 27
click at [617, 32] on link "Case Study" at bounding box center [625, 35] width 71 height 20
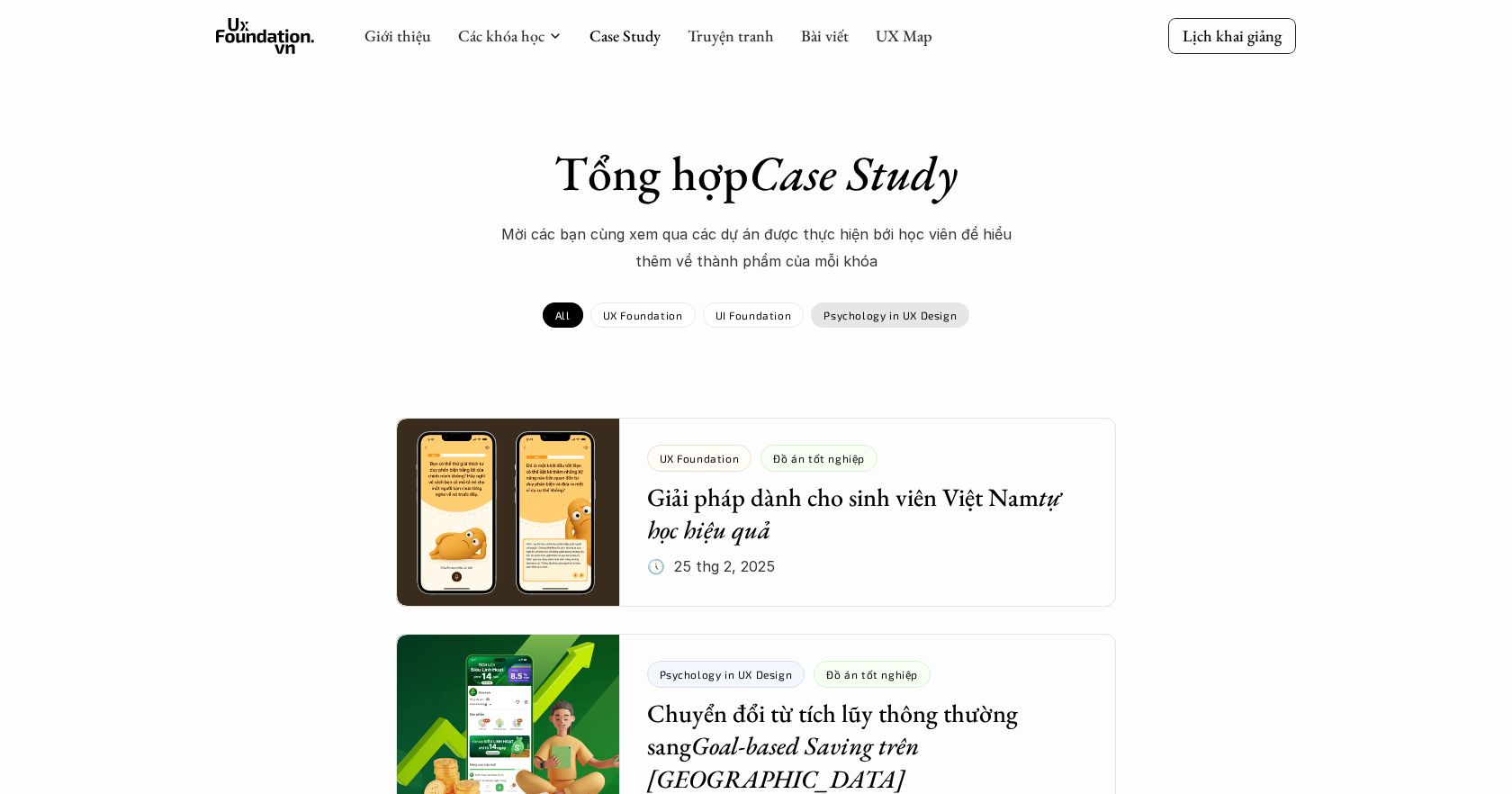
click at [840, 317] on p "Psychology in UX Design" at bounding box center [890, 316] width 133 height 13
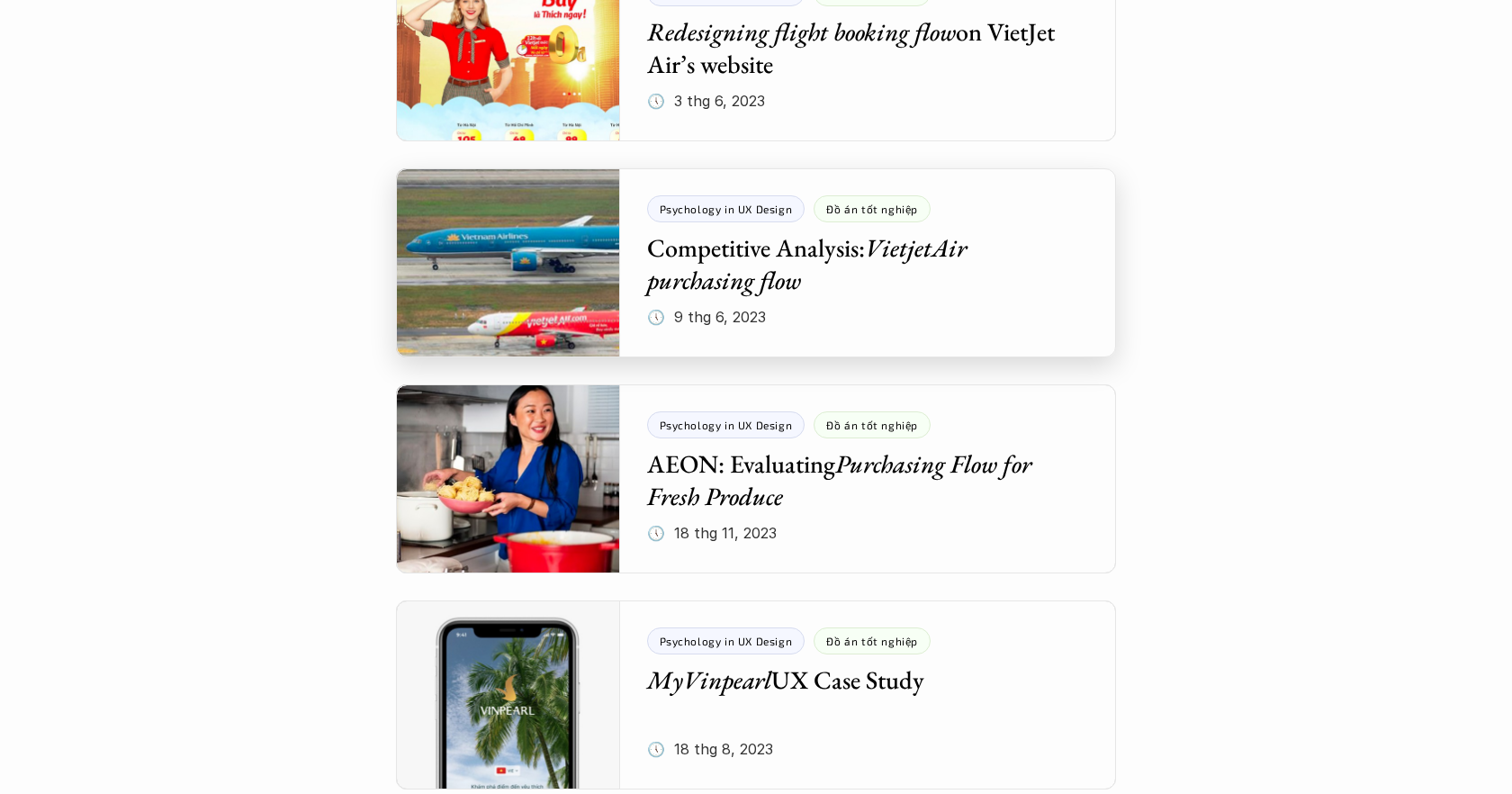
scroll to position [1770, 0]
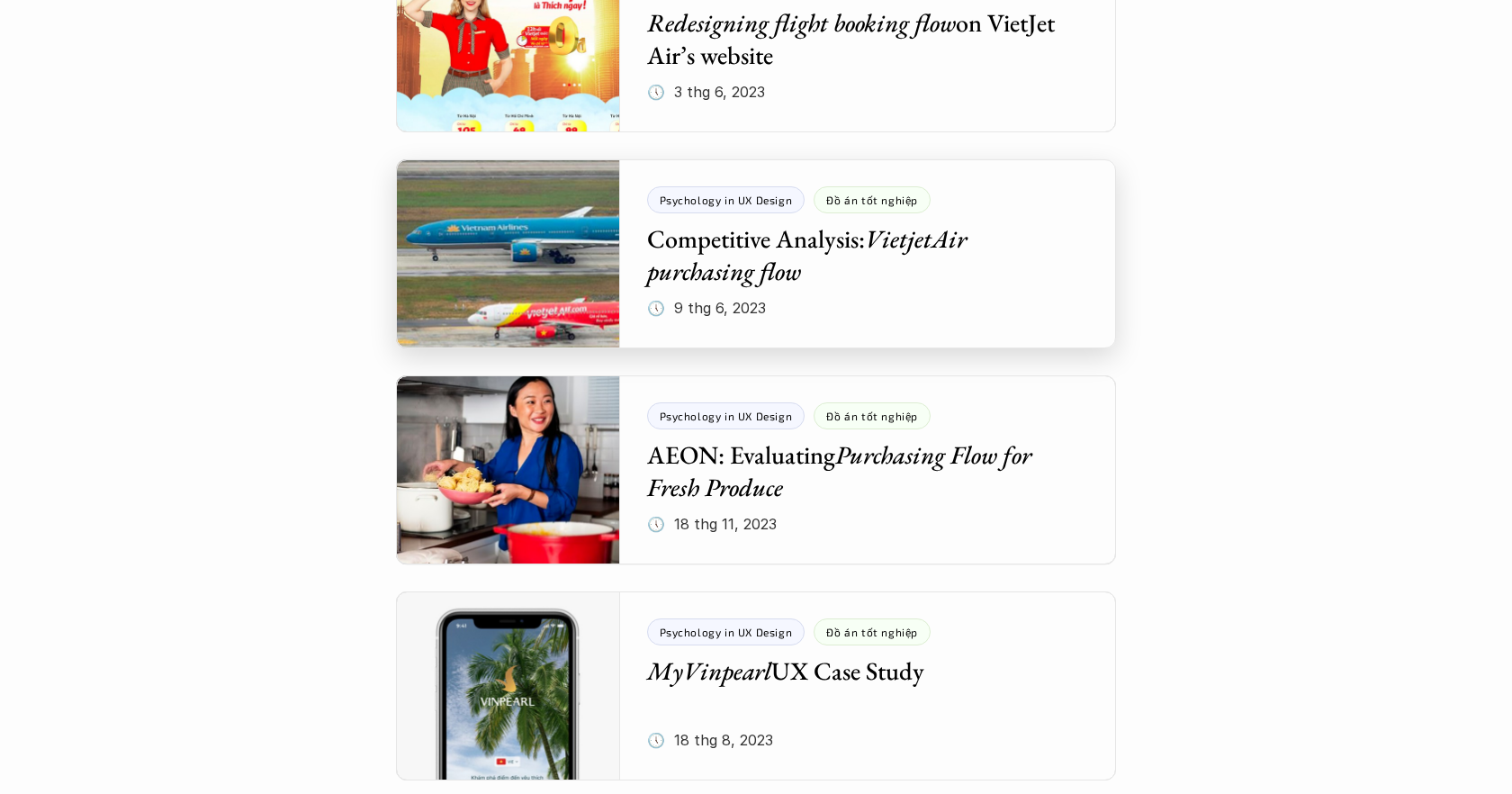
click at [890, 234] on div at bounding box center [756, 254] width 720 height 189
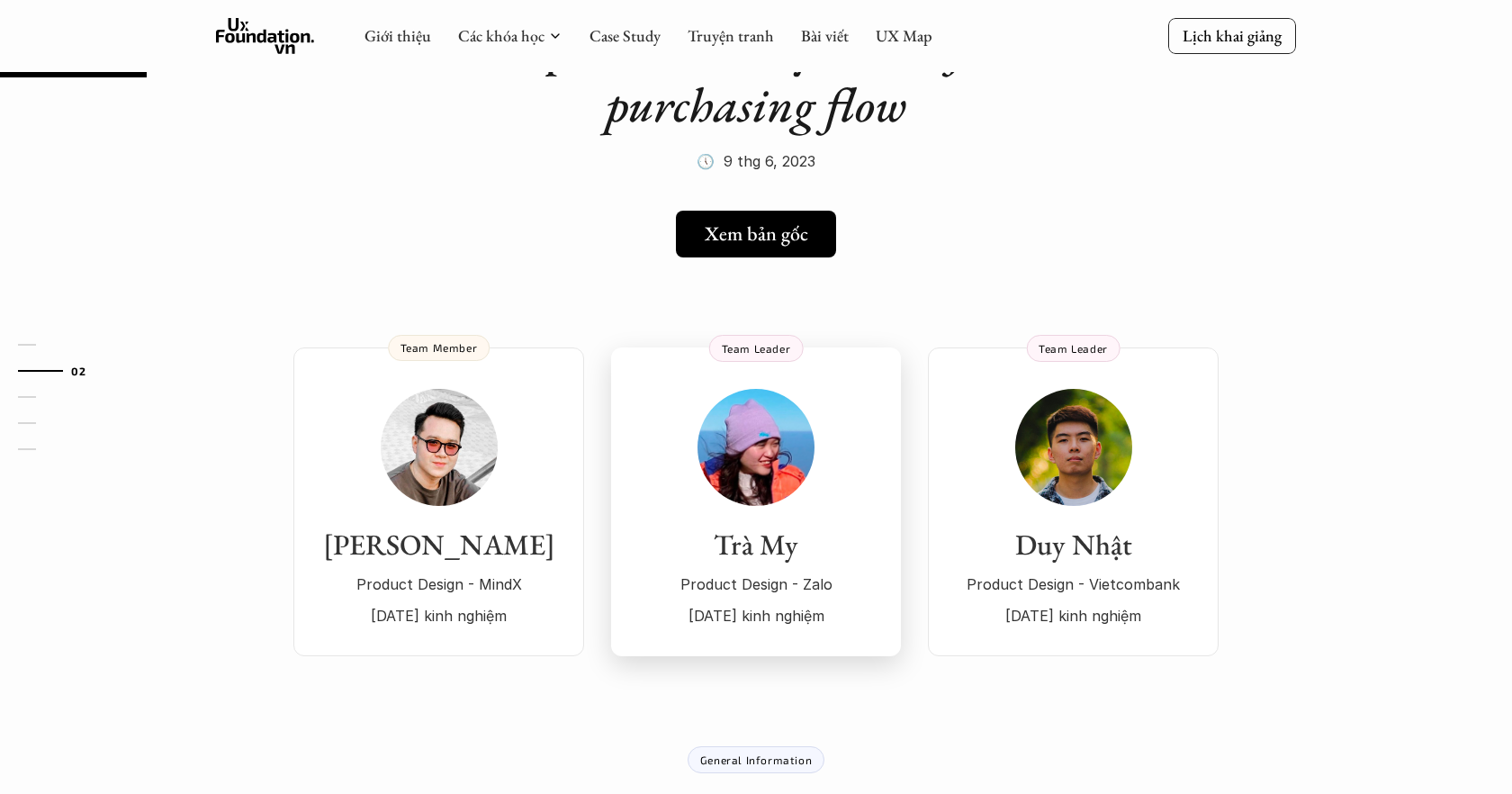
scroll to position [155, 0]
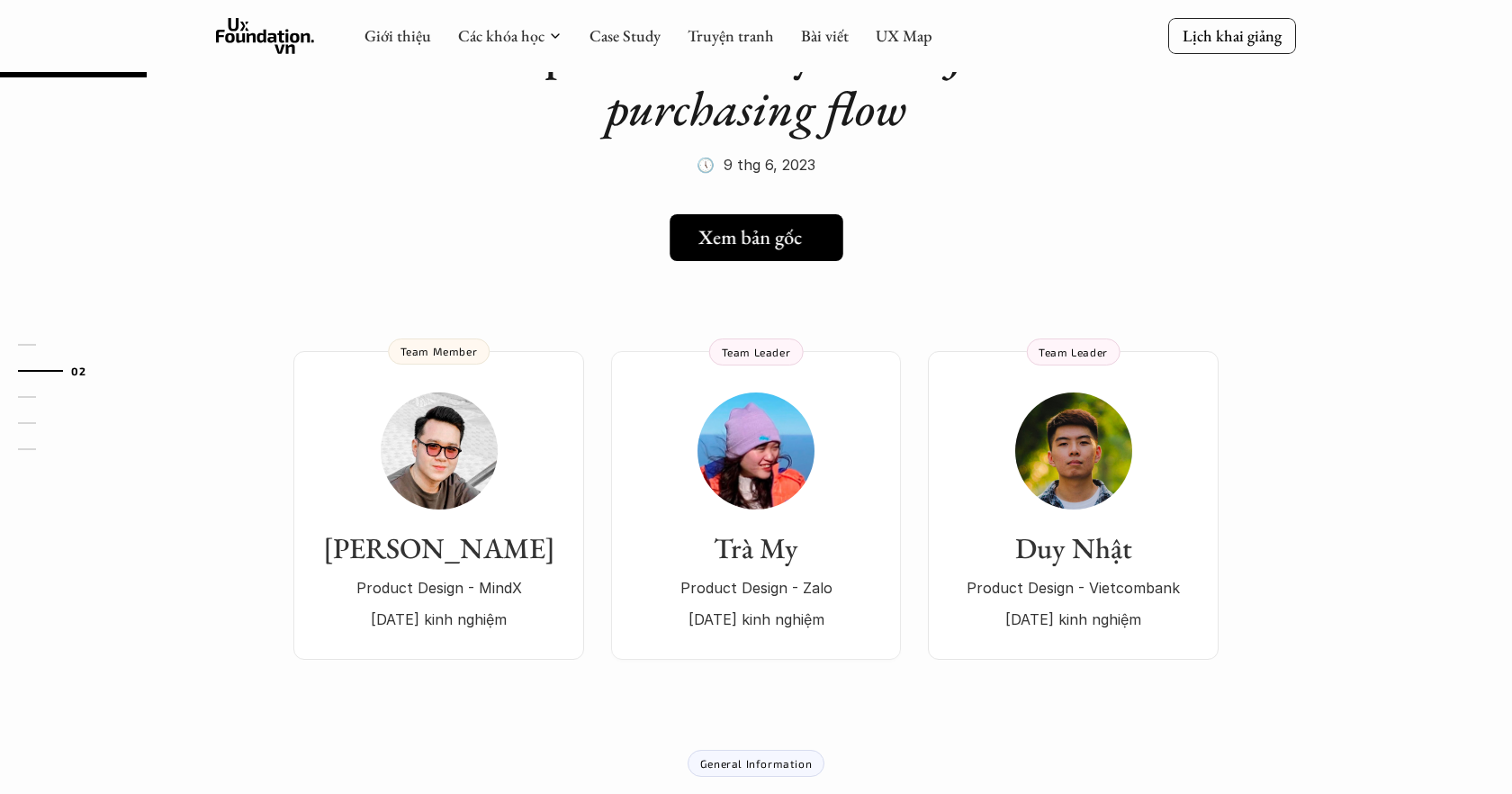
click at [766, 247] on h5 "Xem bản gốc" at bounding box center [750, 237] width 104 height 23
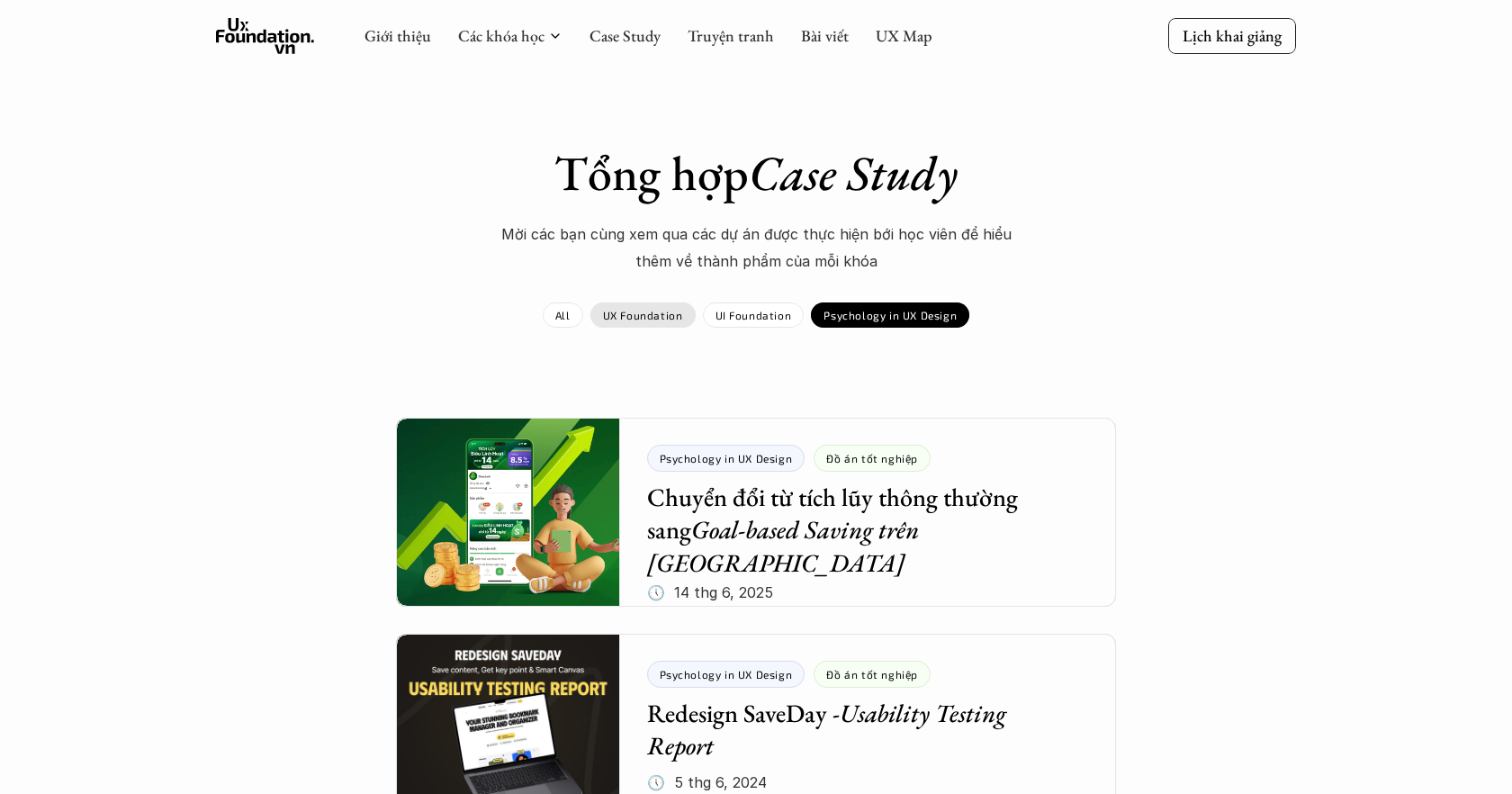
click at [652, 320] on p "UX Foundation" at bounding box center [643, 316] width 81 height 13
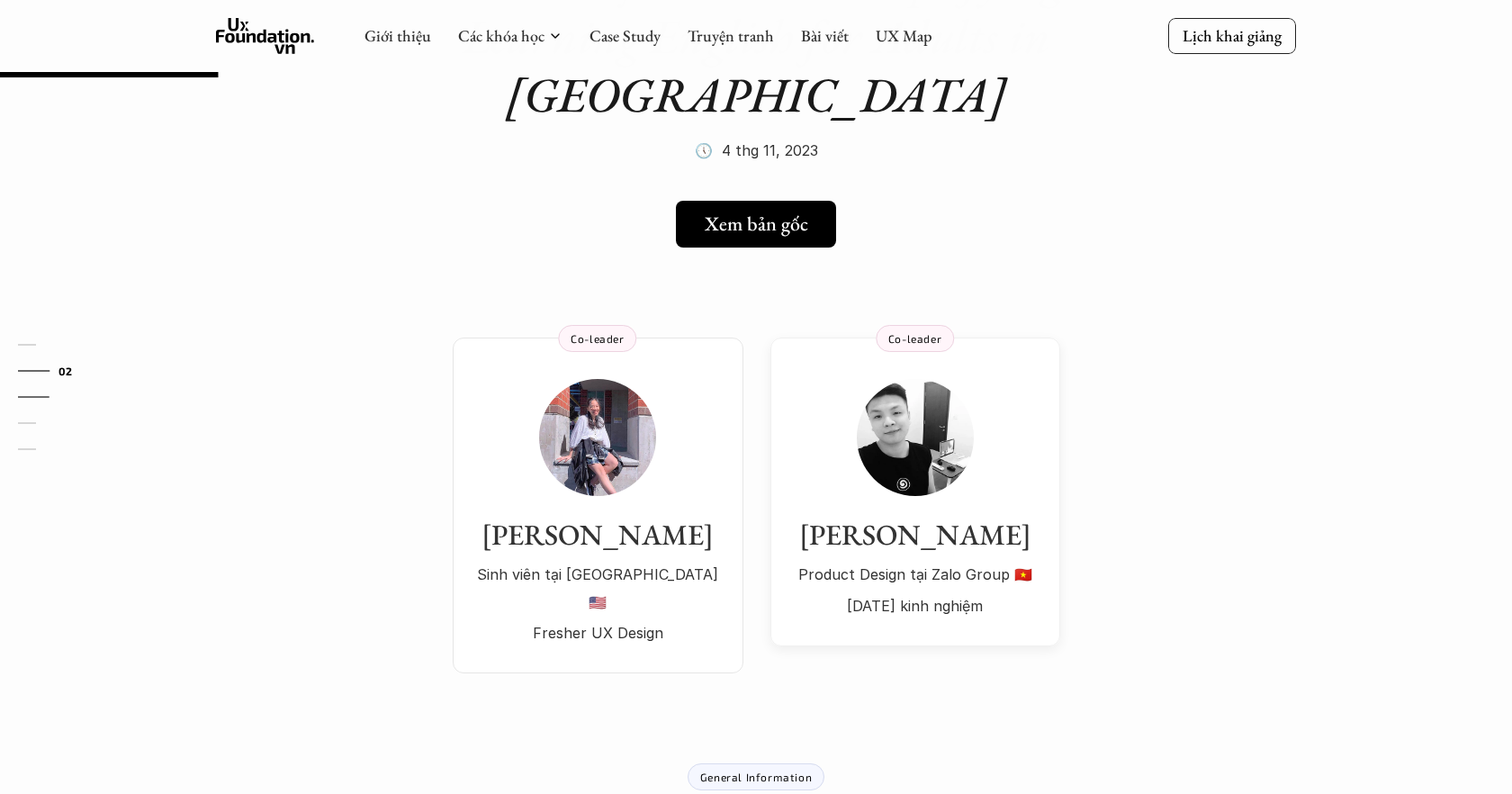
scroll to position [218, 0]
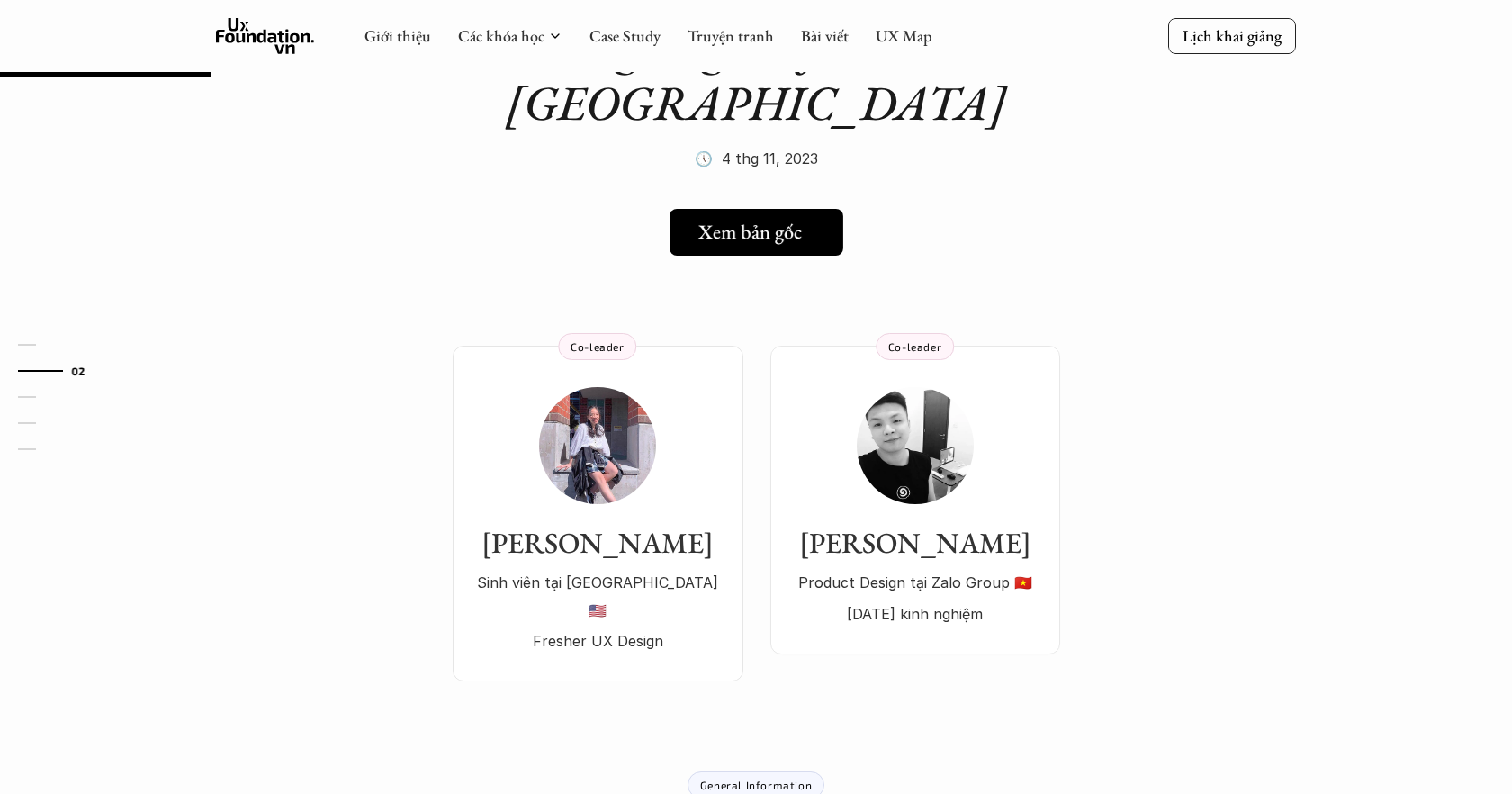
click at [738, 246] on link "Xem bản gốc" at bounding box center [757, 232] width 174 height 47
